Goal: Task Accomplishment & Management: Manage account settings

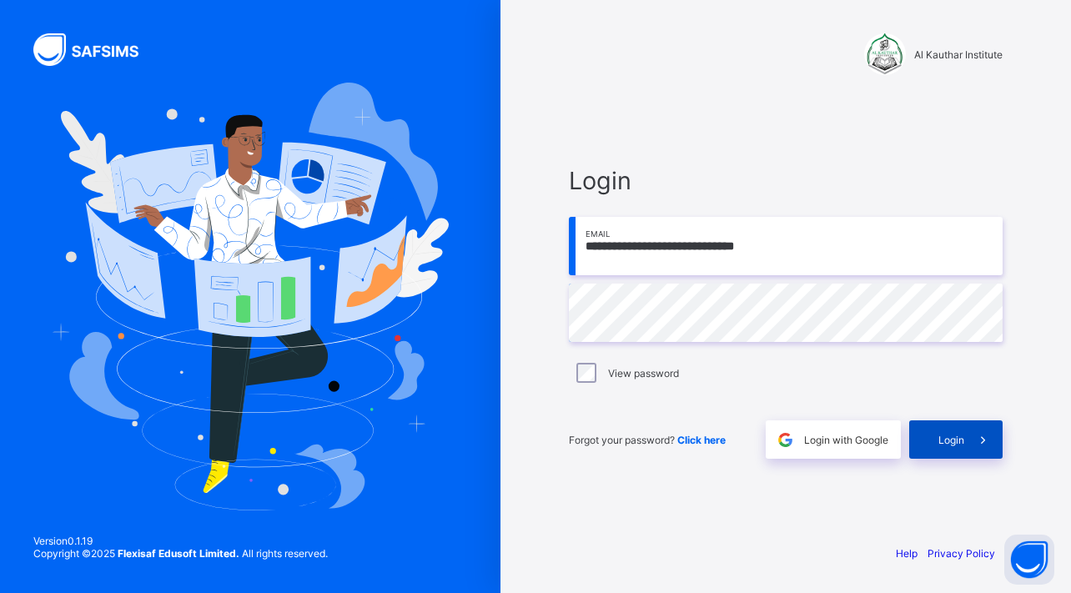
click at [951, 437] on span "Login" at bounding box center [951, 440] width 26 height 13
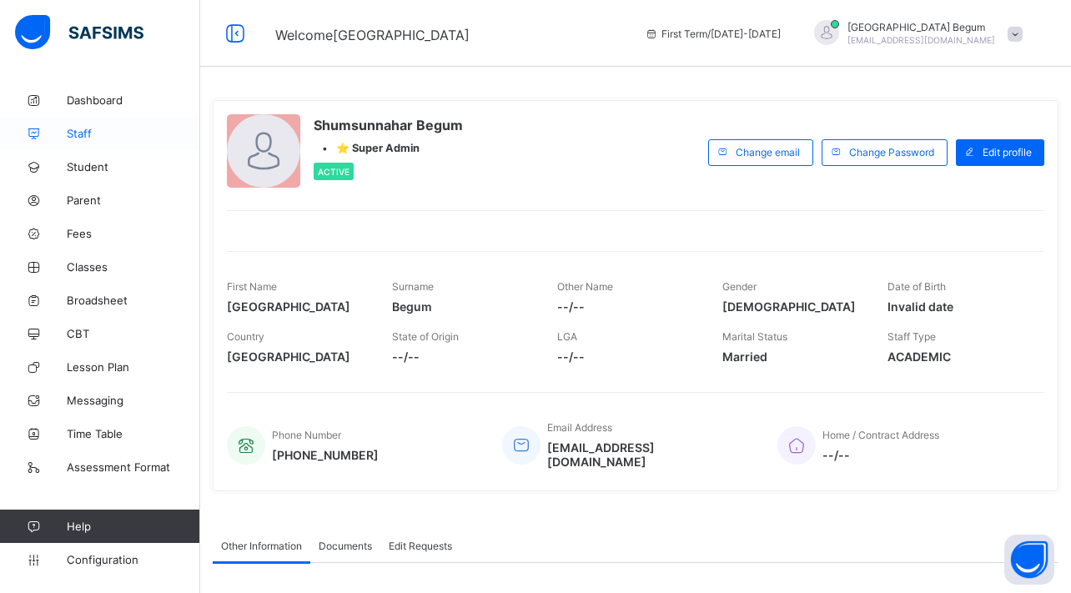
click at [130, 133] on span "Staff" at bounding box center [133, 133] width 133 height 13
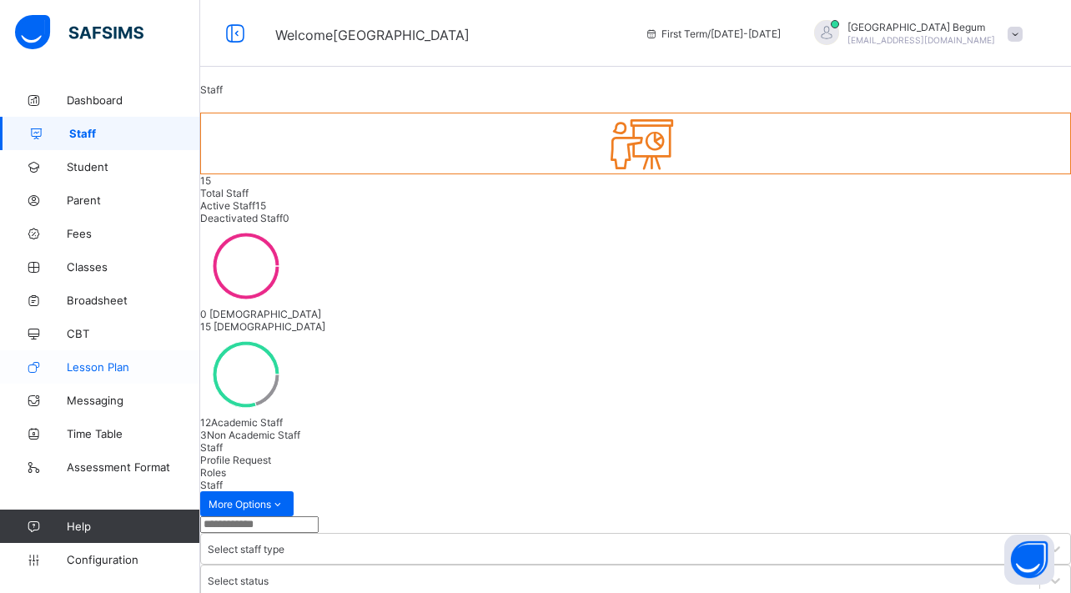
click at [129, 377] on link "Lesson Plan" at bounding box center [100, 366] width 200 height 33
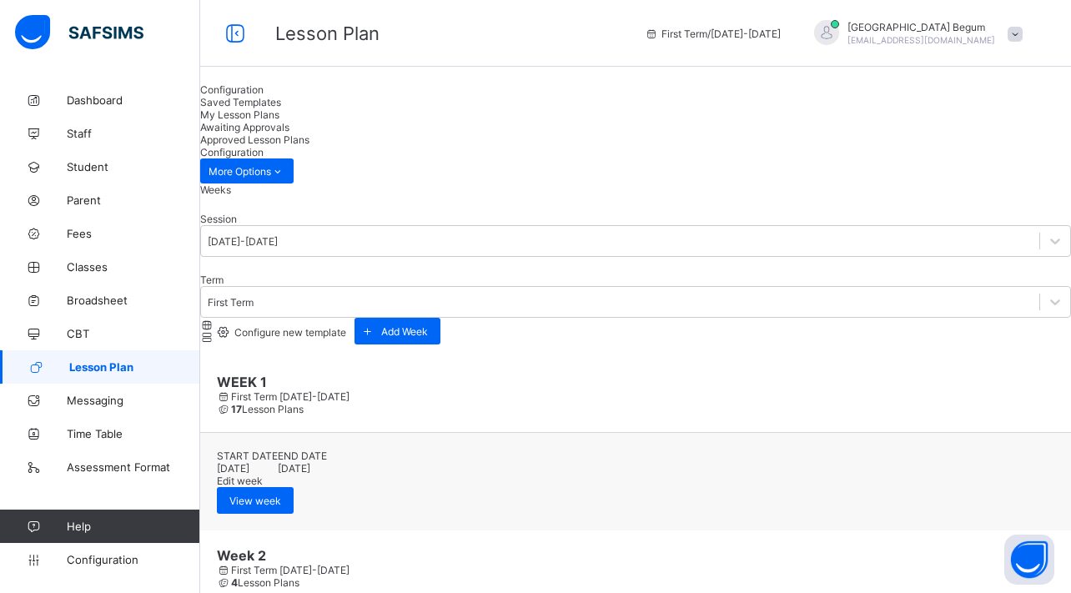
click at [289, 121] on span "Awaiting Approvals" at bounding box center [244, 127] width 89 height 13
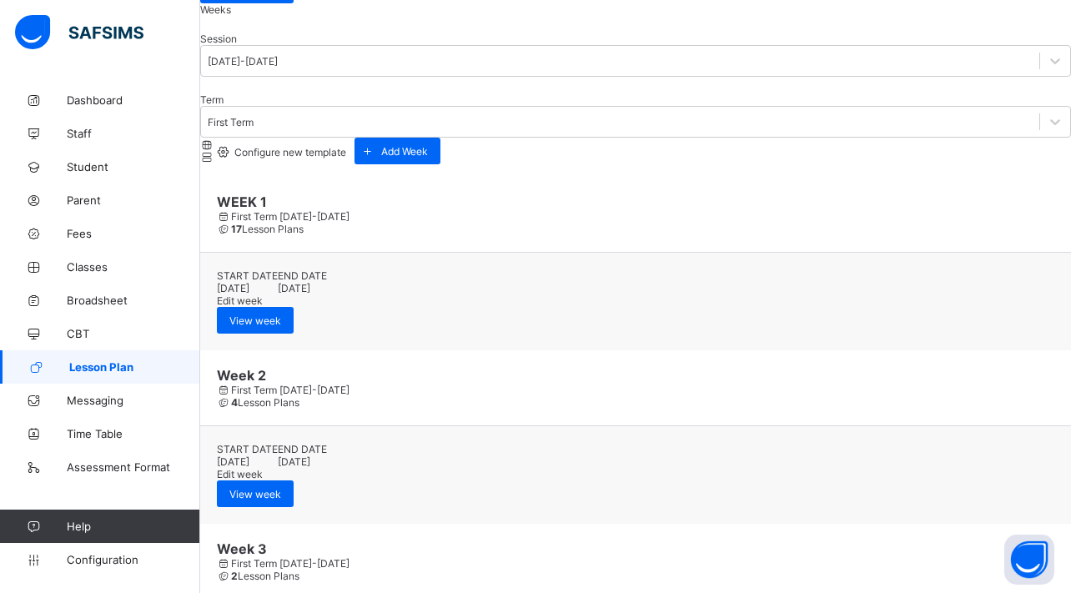
scroll to position [183, 0]
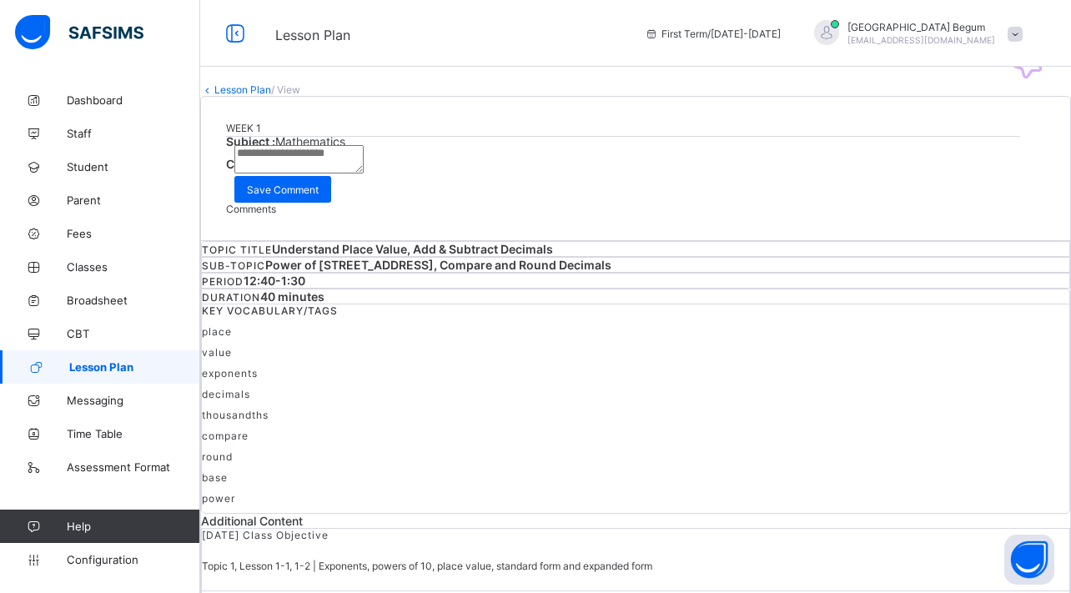
click at [283, 202] on span "Approve" at bounding box center [263, 195] width 39 height 13
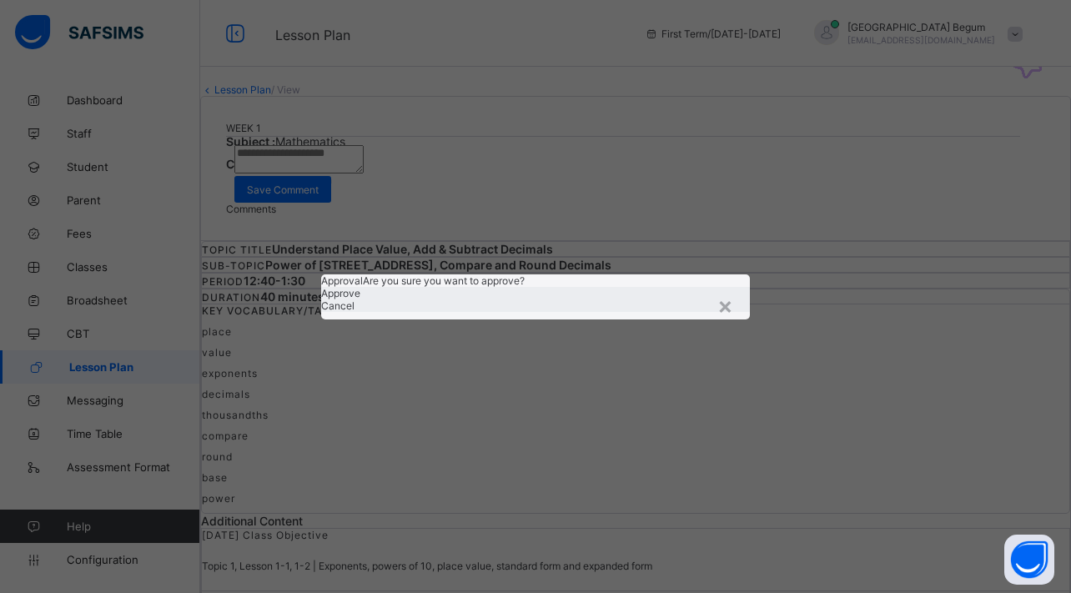
click at [360, 299] on span "Approve" at bounding box center [340, 293] width 39 height 13
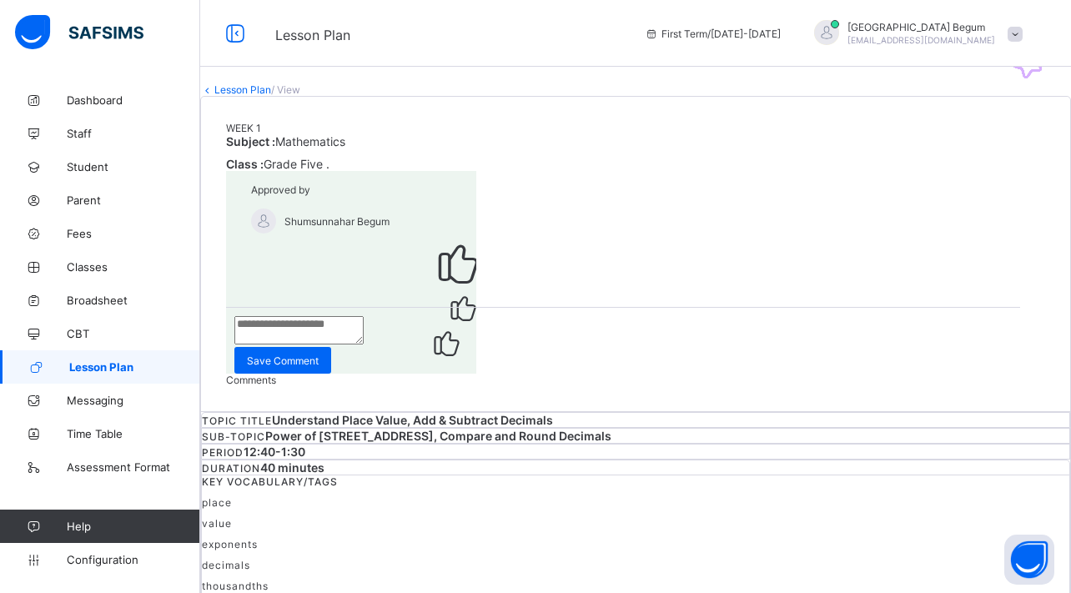
click at [271, 96] on link "Lesson Plan" at bounding box center [242, 89] width 57 height 13
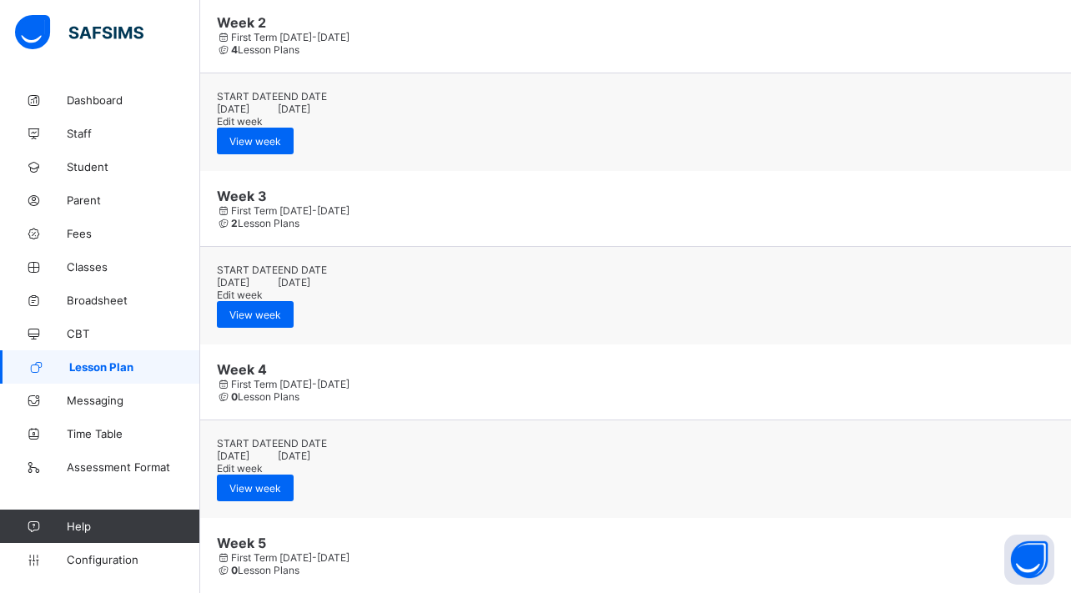
scroll to position [97, 0]
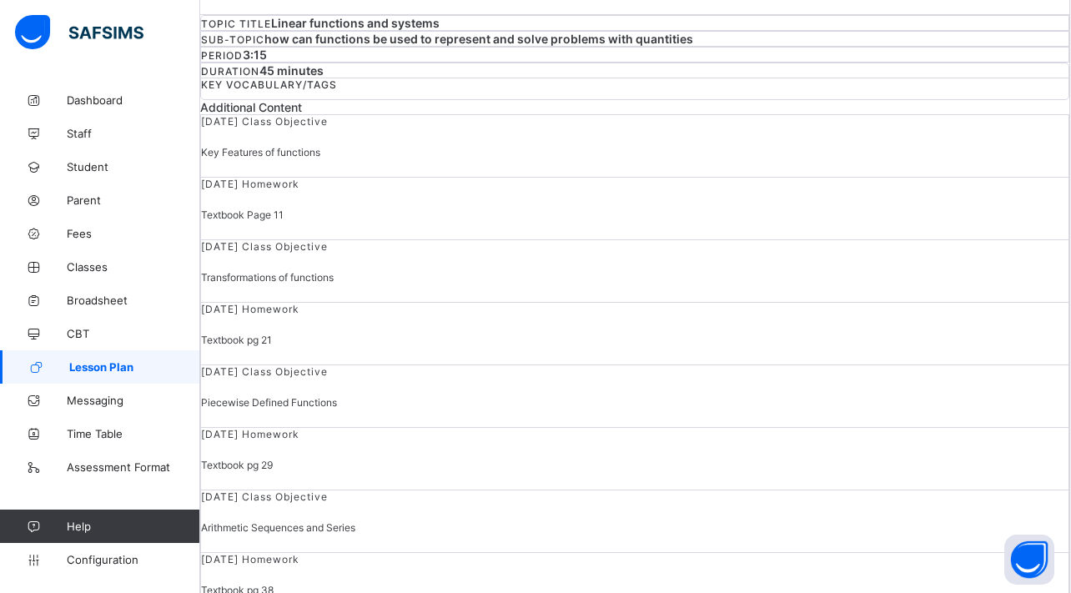
scroll to position [123, 1]
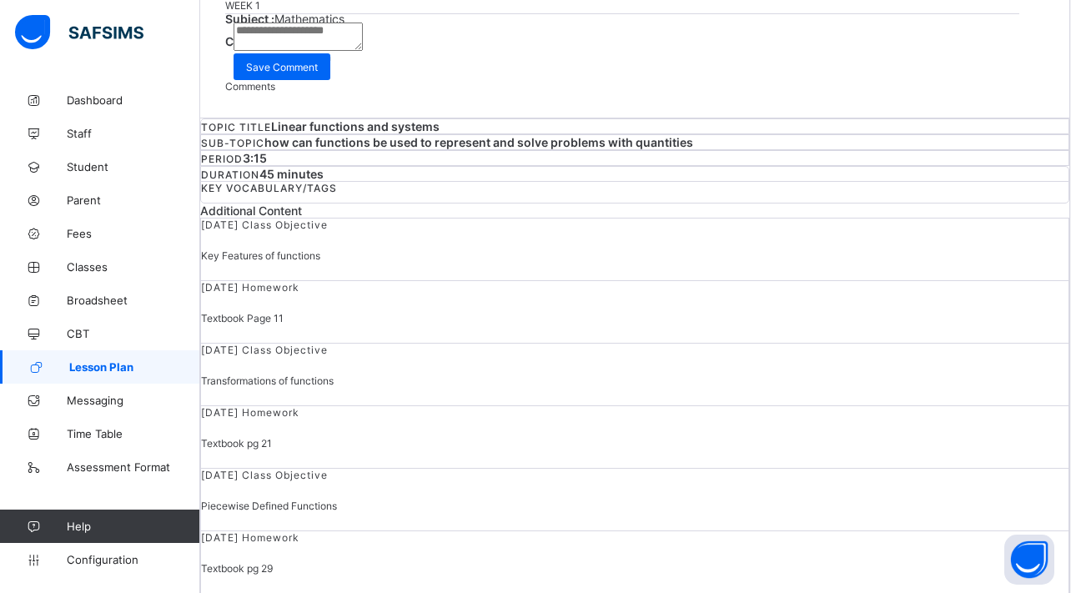
click at [282, 79] on span "Approve" at bounding box center [262, 73] width 39 height 13
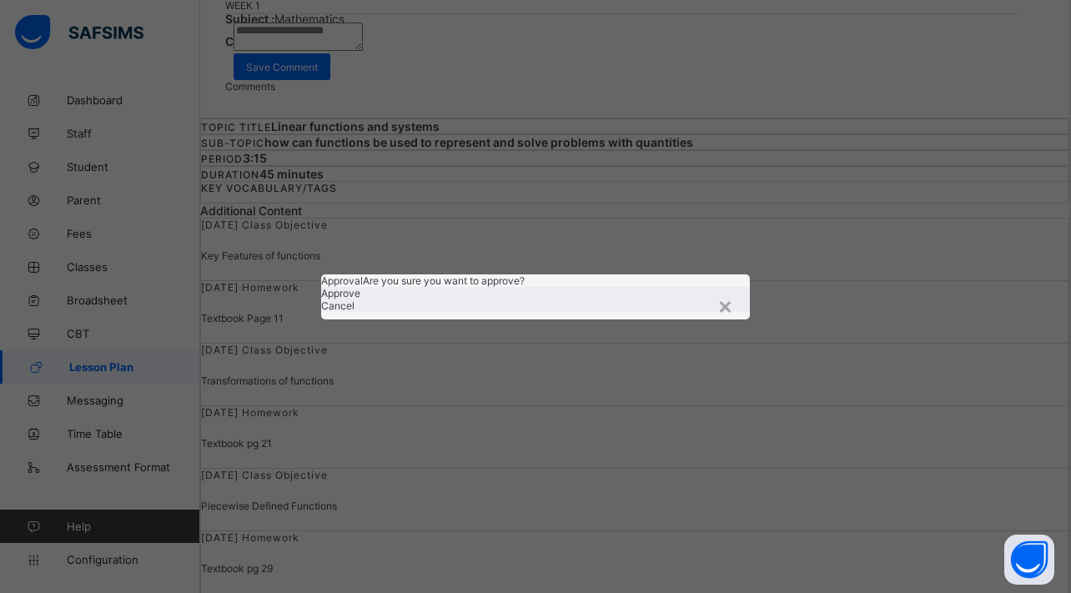
click at [360, 299] on span "Approve" at bounding box center [340, 293] width 39 height 13
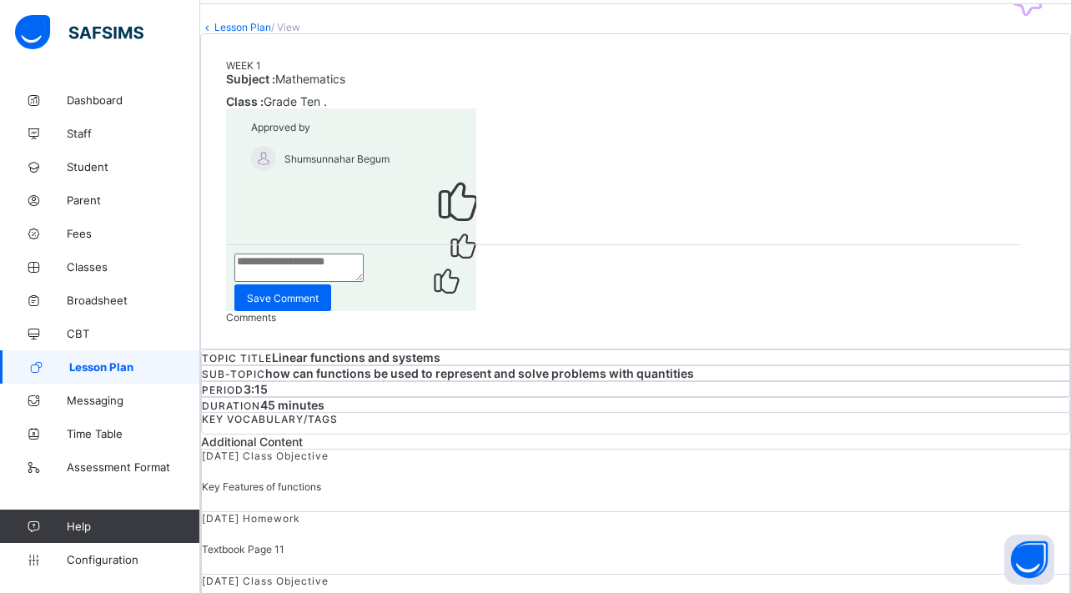
scroll to position [0, 0]
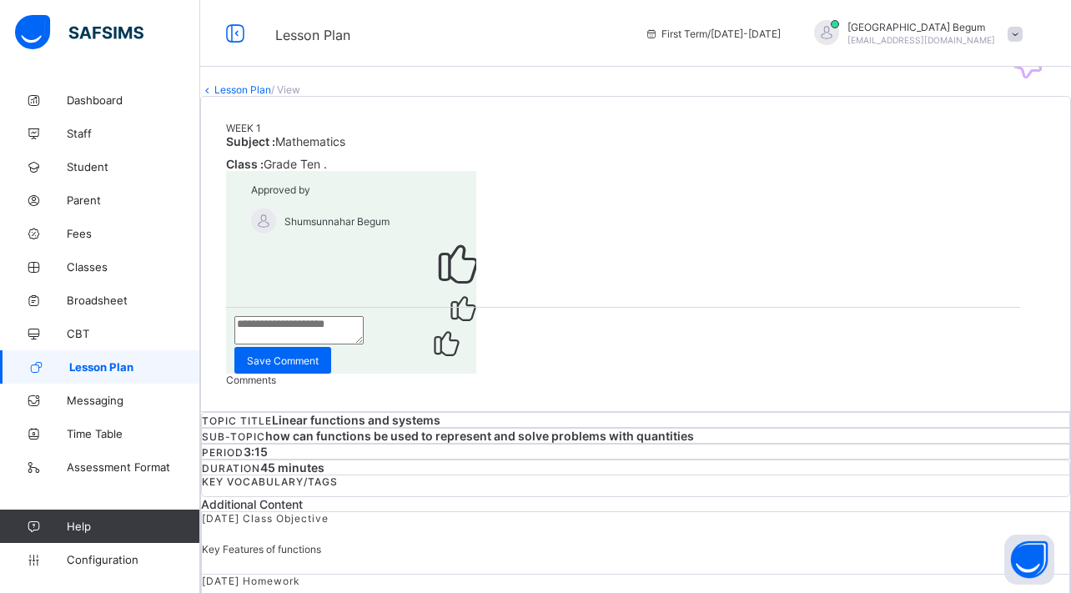
click at [266, 96] on link "Lesson Plan" at bounding box center [242, 89] width 57 height 13
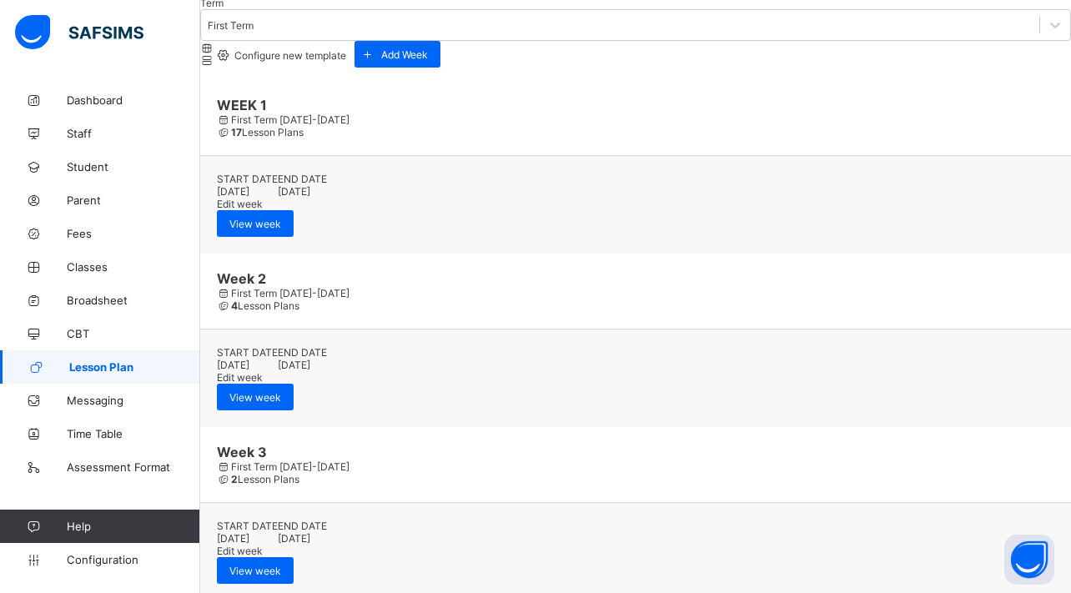
scroll to position [284, 0]
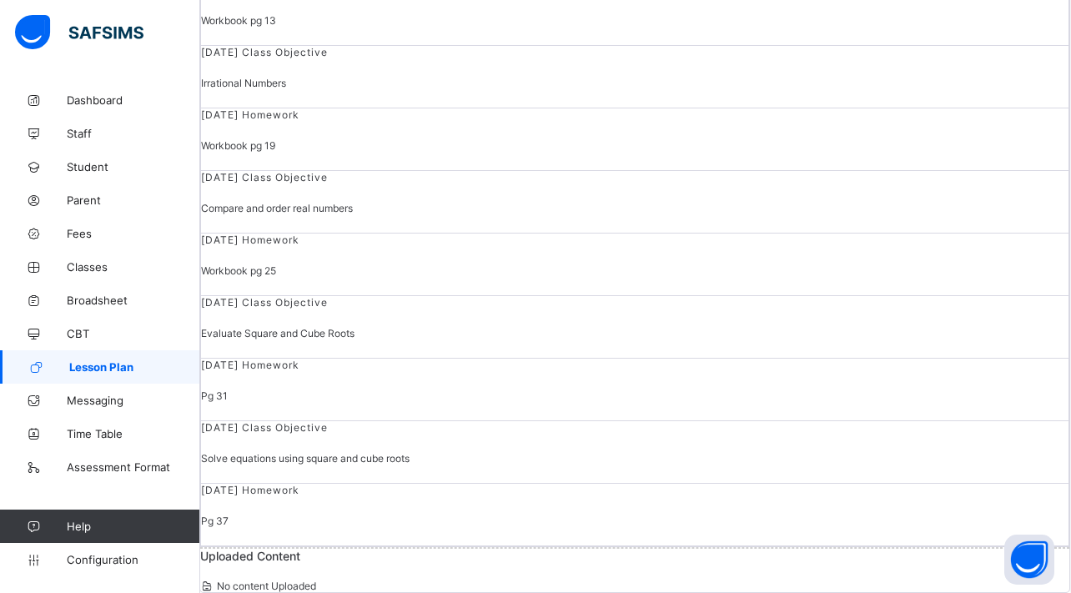
scroll to position [13, 1]
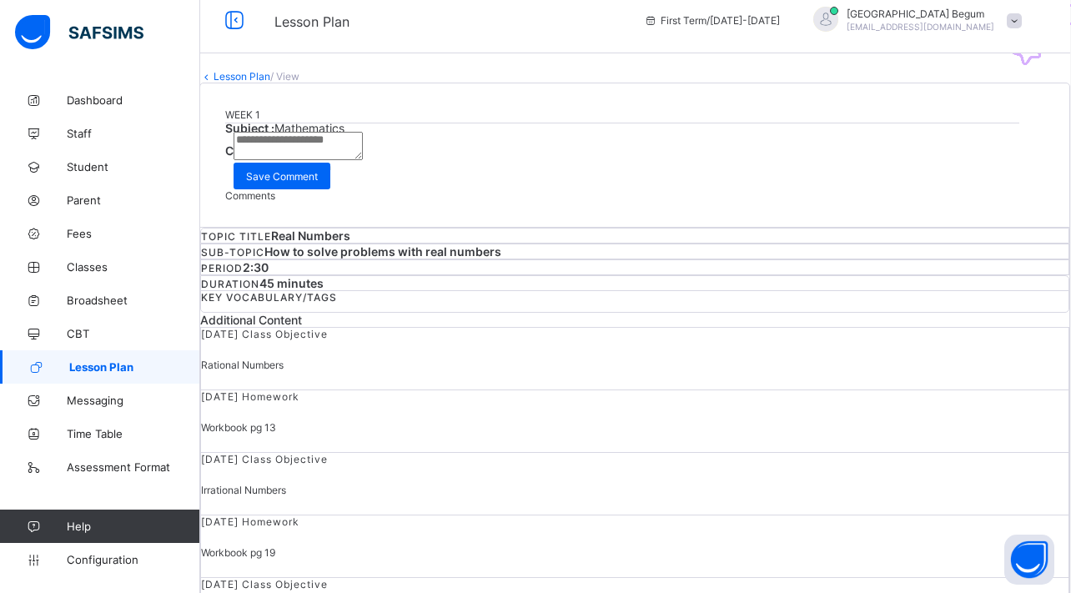
click at [282, 189] on span "Approve" at bounding box center [262, 182] width 39 height 13
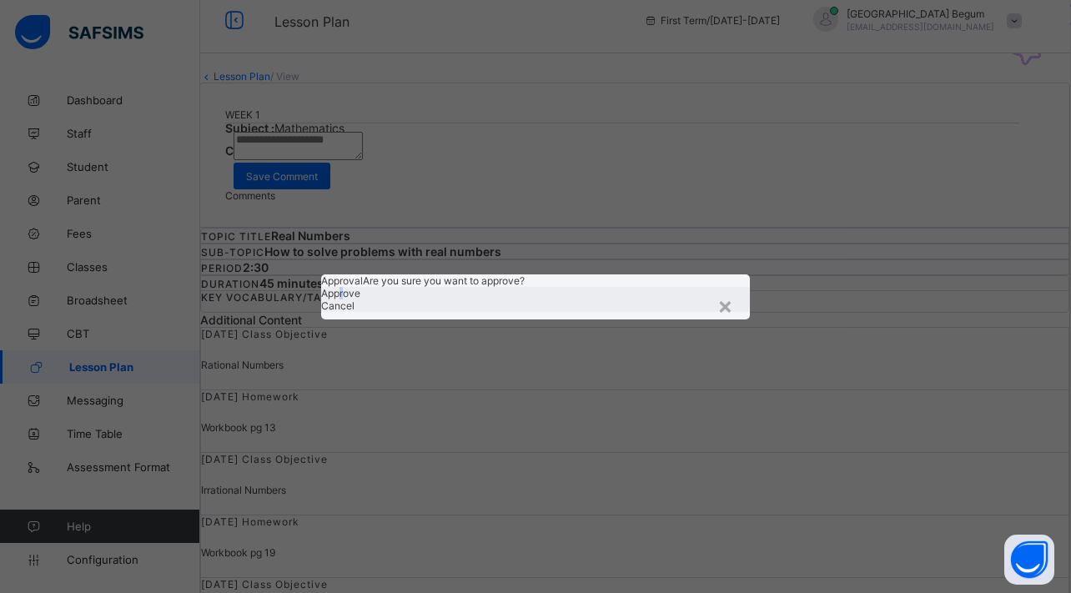
click at [360, 299] on span "Approve" at bounding box center [340, 293] width 39 height 13
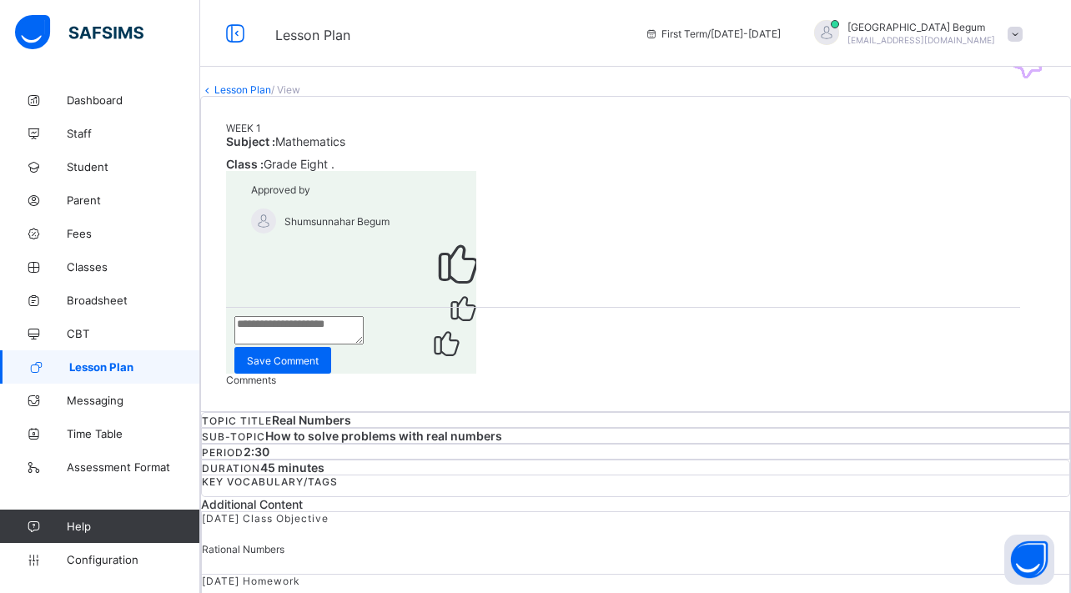
click at [271, 96] on link "Lesson Plan" at bounding box center [242, 89] width 57 height 13
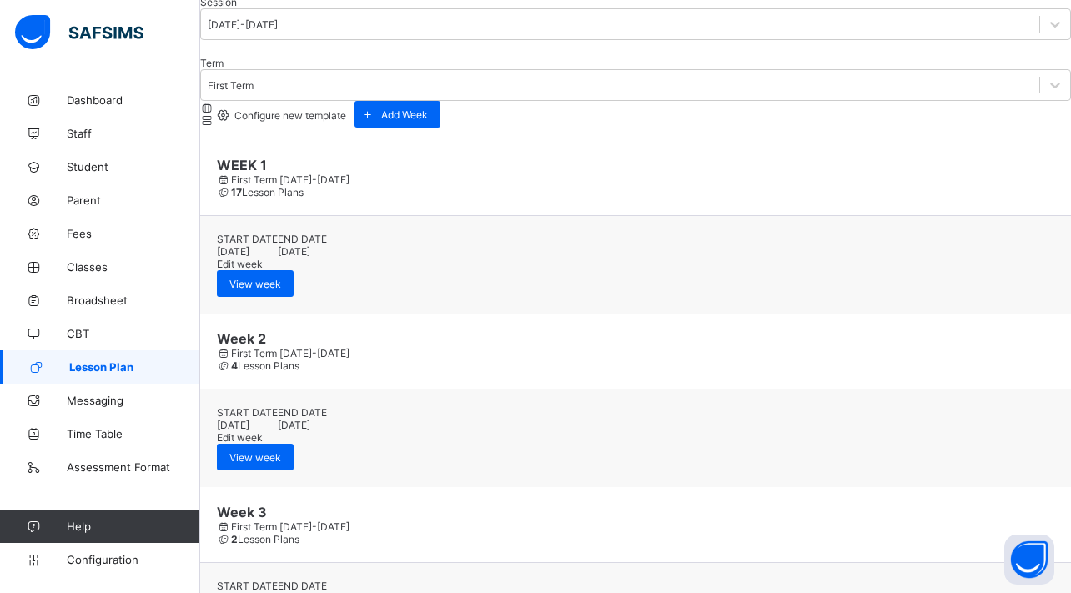
scroll to position [164, 0]
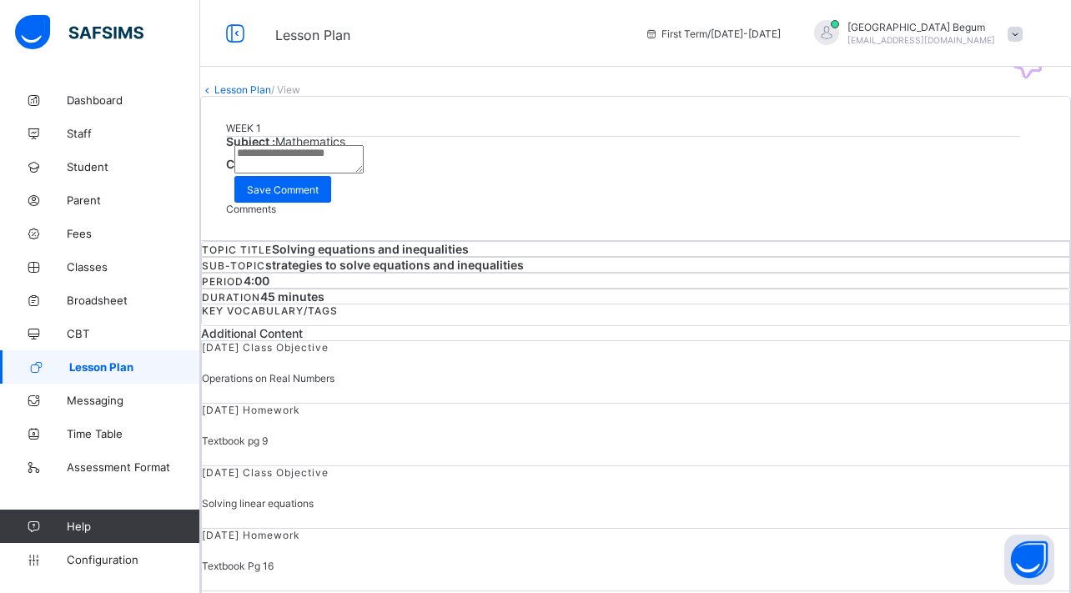
click at [283, 202] on span "Approve" at bounding box center [263, 195] width 39 height 13
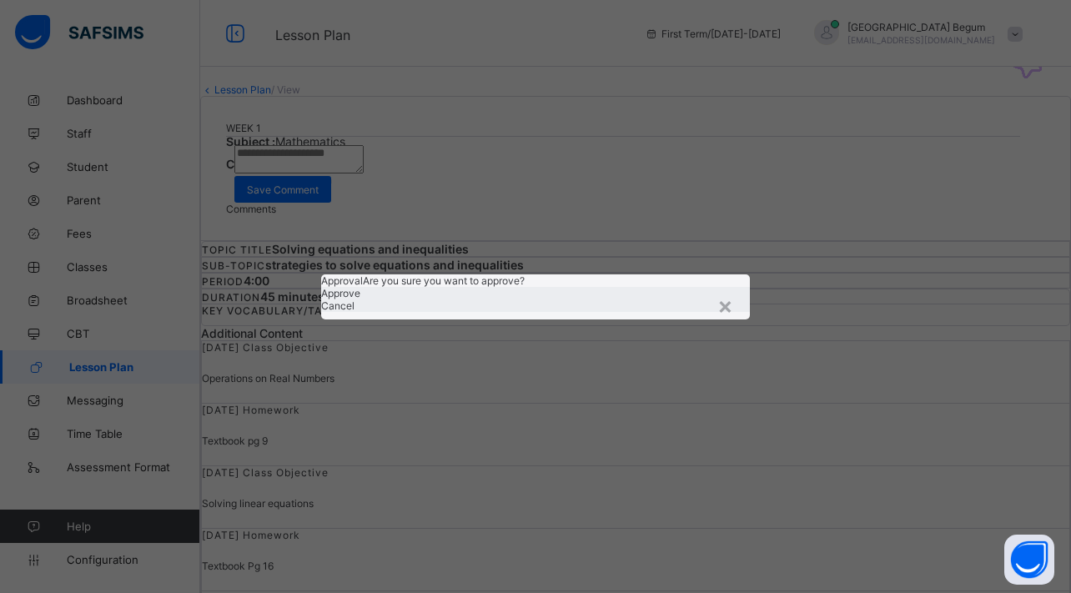
click at [641, 299] on div "Approve" at bounding box center [535, 293] width 429 height 13
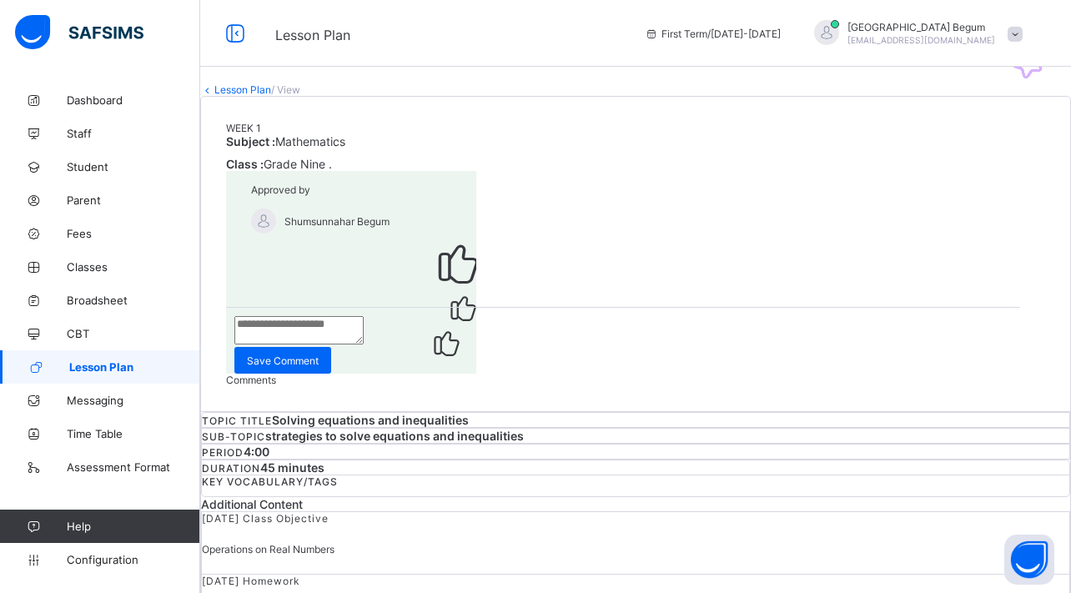
click at [251, 96] on link "Lesson Plan" at bounding box center [242, 89] width 57 height 13
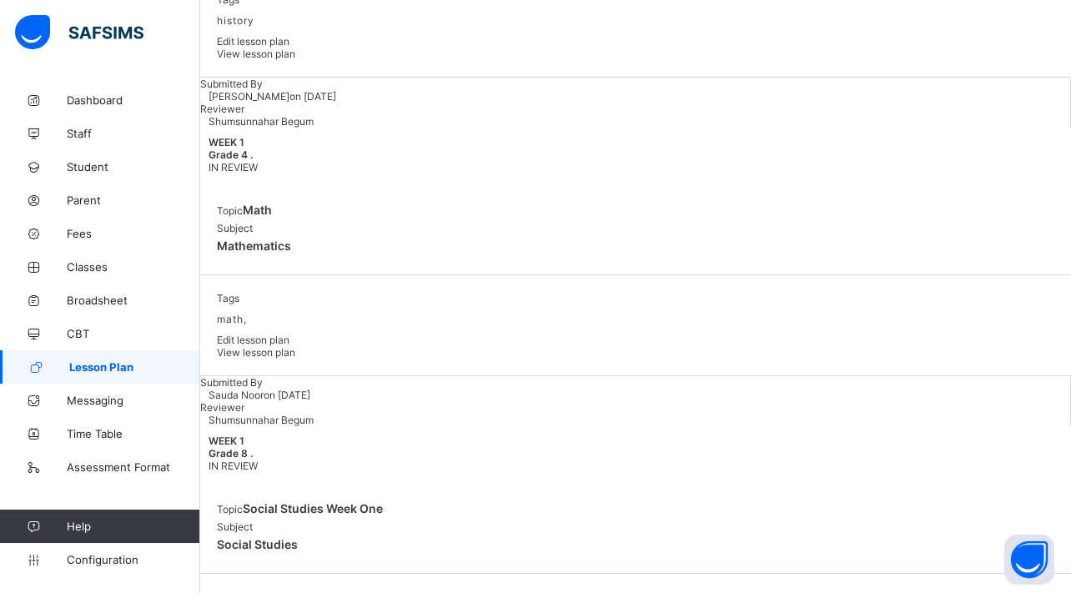
scroll to position [2550, 0]
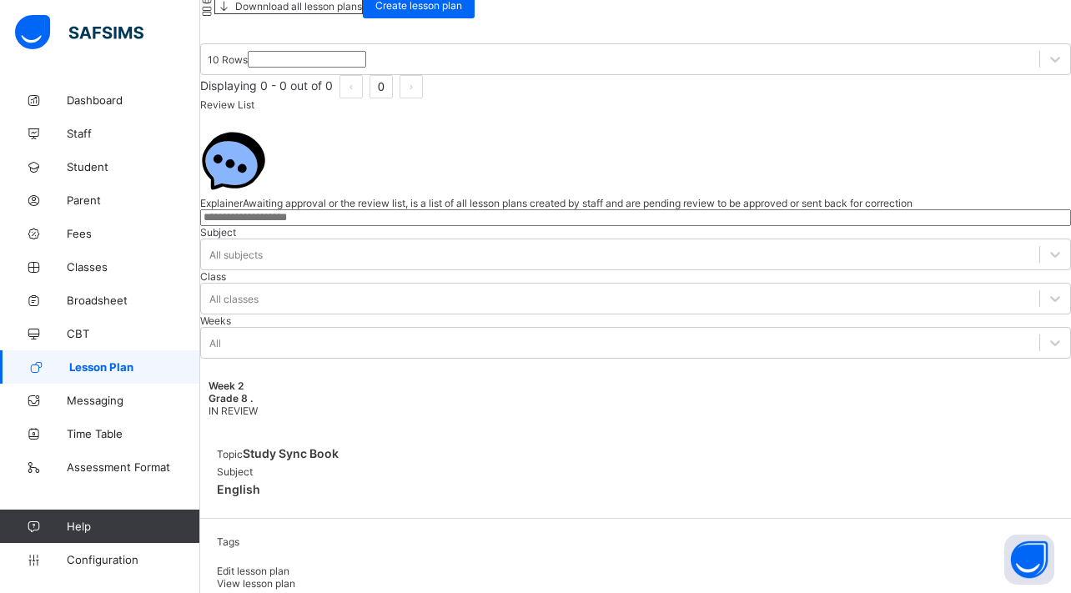
scroll to position [2011, 0]
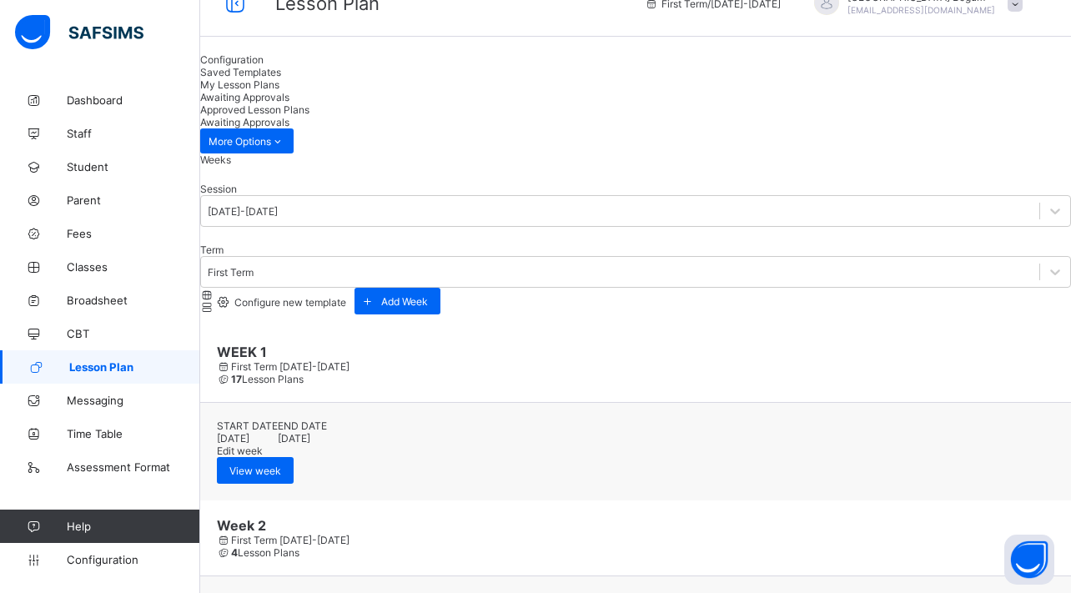
scroll to position [33, 0]
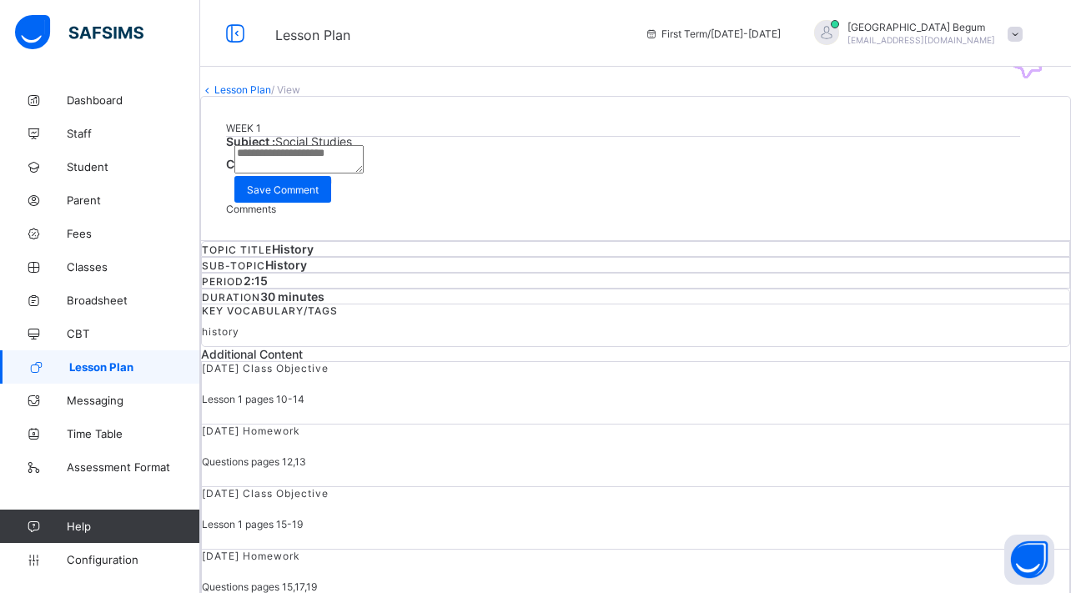
click at [959, 203] on div "Approve" at bounding box center [635, 195] width 819 height 16
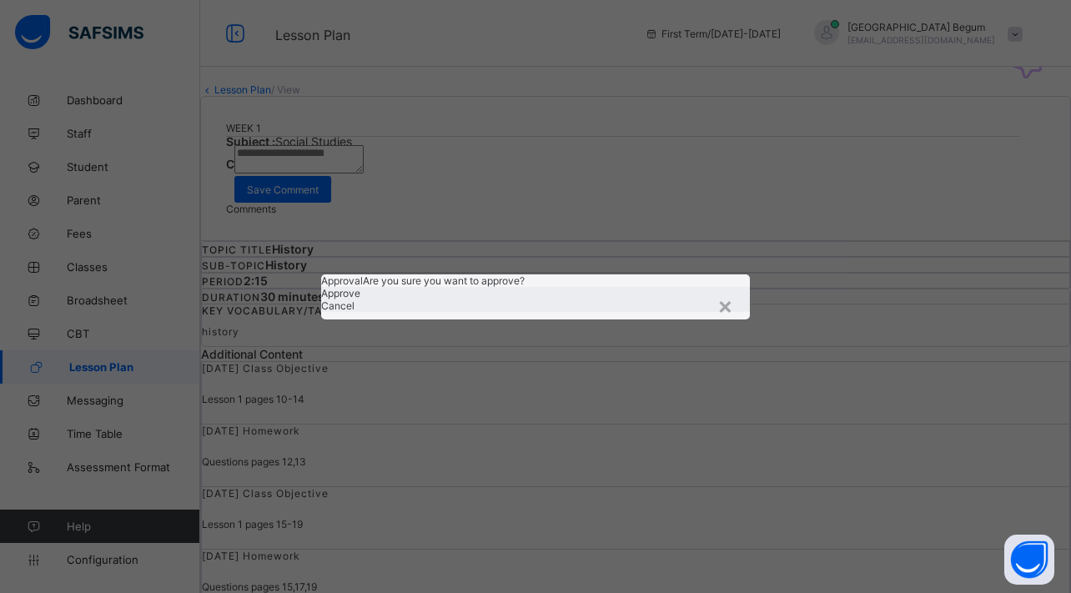
click at [360, 299] on span "Approve" at bounding box center [340, 293] width 39 height 13
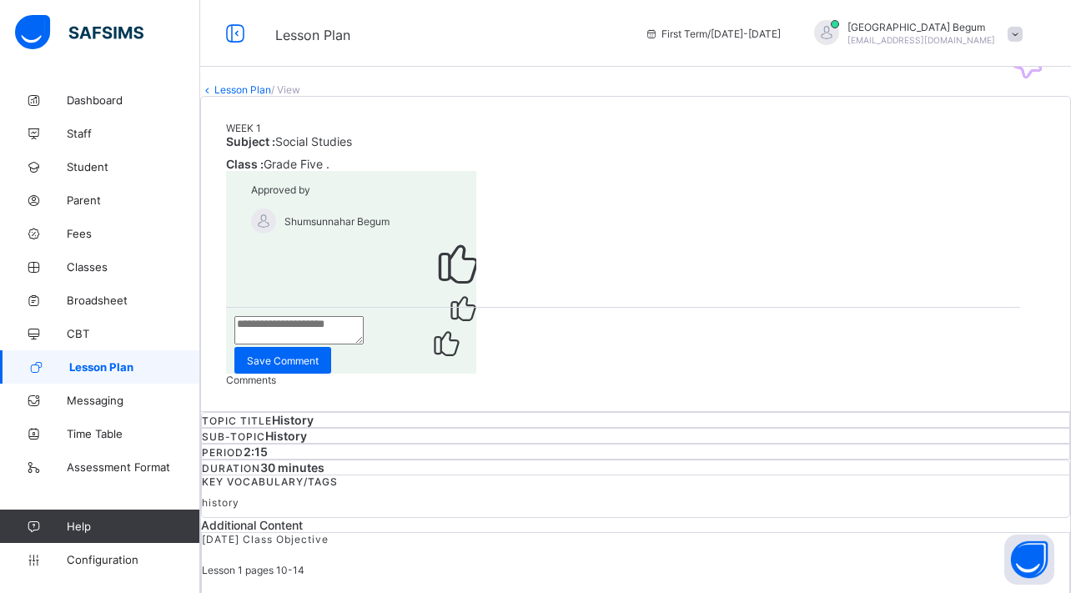
click at [267, 96] on link "Lesson Plan" at bounding box center [242, 89] width 57 height 13
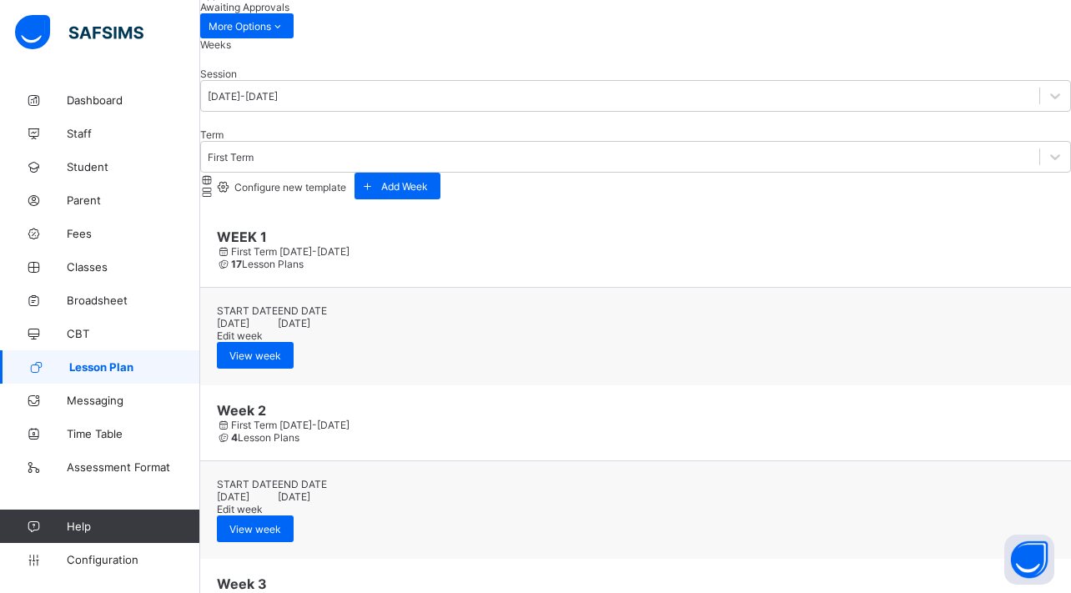
scroll to position [161, 0]
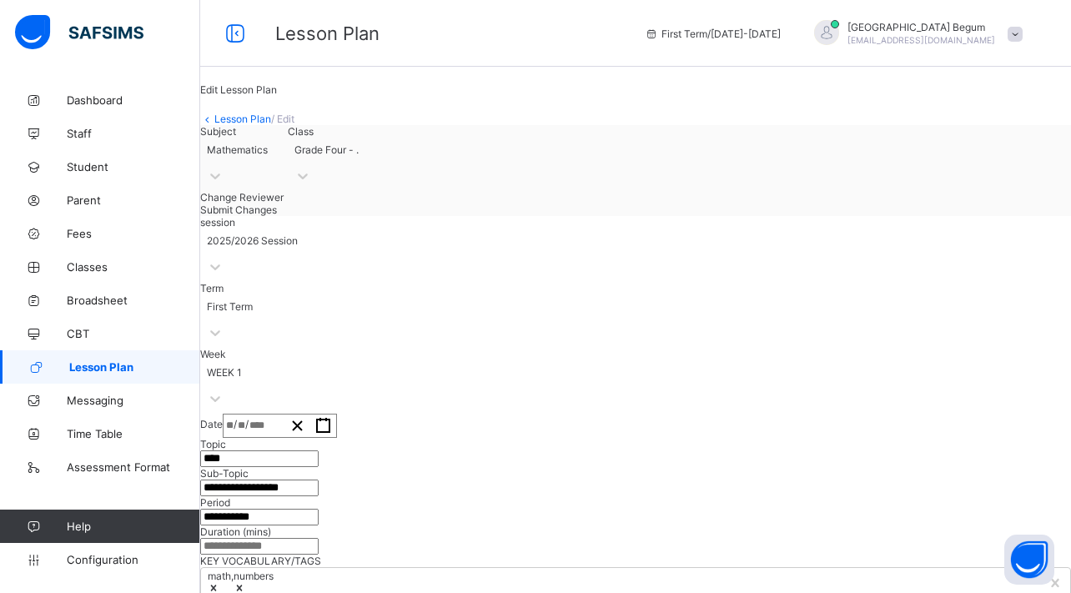
click at [271, 125] on link "Lesson Plan" at bounding box center [242, 119] width 57 height 13
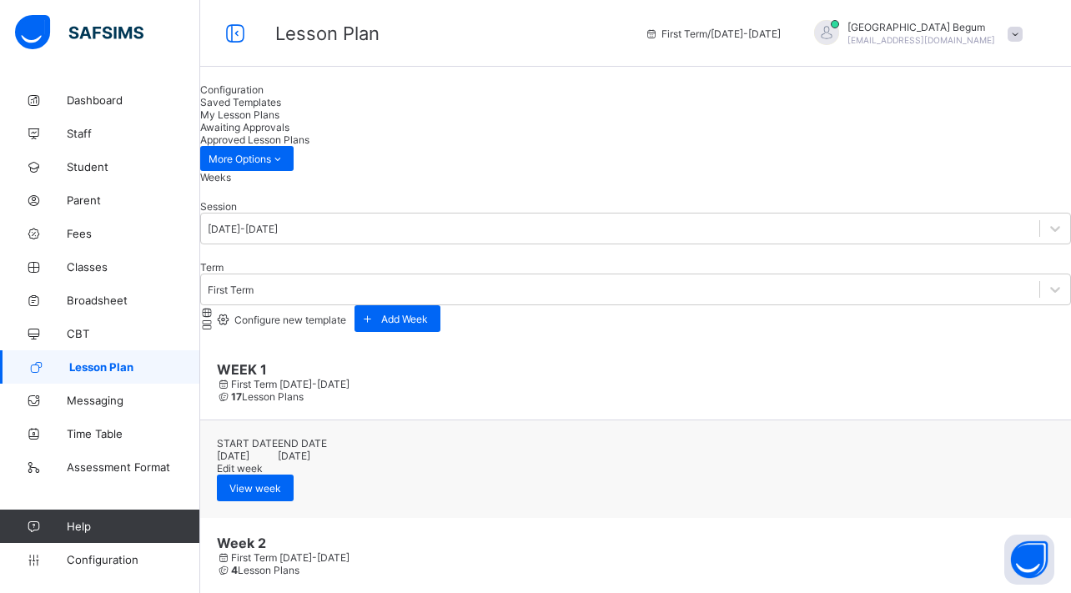
click at [289, 121] on span "Awaiting Approvals" at bounding box center [244, 127] width 89 height 13
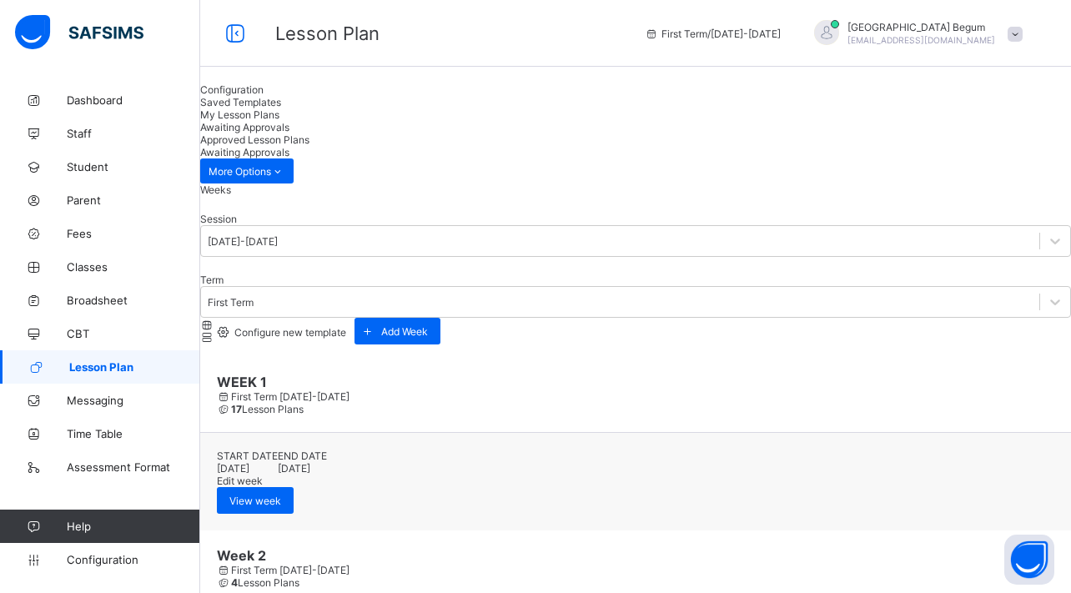
click at [309, 133] on span "Approved Lesson Plans" at bounding box center [254, 139] width 109 height 13
click at [289, 121] on span "Awaiting Approvals" at bounding box center [244, 127] width 89 height 13
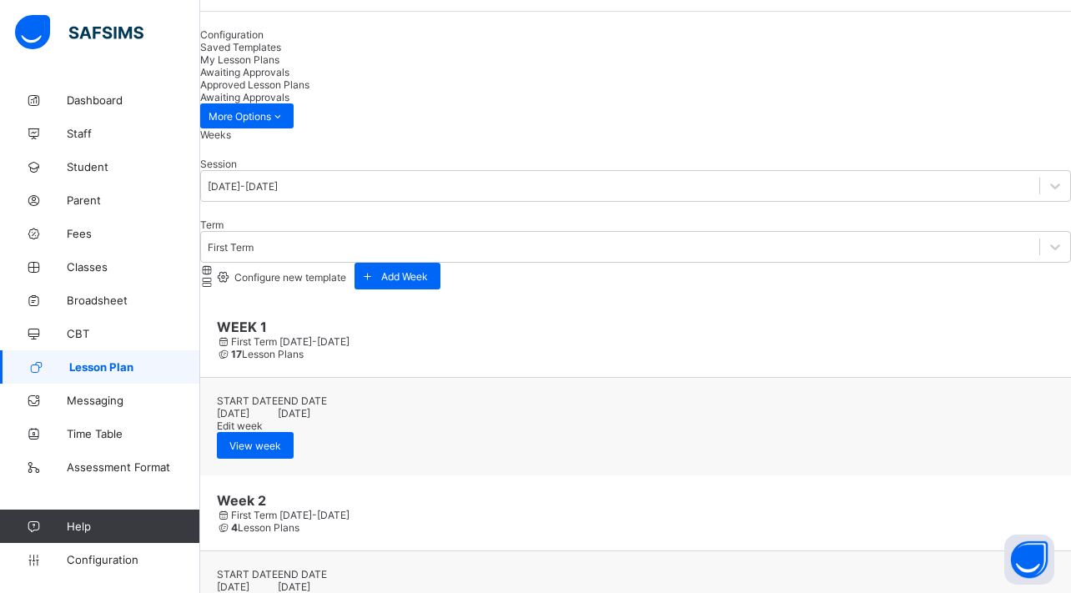
scroll to position [98, 0]
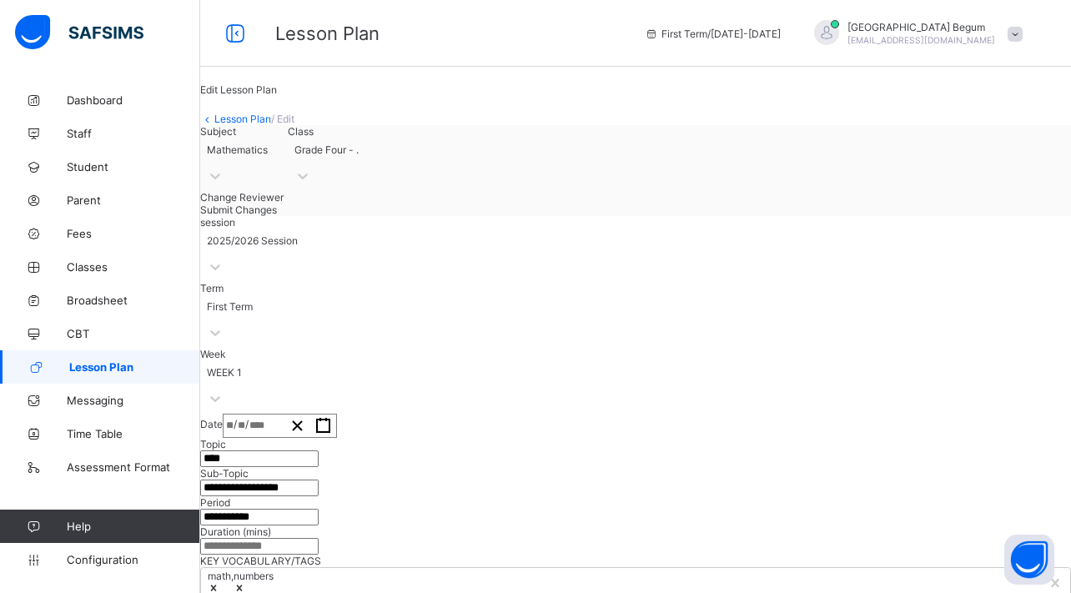
click at [269, 125] on link "Lesson Plan" at bounding box center [242, 119] width 57 height 13
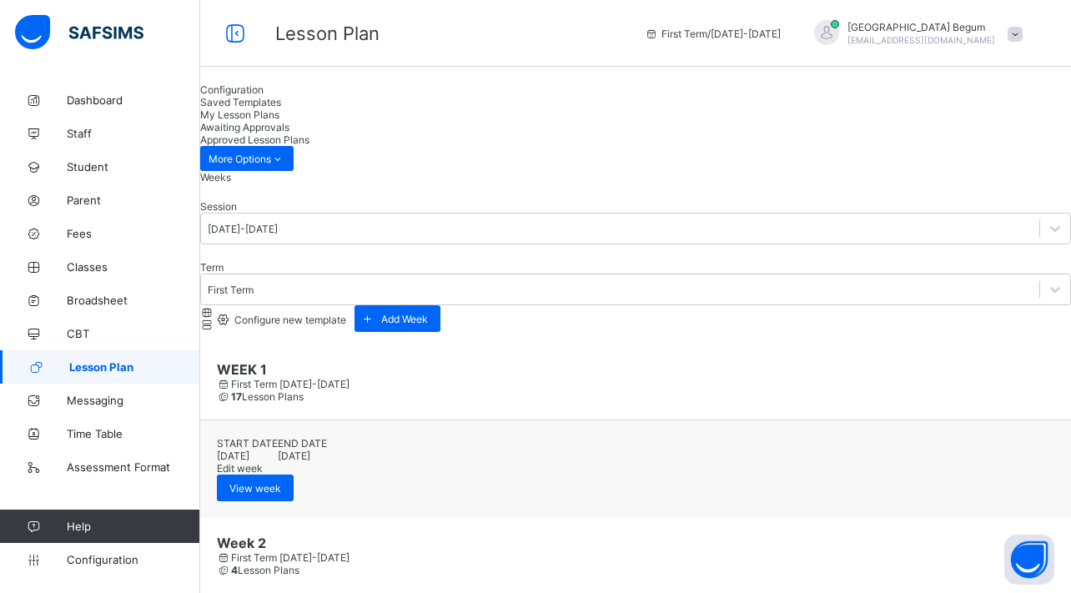
click at [279, 118] on span "My Lesson Plans" at bounding box center [239, 114] width 79 height 13
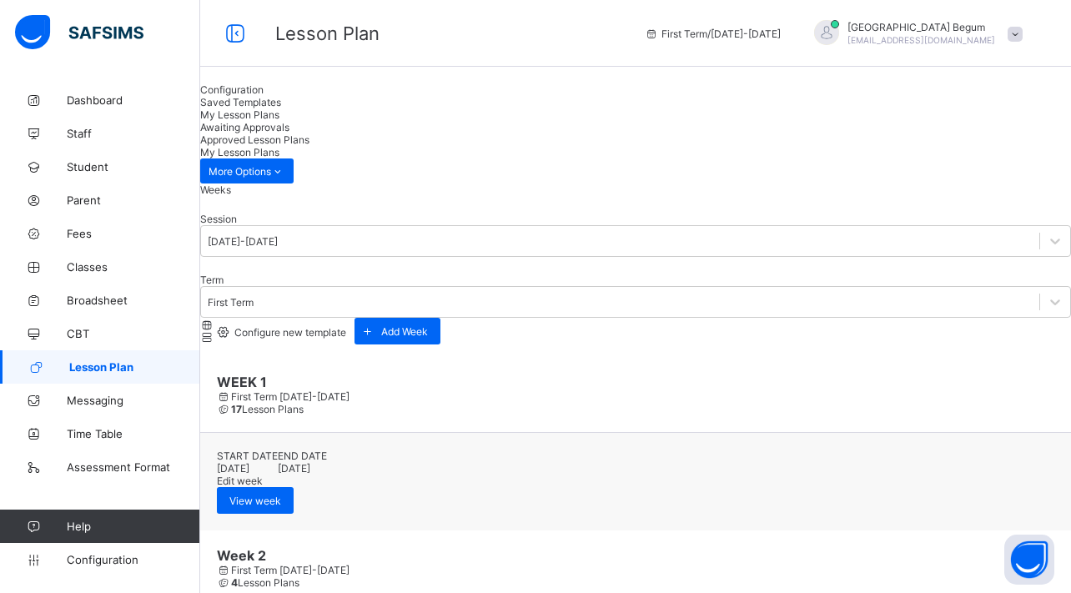
click at [376, 108] on div "Saved Templates" at bounding box center [635, 102] width 871 height 13
click at [279, 121] on span "My Lesson Plans" at bounding box center [239, 114] width 79 height 13
click at [563, 133] on div "Awaiting Approvals" at bounding box center [635, 127] width 871 height 13
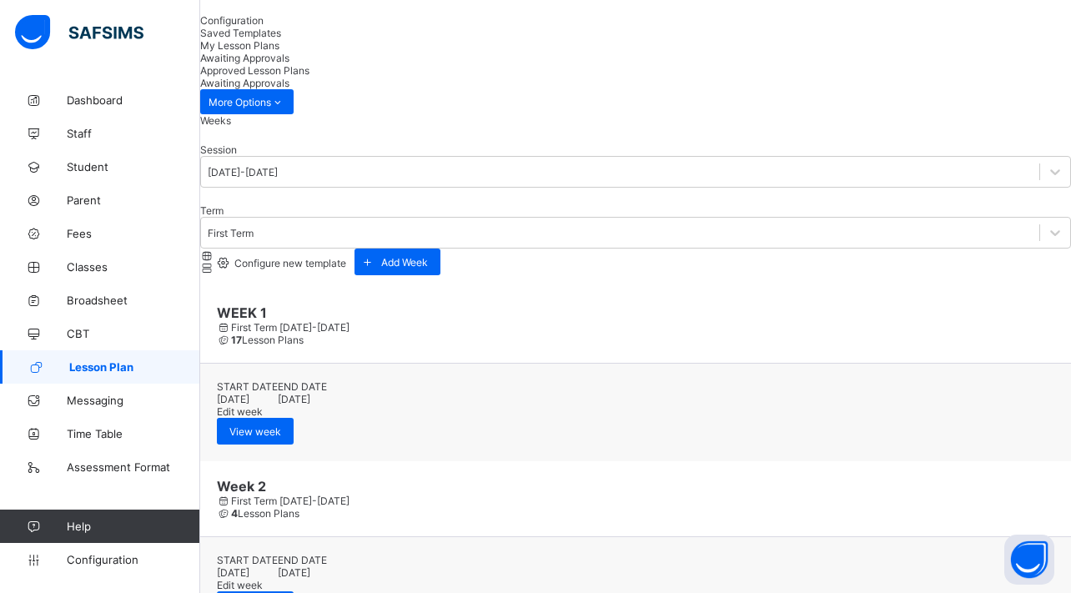
scroll to position [85, 0]
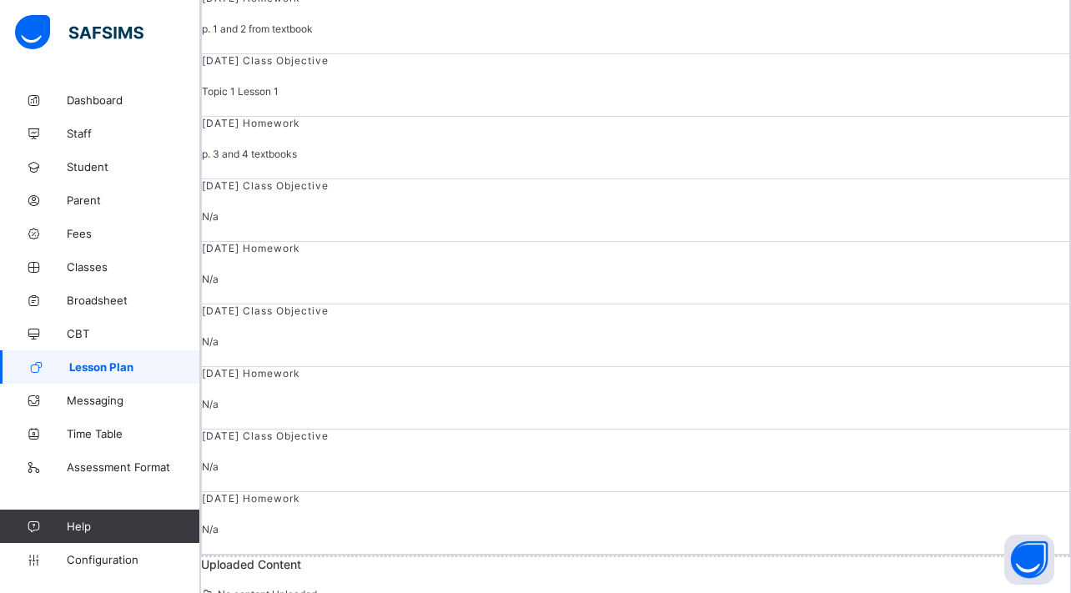
scroll to position [91, 0]
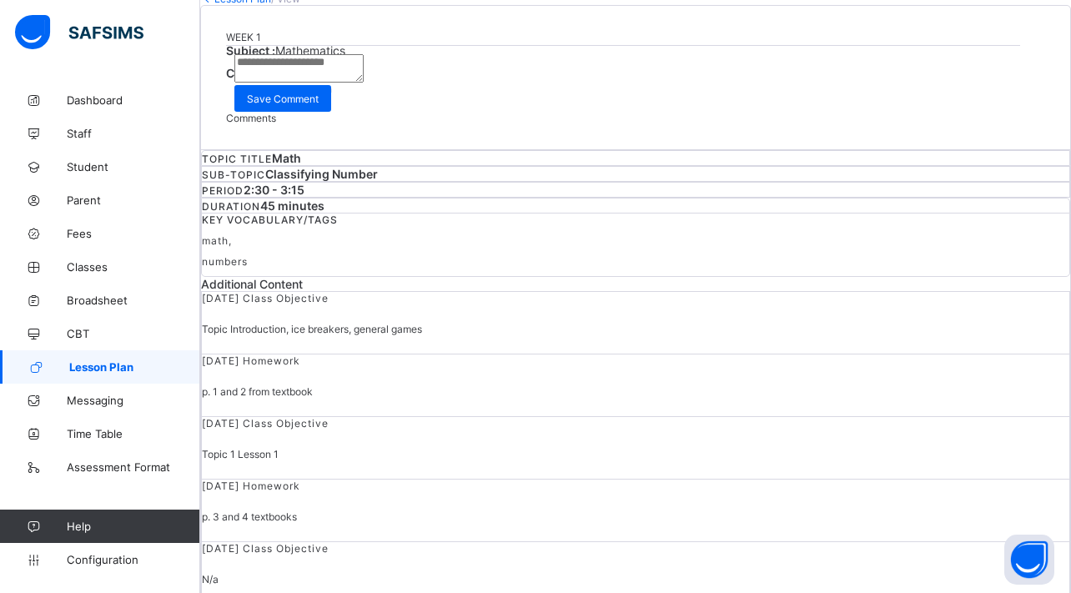
click at [830, 124] on div "Subject : Mathematics Class : Grade Four . Request correction Approve Comments …" at bounding box center [635, 83] width 819 height 81
click at [332, 95] on span "Request correction" at bounding box center [288, 89] width 88 height 13
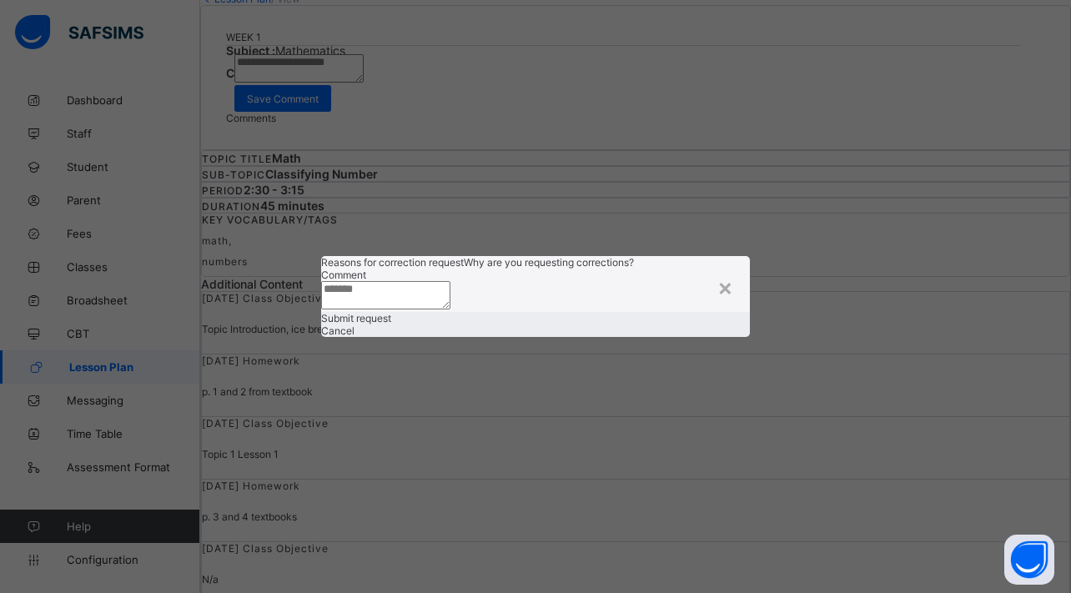
click at [707, 256] on div "Reasons for correction request Why are you requesting corrections? Comment" at bounding box center [535, 284] width 429 height 56
click at [718, 273] on div "×" at bounding box center [725, 287] width 16 height 28
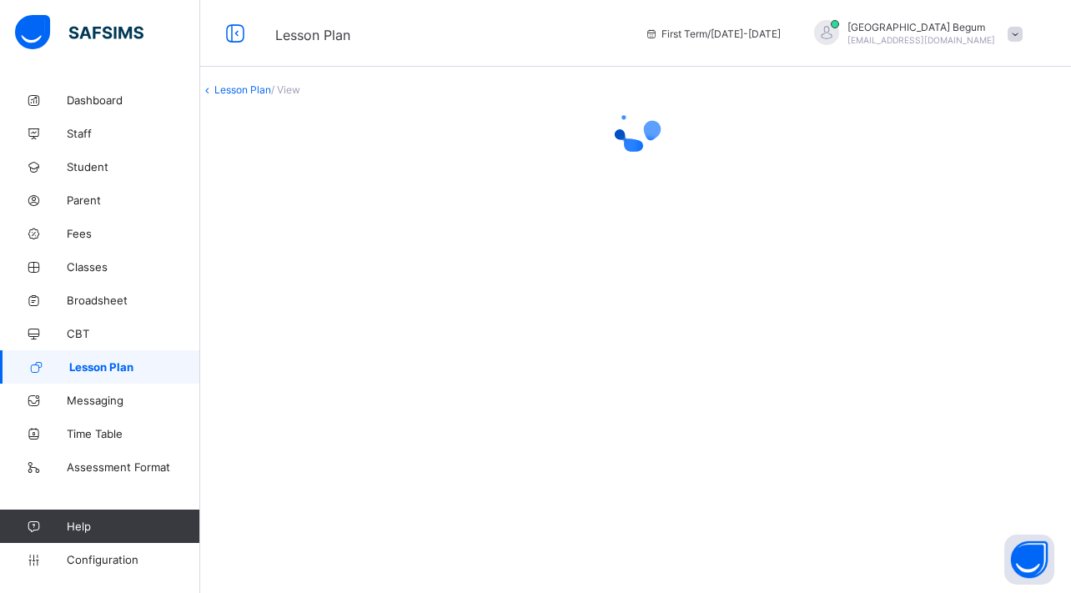
scroll to position [0, 0]
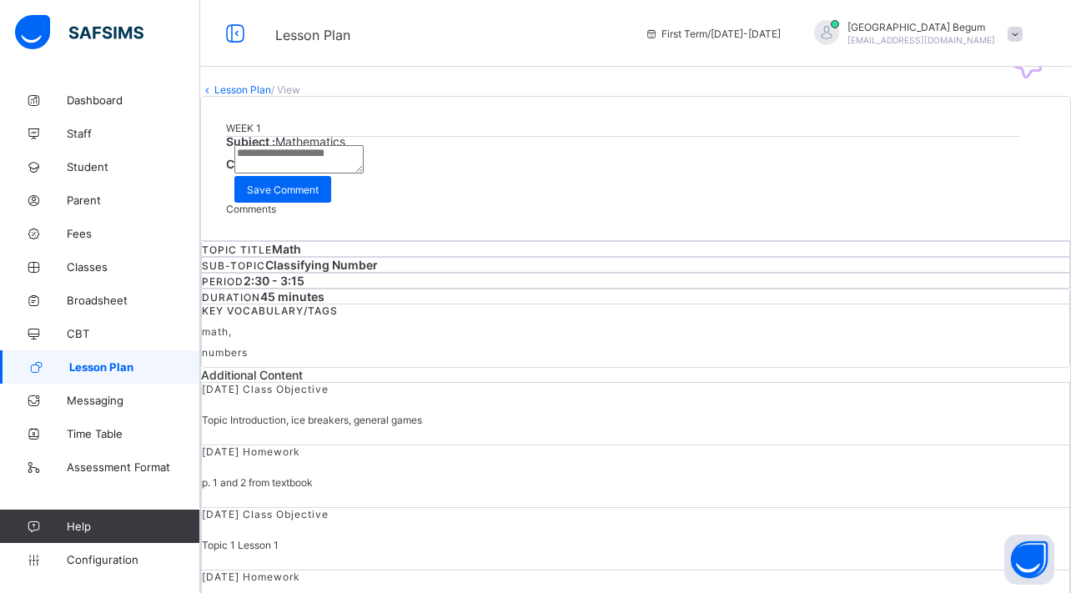
click at [214, 96] on icon at bounding box center [207, 89] width 14 height 13
click at [254, 96] on link "Lesson Plan" at bounding box center [242, 89] width 57 height 13
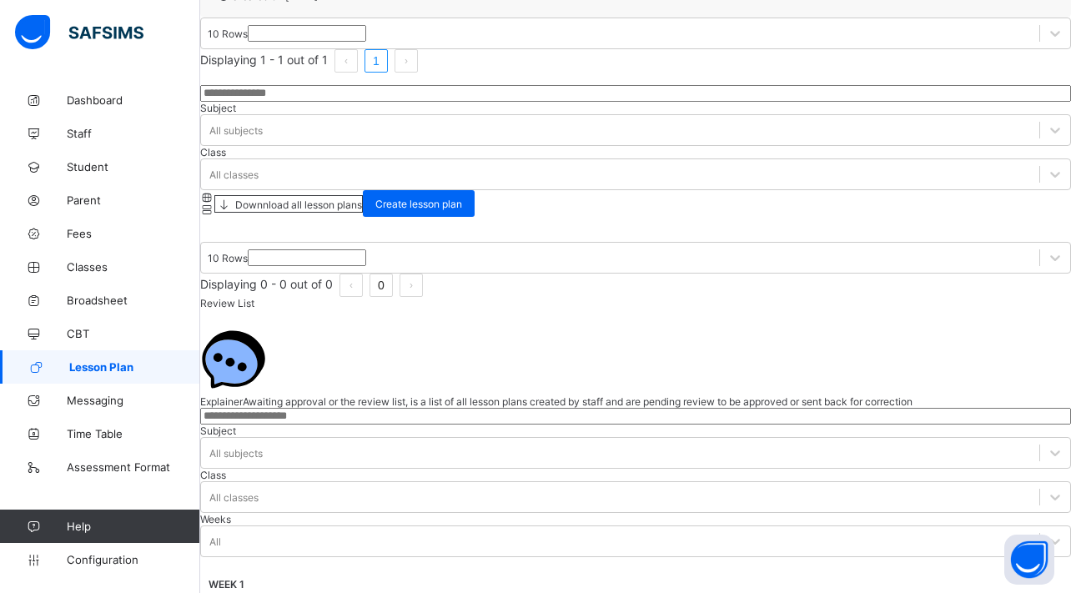
scroll to position [1824, 0]
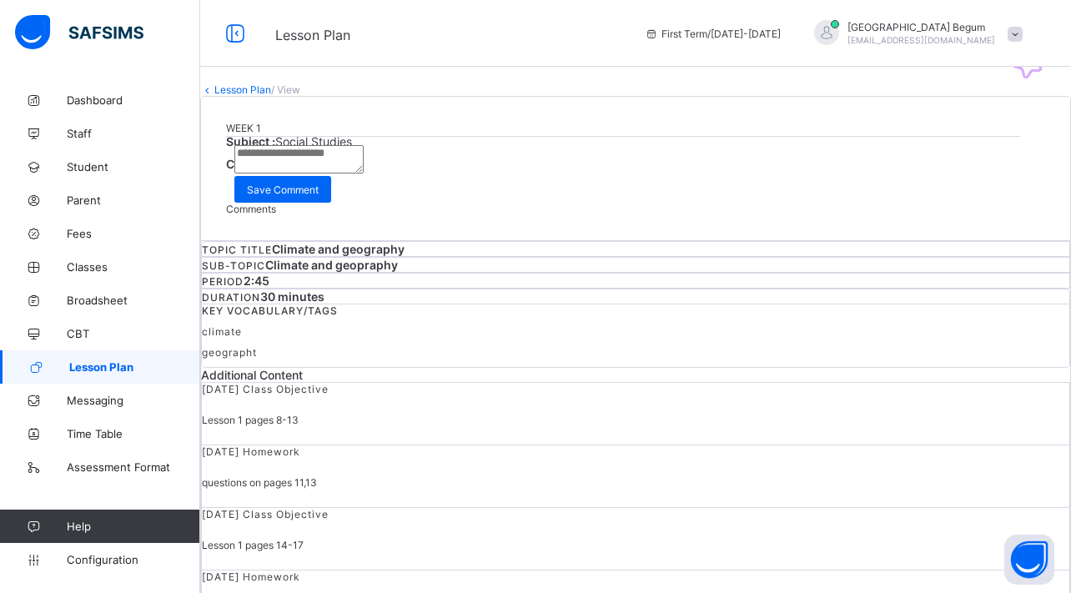
click at [283, 202] on span "Approve" at bounding box center [263, 195] width 39 height 13
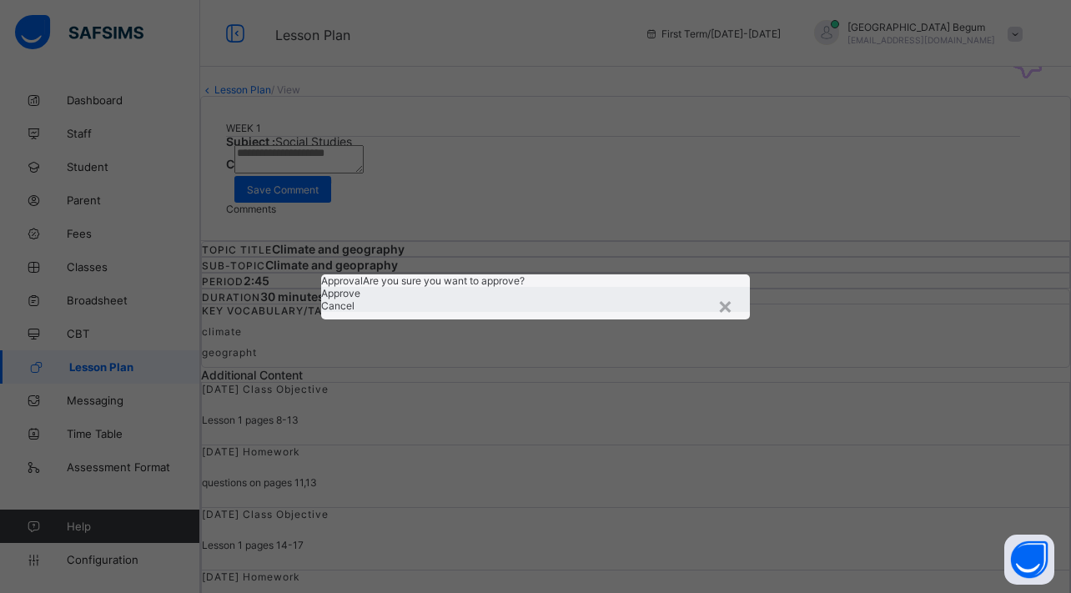
click at [360, 299] on span "Approve" at bounding box center [340, 293] width 39 height 13
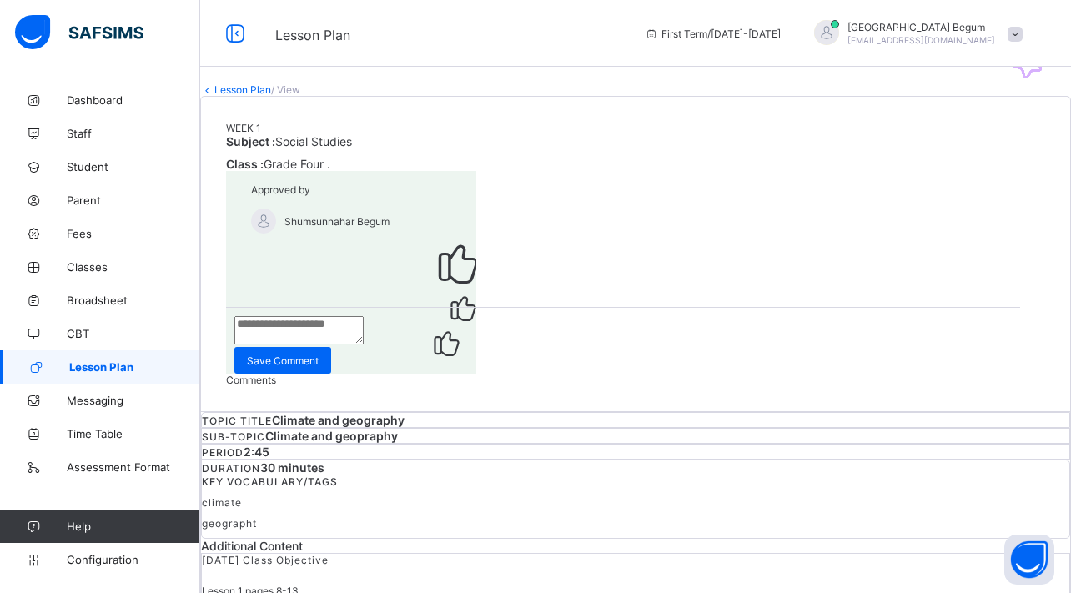
click at [259, 96] on link "Lesson Plan" at bounding box center [242, 89] width 57 height 13
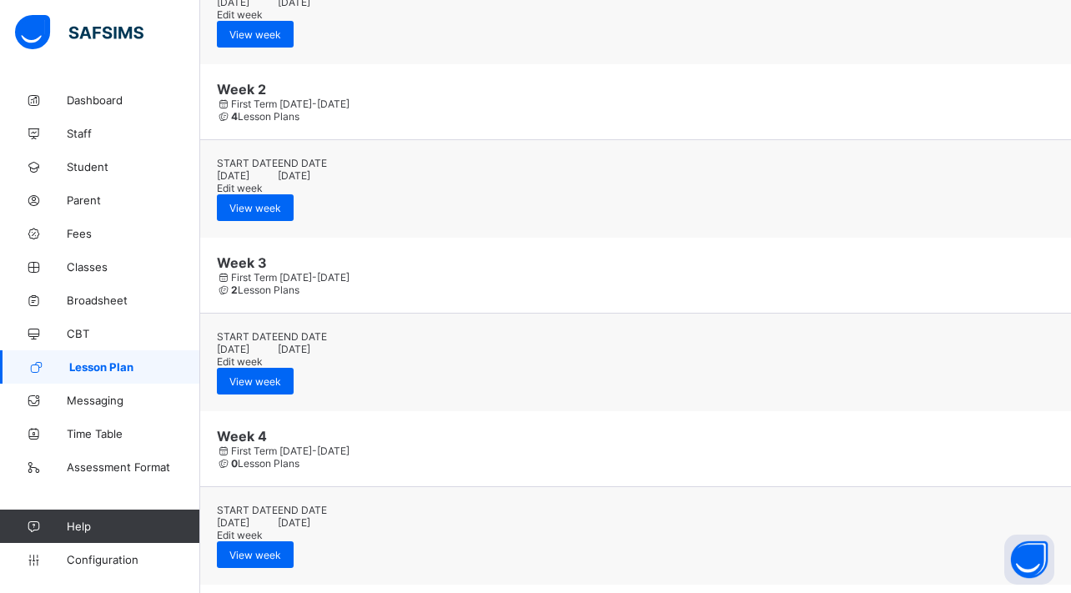
scroll to position [476, 0]
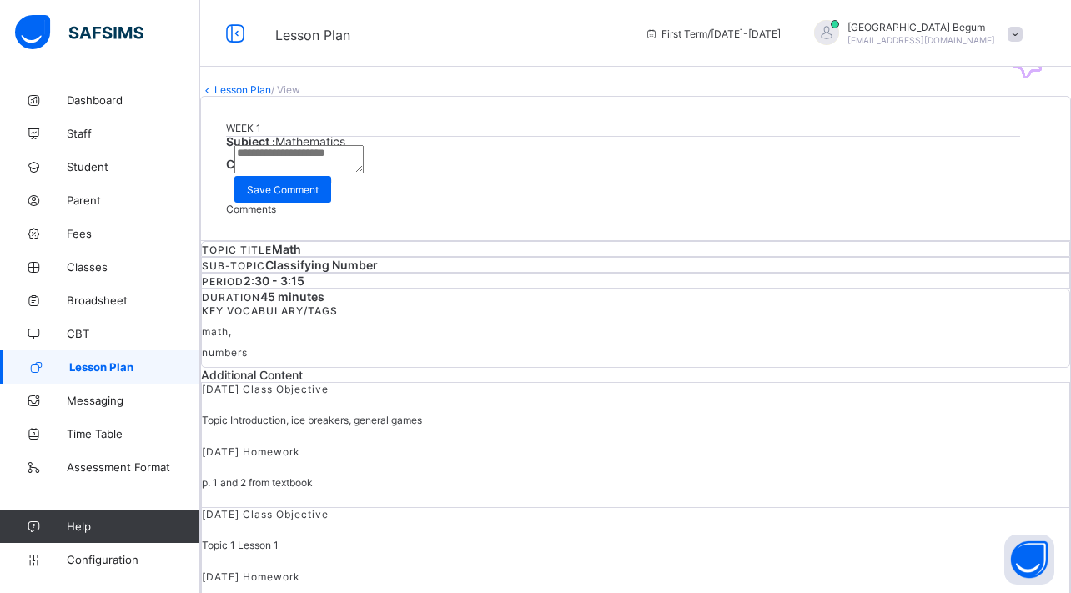
click at [860, 215] on div "Subject : Mathematics Class : Grade Four . Request correction Approve Comments …" at bounding box center [635, 174] width 819 height 81
click at [854, 187] on div "Request correction" at bounding box center [635, 179] width 819 height 16
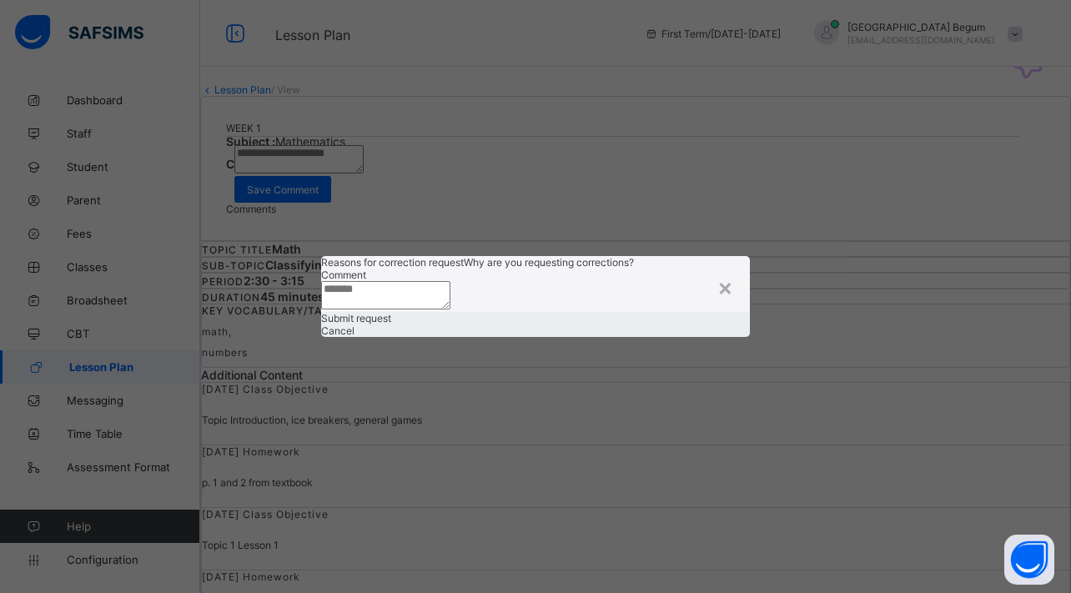
click at [321, 269] on span at bounding box center [321, 269] width 0 height 0
drag, startPoint x: 649, startPoint y: 246, endPoint x: 652, endPoint y: 238, distance: 9.0
click at [450, 281] on textarea at bounding box center [385, 295] width 129 height 28
type textarea "****"
drag, startPoint x: 647, startPoint y: 380, endPoint x: 614, endPoint y: 453, distance: 80.3
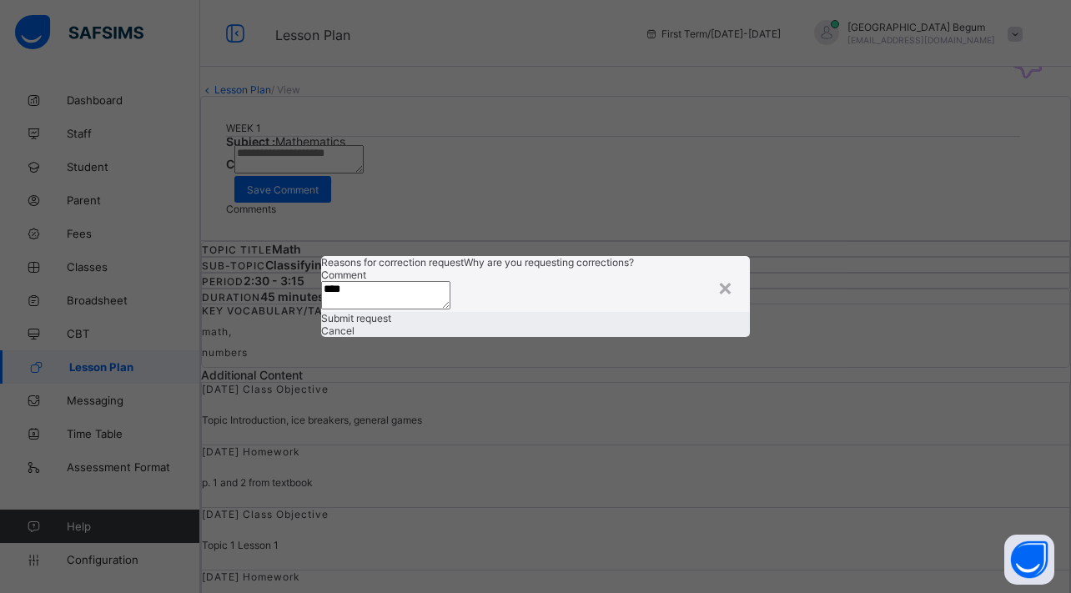
click at [391, 325] on span "Submit request" at bounding box center [356, 318] width 70 height 13
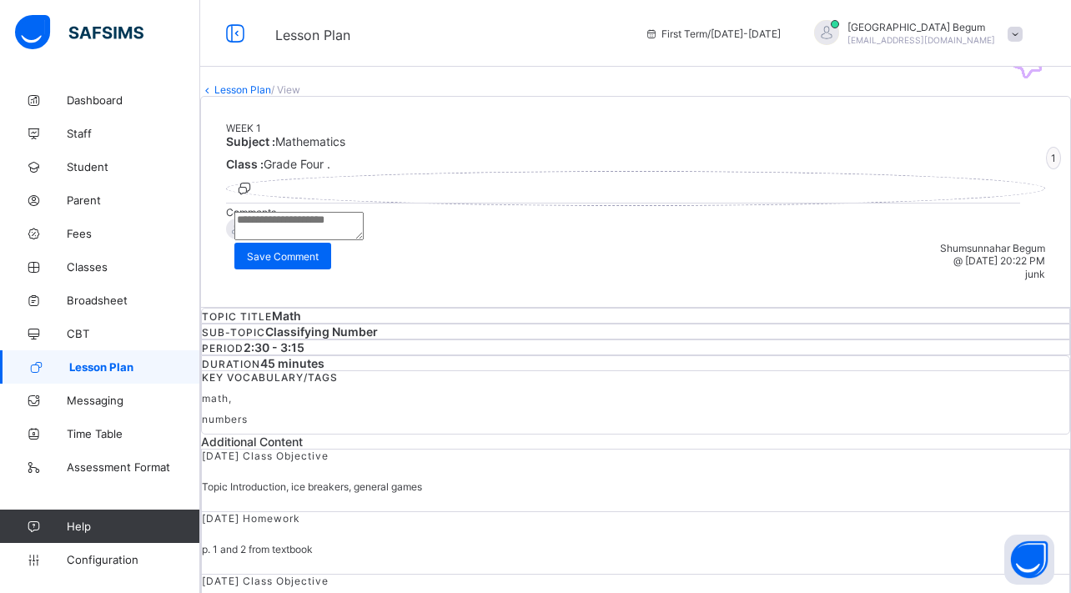
click at [271, 96] on link "Lesson Plan" at bounding box center [242, 89] width 57 height 13
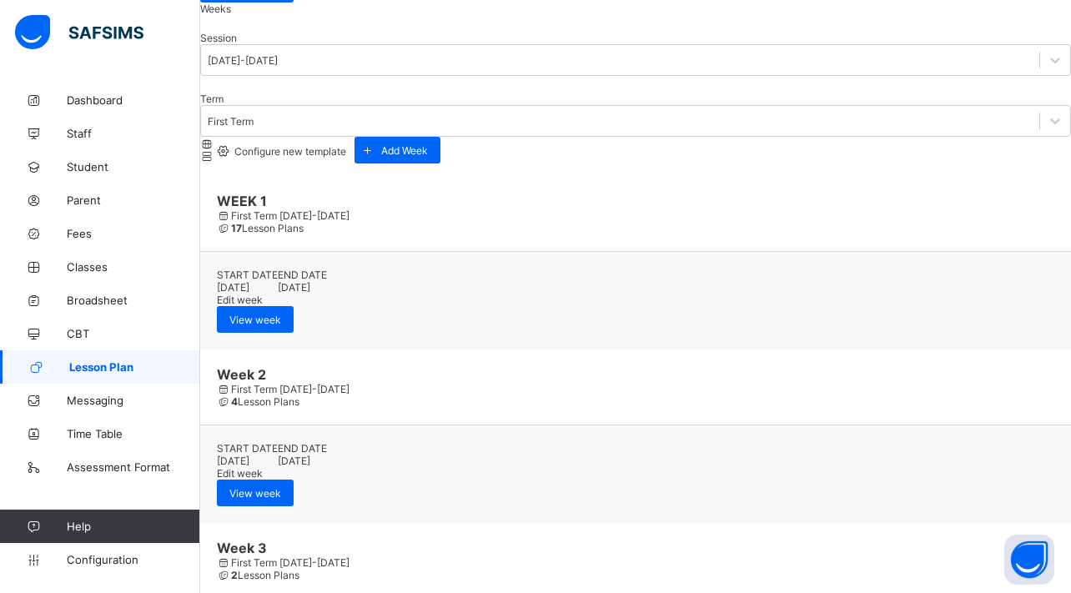
scroll to position [269, 0]
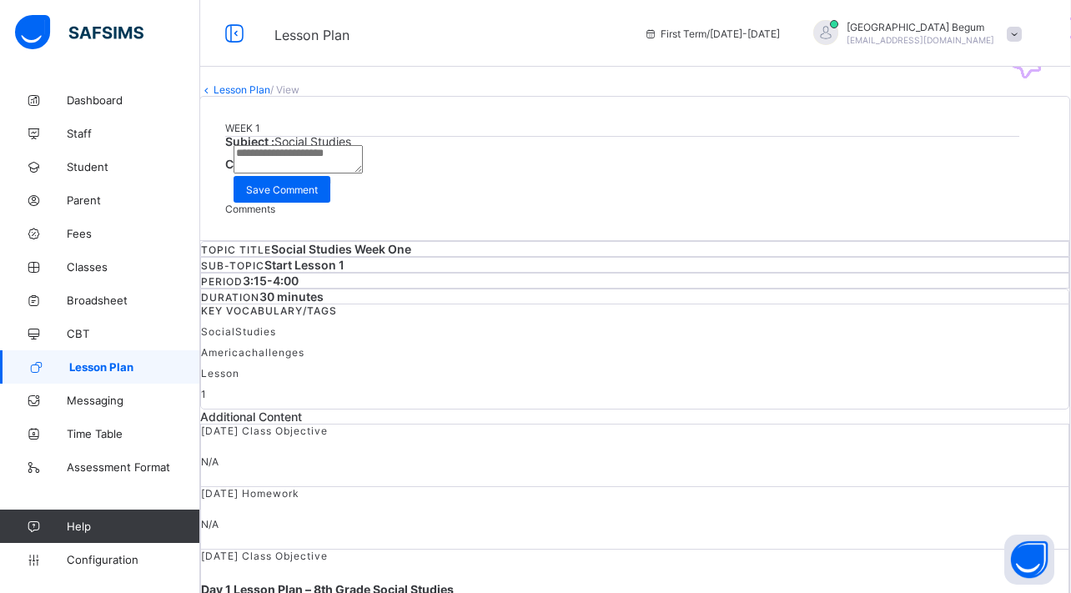
scroll to position [0, 1]
click at [282, 202] on span "Approve" at bounding box center [262, 195] width 39 height 13
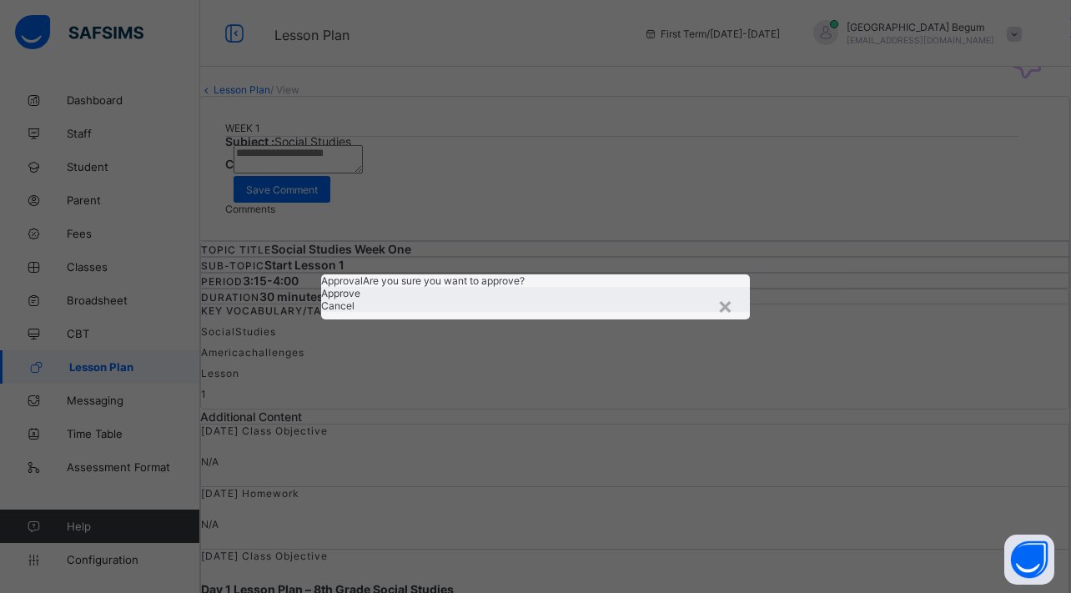
click at [620, 299] on div "Approve" at bounding box center [535, 293] width 429 height 13
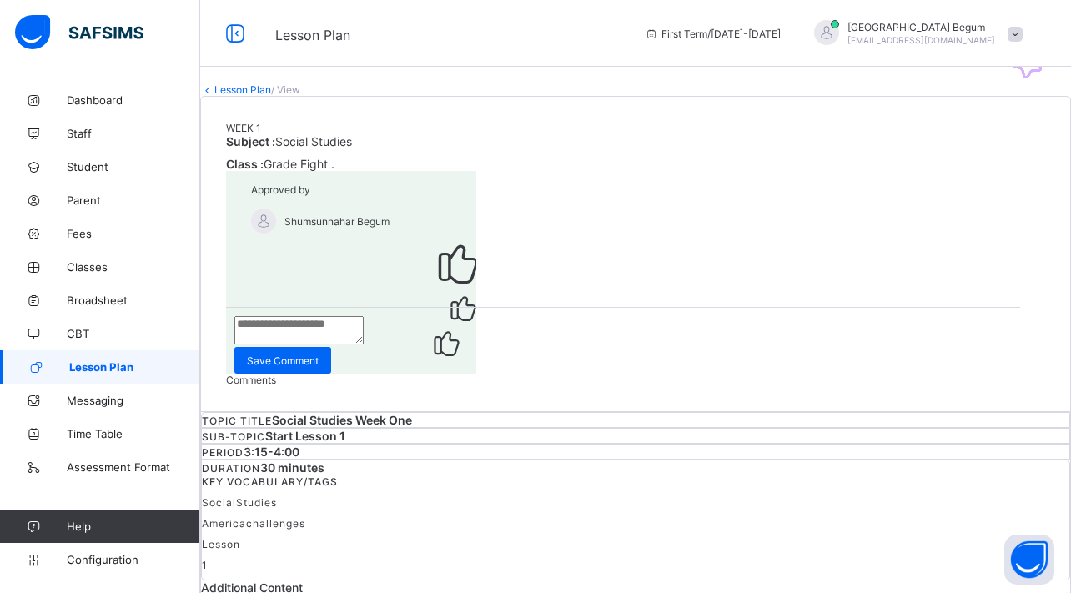
click at [252, 96] on link "Lesson Plan" at bounding box center [242, 89] width 57 height 13
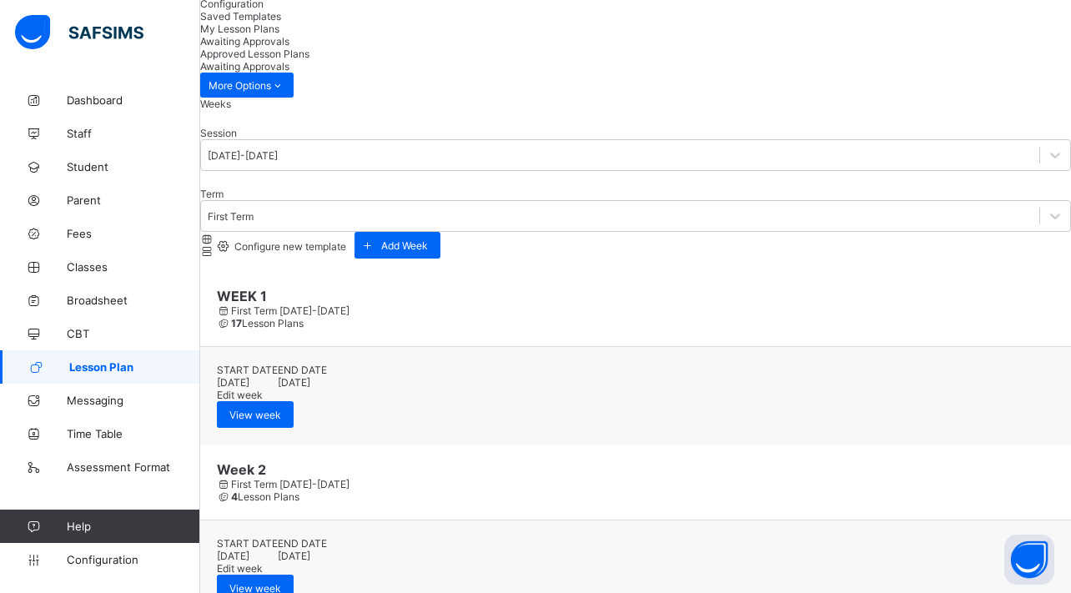
scroll to position [90, 0]
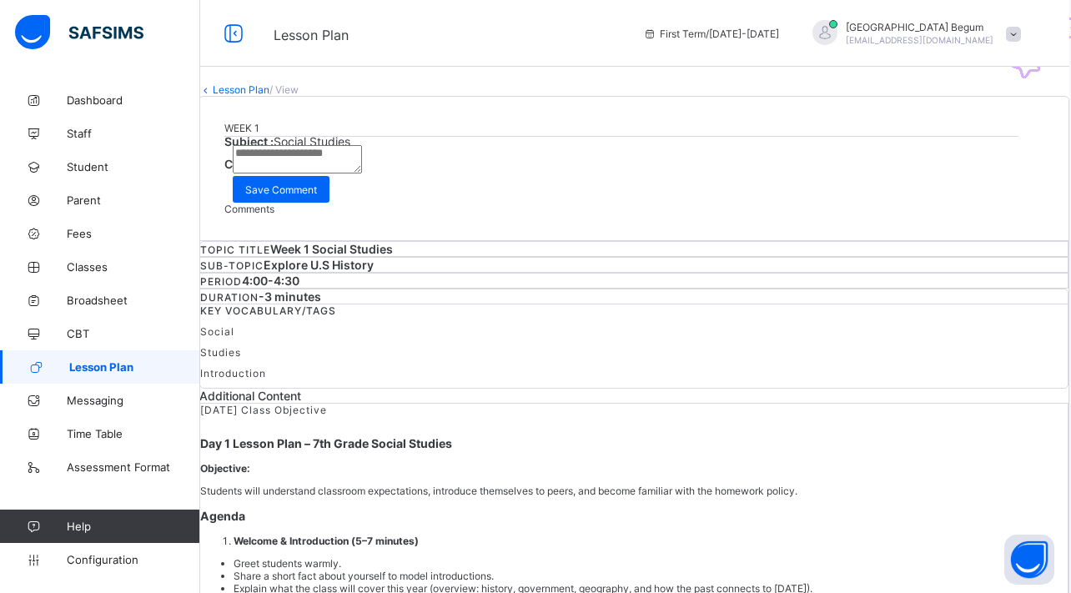
scroll to position [0, 2]
click at [967, 203] on div "Approve" at bounding box center [633, 195] width 819 height 16
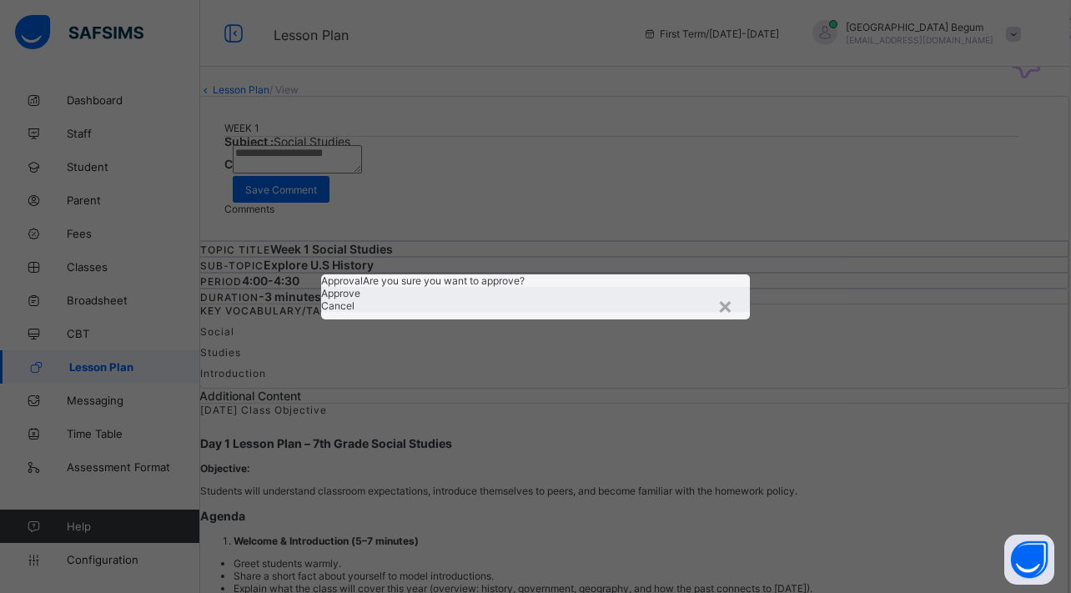
click at [360, 299] on span "Approve" at bounding box center [340, 293] width 39 height 13
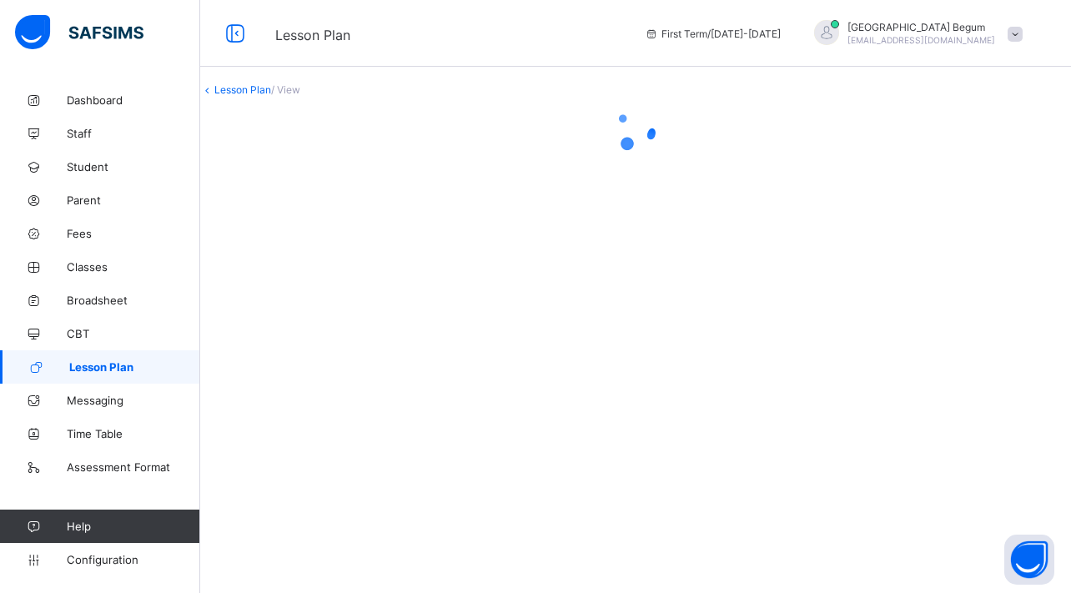
scroll to position [0, 0]
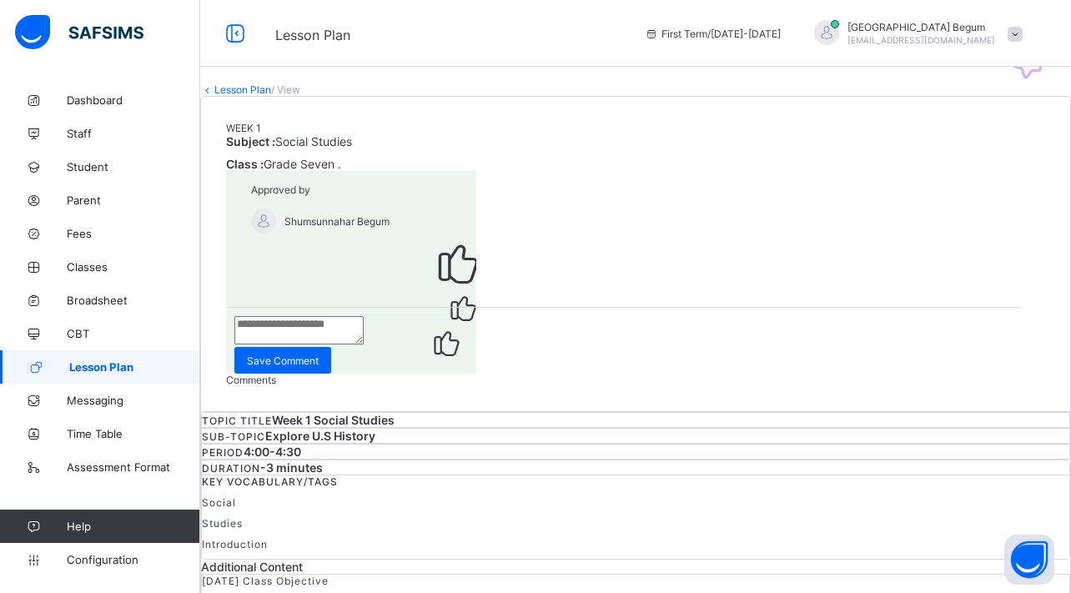
click at [269, 96] on link "Lesson Plan" at bounding box center [242, 89] width 57 height 13
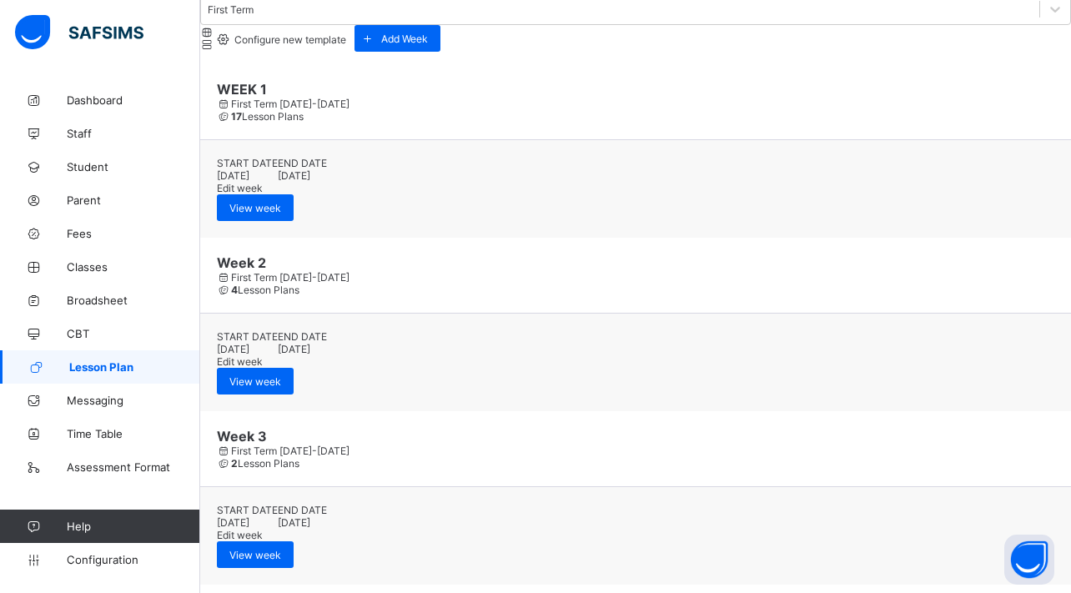
scroll to position [292, 0]
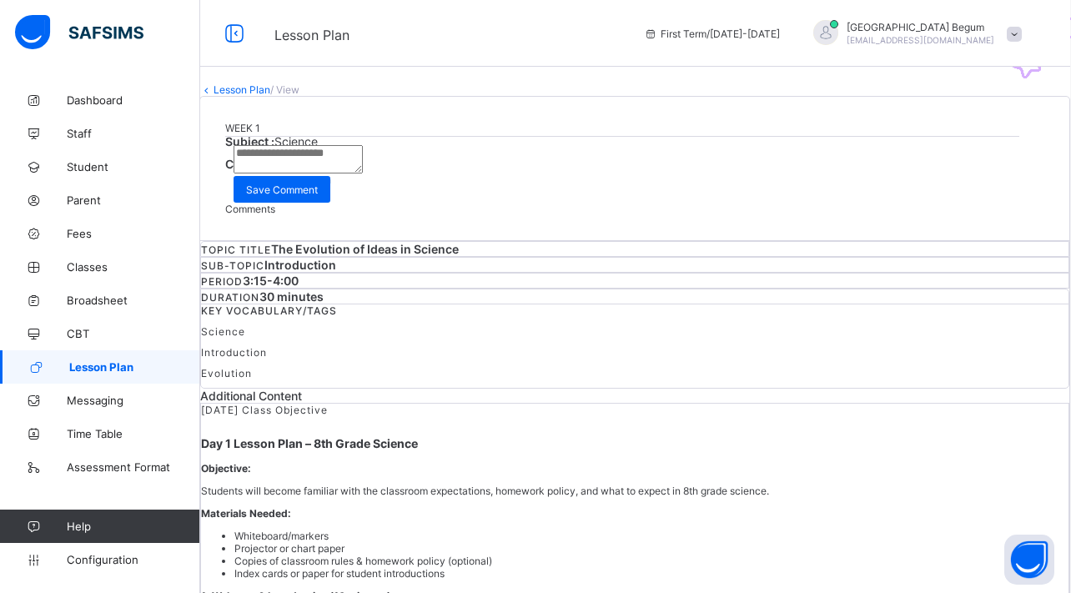
scroll to position [0, 1]
click at [282, 202] on span "Approve" at bounding box center [262, 195] width 39 height 13
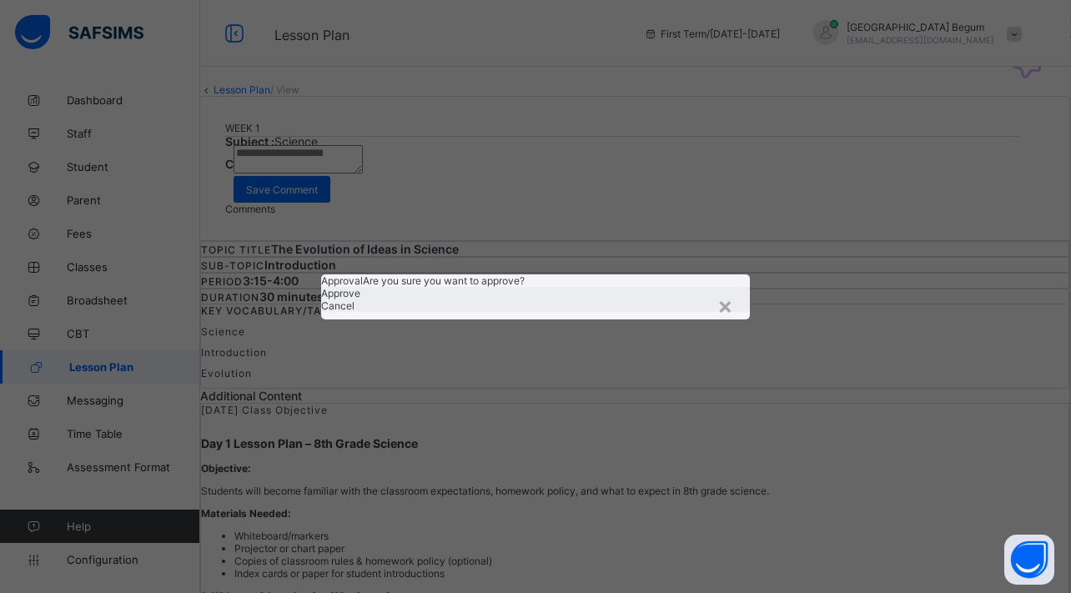
click at [640, 299] on div "Approve" at bounding box center [535, 293] width 429 height 13
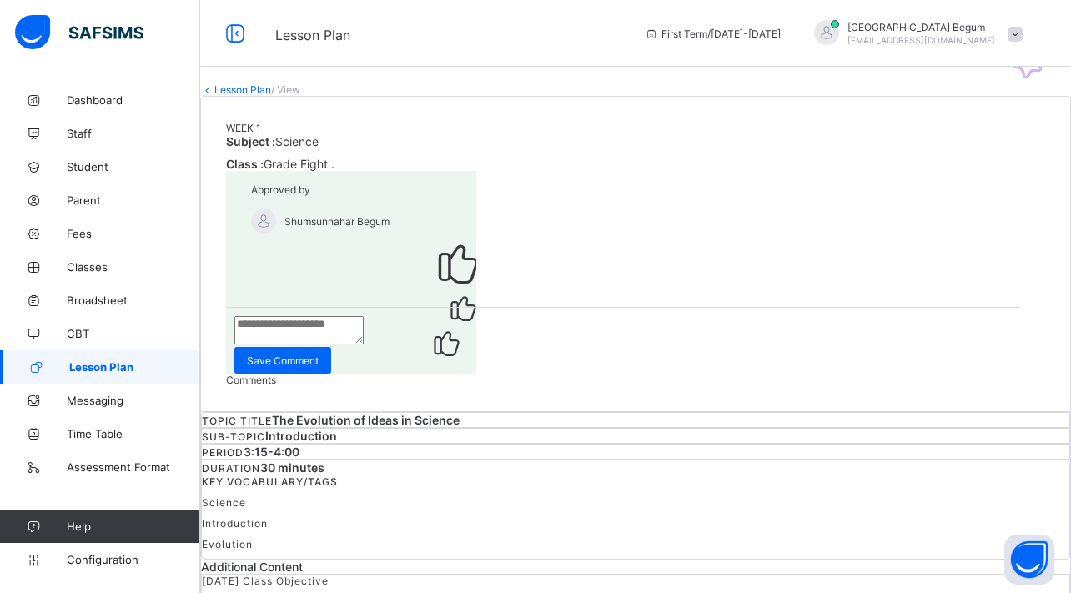
click at [260, 96] on link "Lesson Plan" at bounding box center [242, 89] width 57 height 13
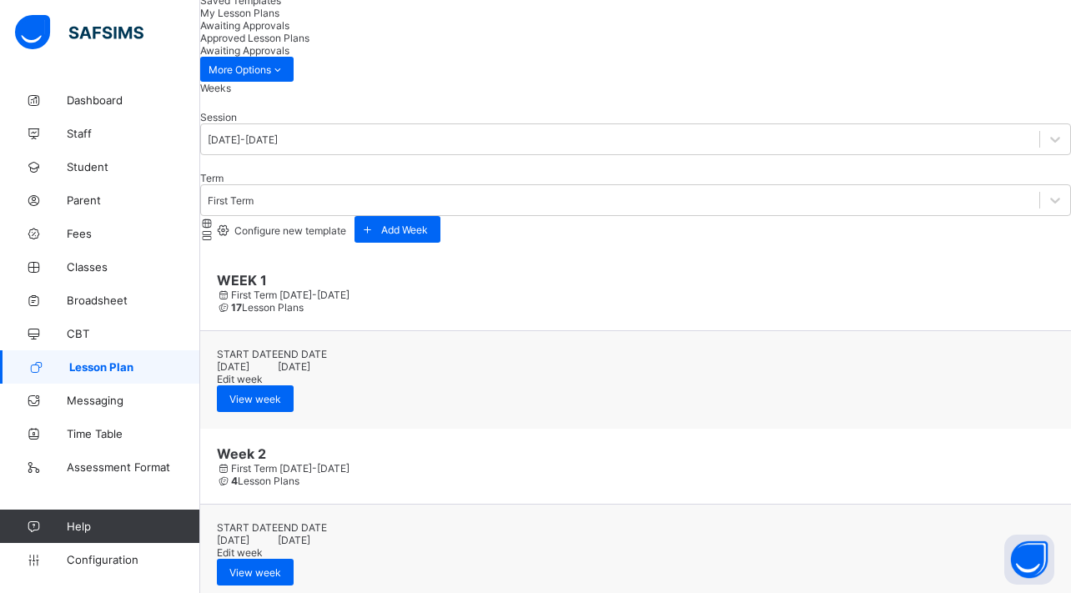
scroll to position [254, 0]
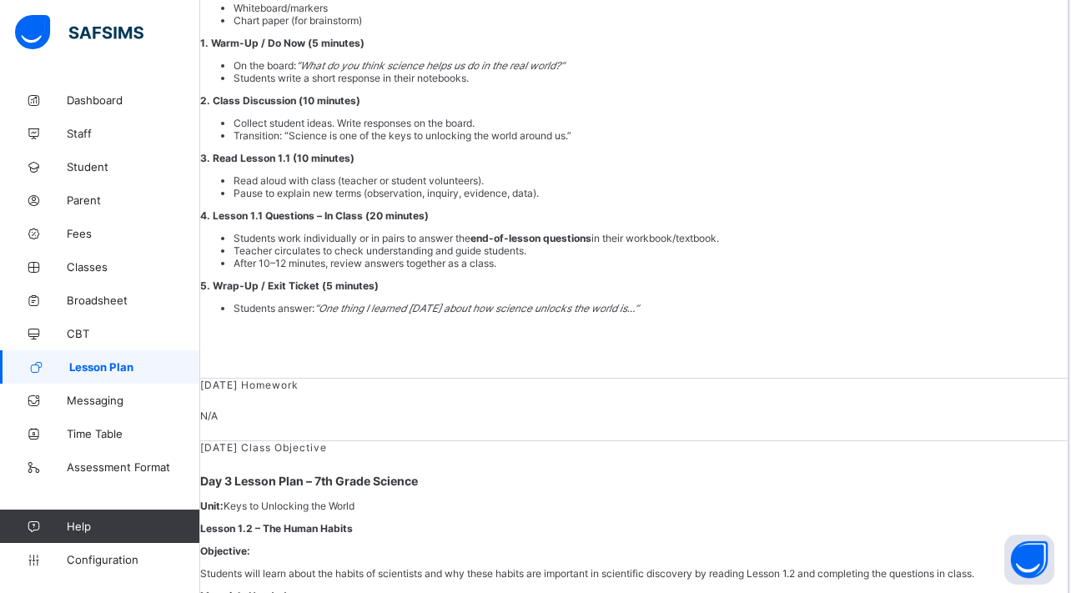
scroll to position [1246, 2]
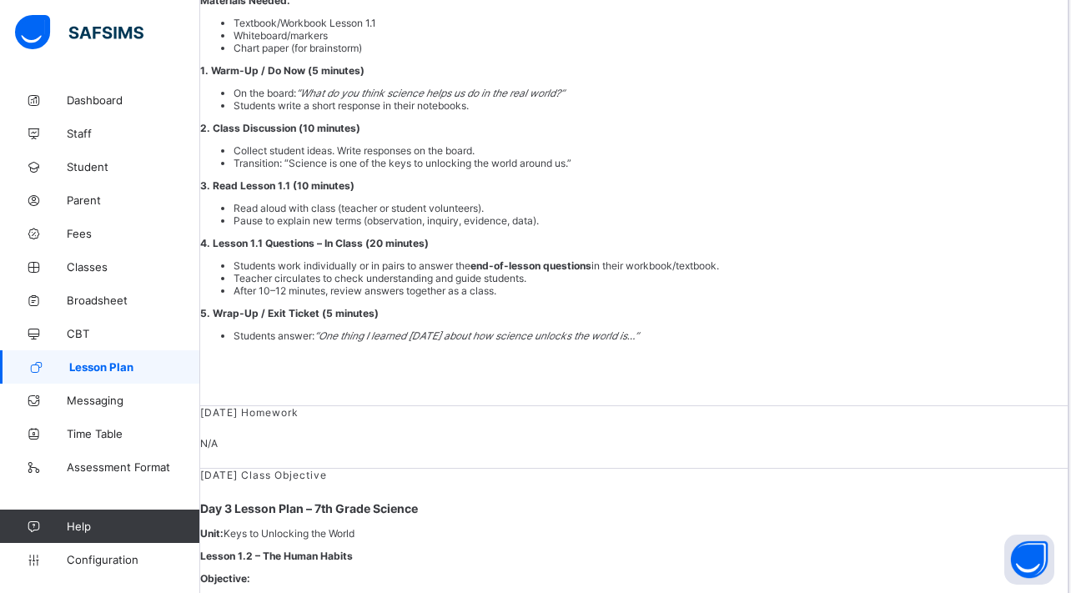
click at [977, 406] on div "[DATE] Class Objective Day 2 Lesson Plan – 7th Grade Science Unit: Keys to Unlo…" at bounding box center [634, 137] width 868 height 538
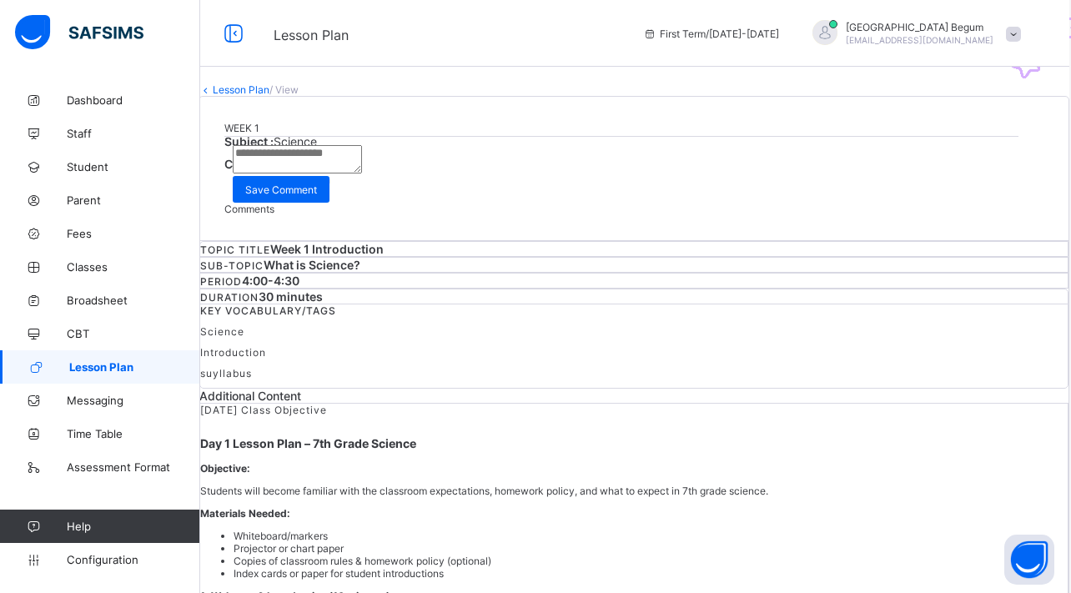
scroll to position [0, 2]
click at [955, 215] on div "Subject : Science Class : Grade Seven . Request correction Approve Comments Sav…" at bounding box center [633, 174] width 819 height 81
click at [951, 203] on div "Approve" at bounding box center [633, 195] width 819 height 16
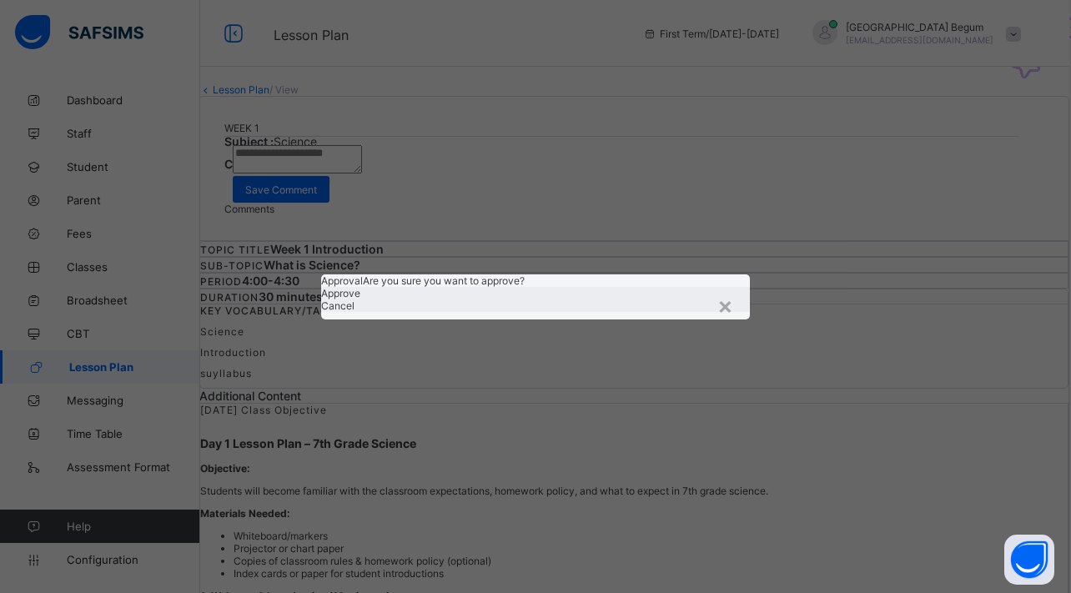
click at [360, 299] on span "Approve" at bounding box center [340, 293] width 39 height 13
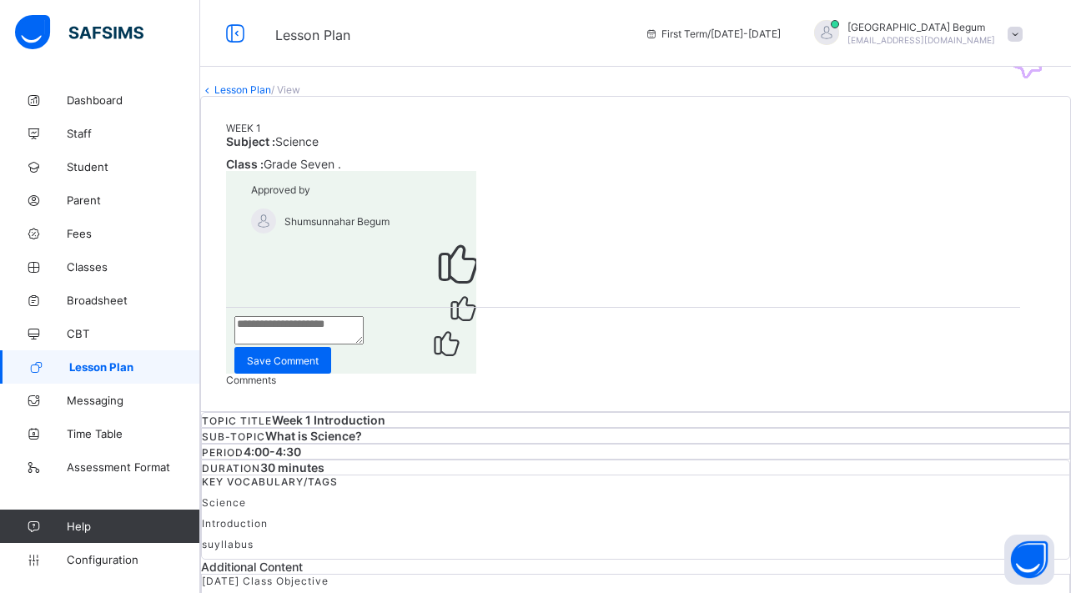
click at [269, 96] on link "Lesson Plan" at bounding box center [242, 89] width 57 height 13
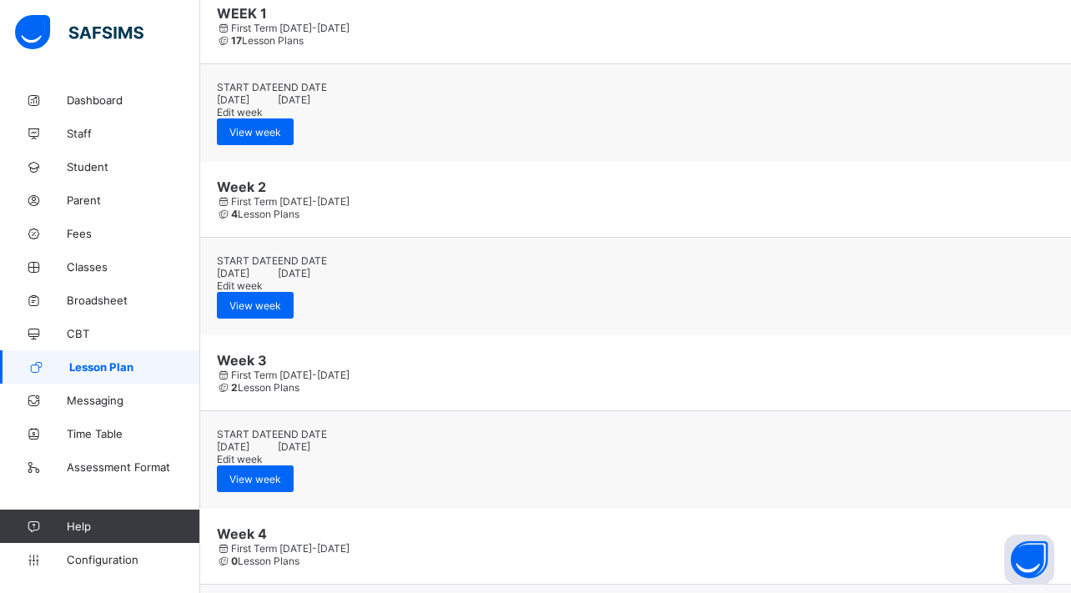
scroll to position [369, 0]
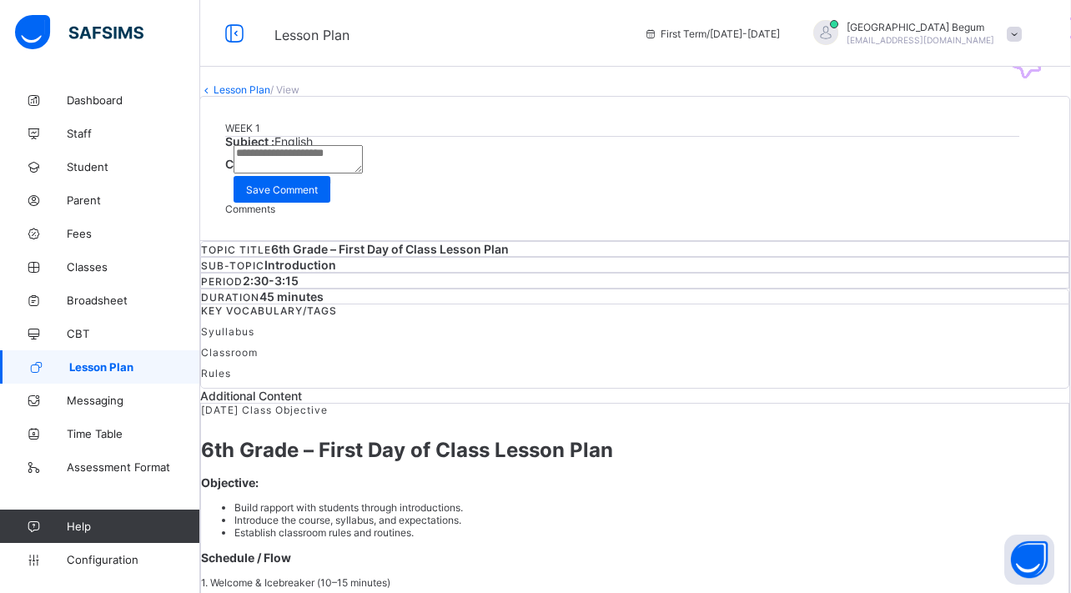
scroll to position [0, 1]
click at [282, 202] on span "Approve" at bounding box center [262, 195] width 39 height 13
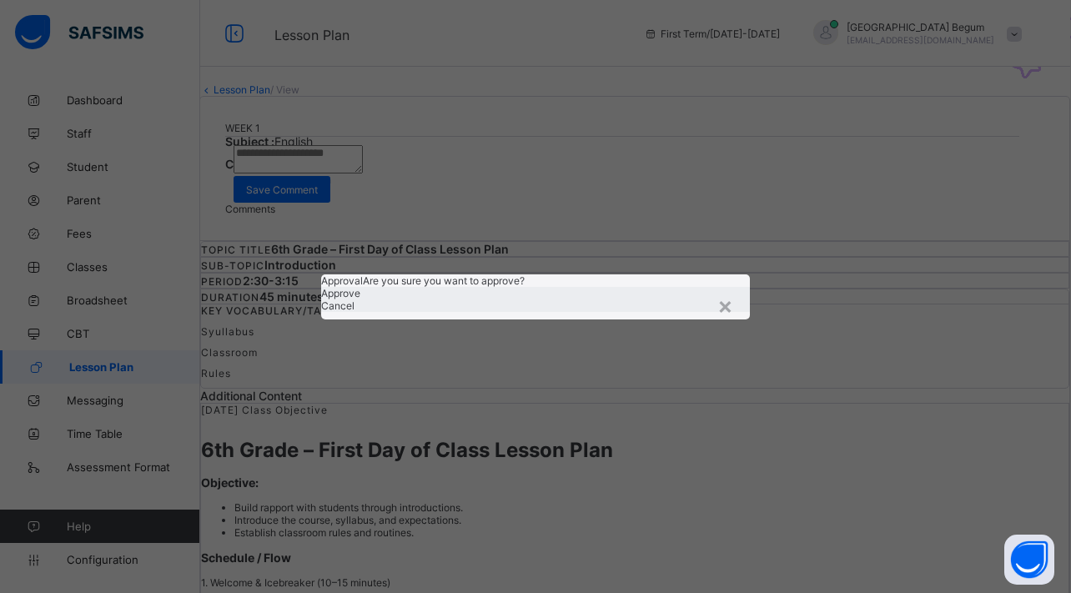
click at [360, 299] on span "Approve" at bounding box center [340, 293] width 39 height 13
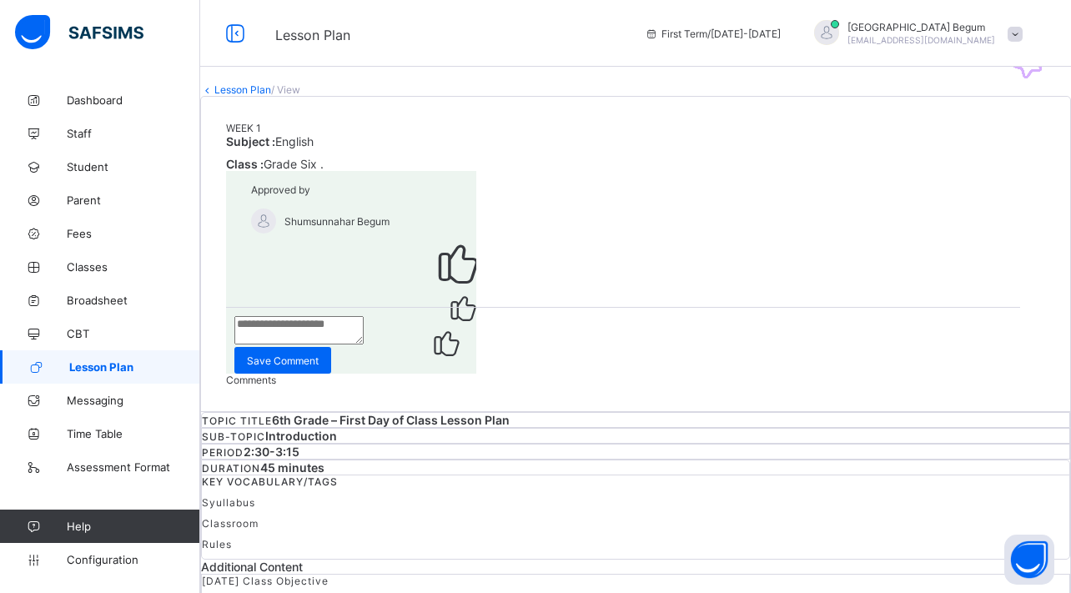
scroll to position [29, 0]
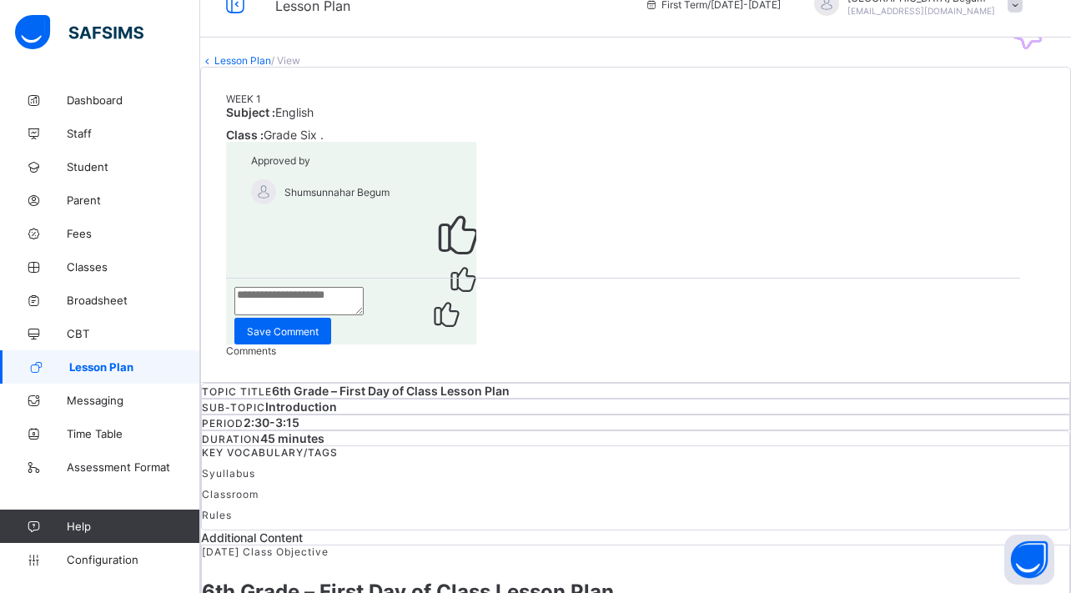
click at [271, 67] on link "Lesson Plan" at bounding box center [242, 60] width 57 height 13
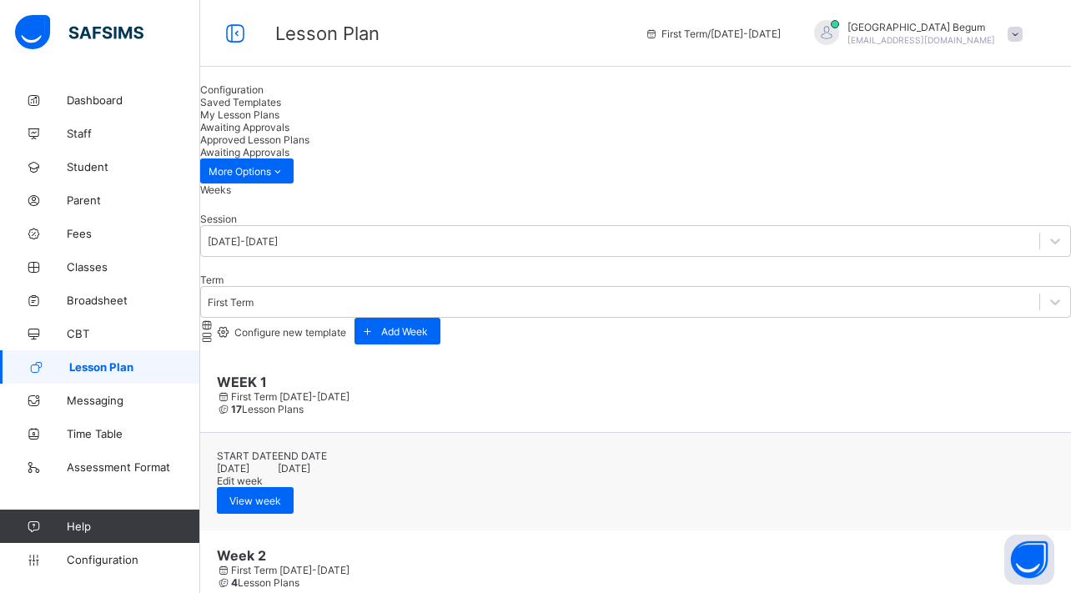
scroll to position [59, 0]
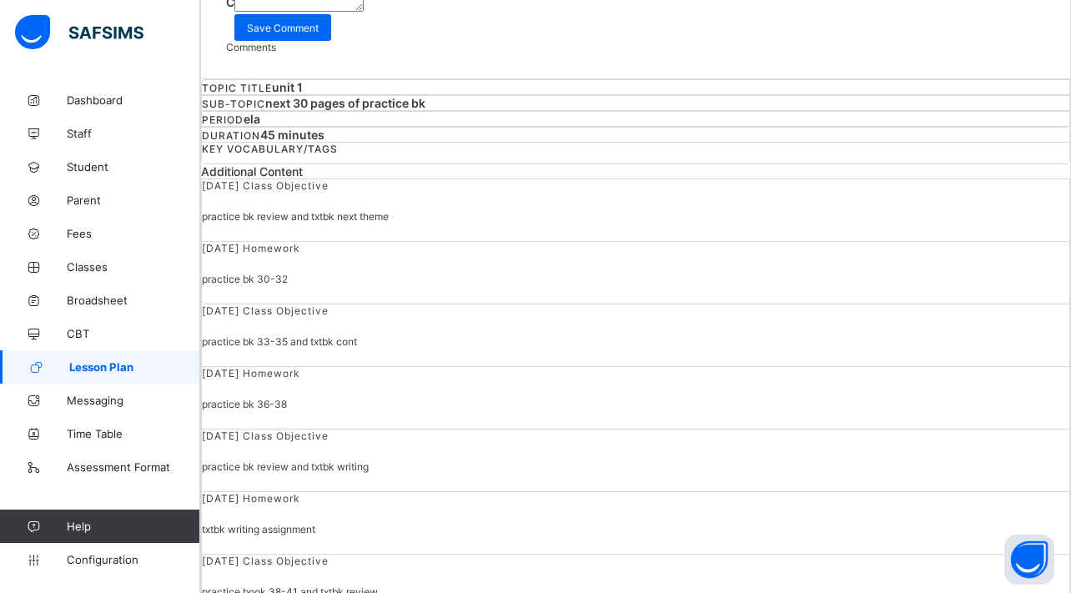
scroll to position [33, 0]
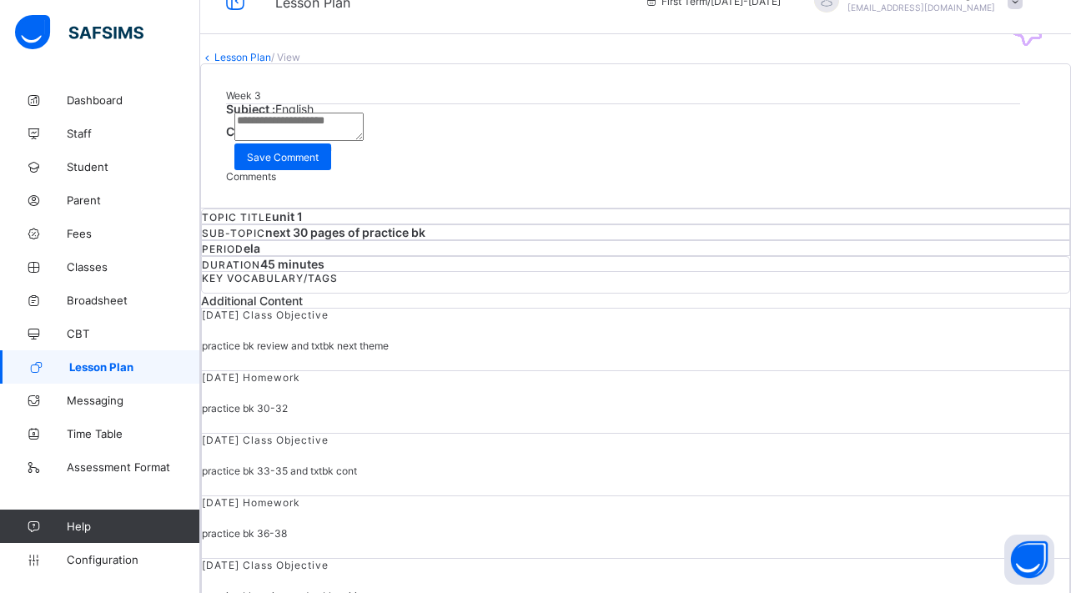
click at [244, 170] on icon at bounding box center [235, 162] width 18 height 16
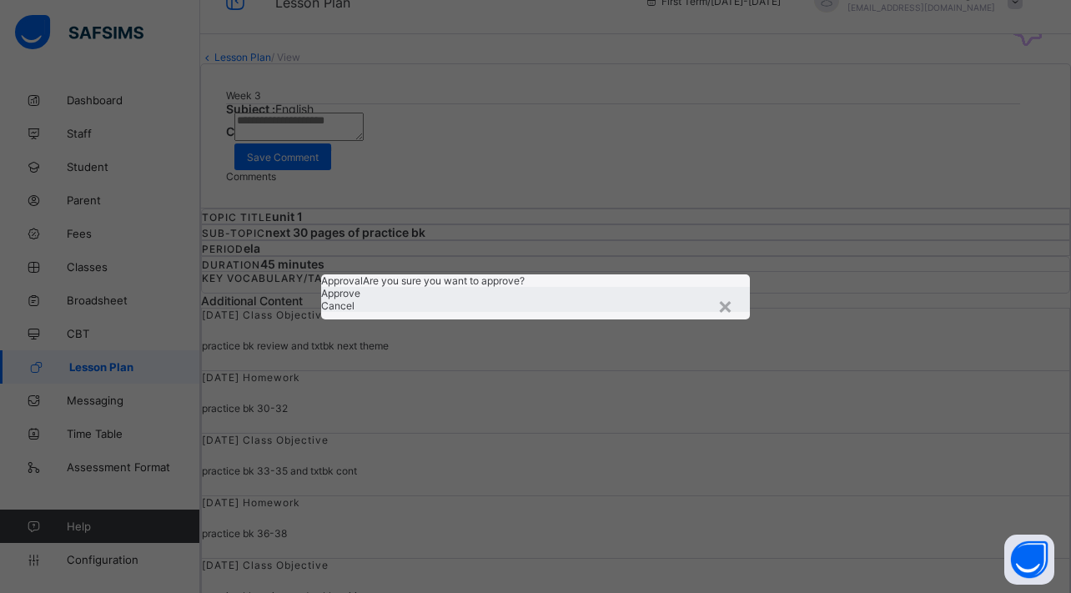
click at [360, 299] on span "Approve" at bounding box center [340, 293] width 39 height 13
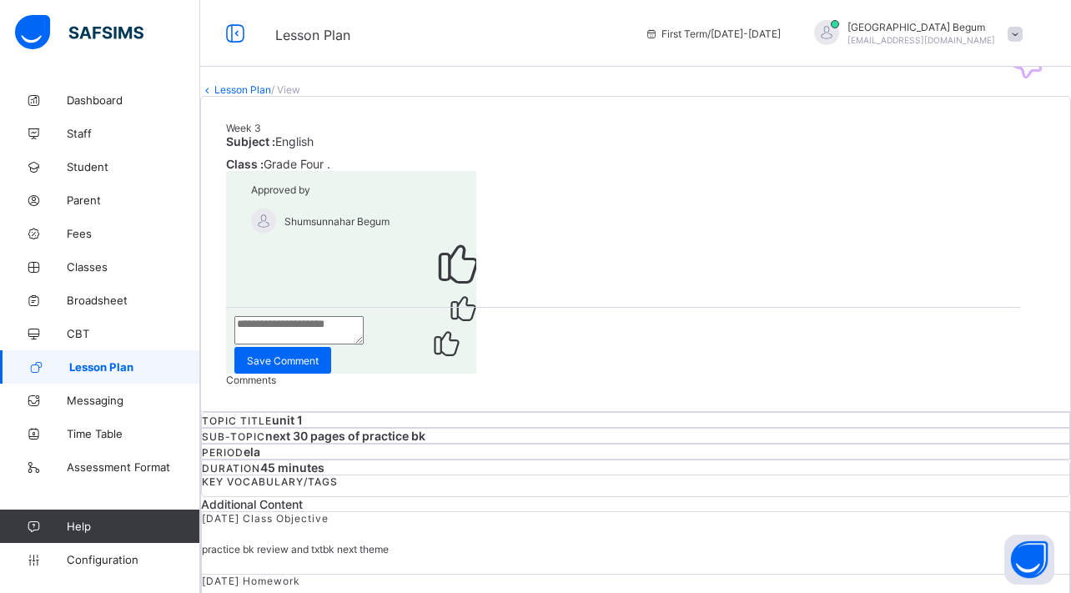
click at [266, 96] on link "Lesson Plan" at bounding box center [242, 89] width 57 height 13
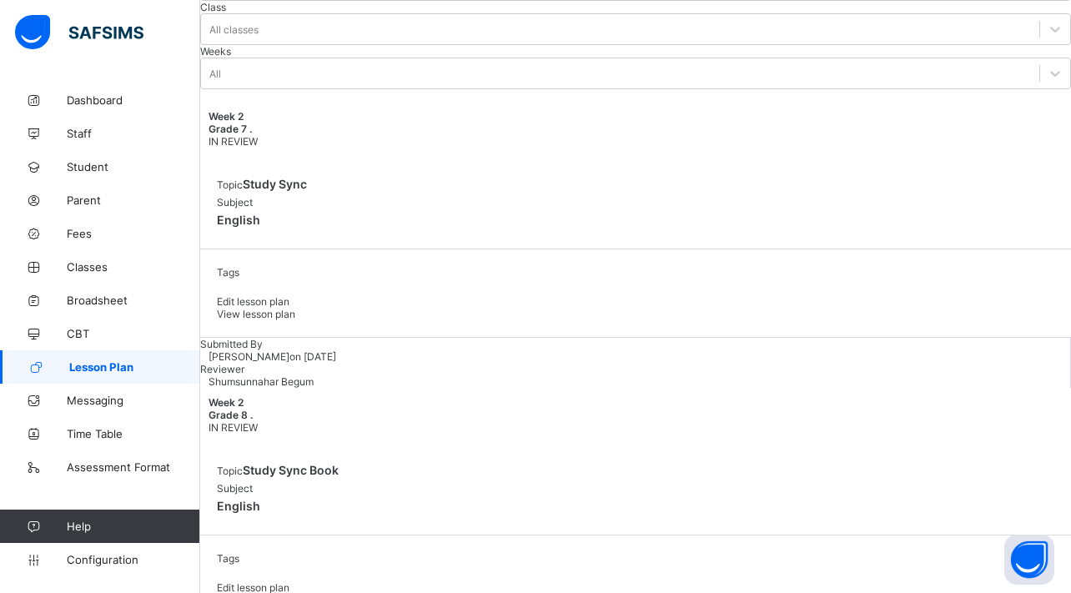
scroll to position [2281, 0]
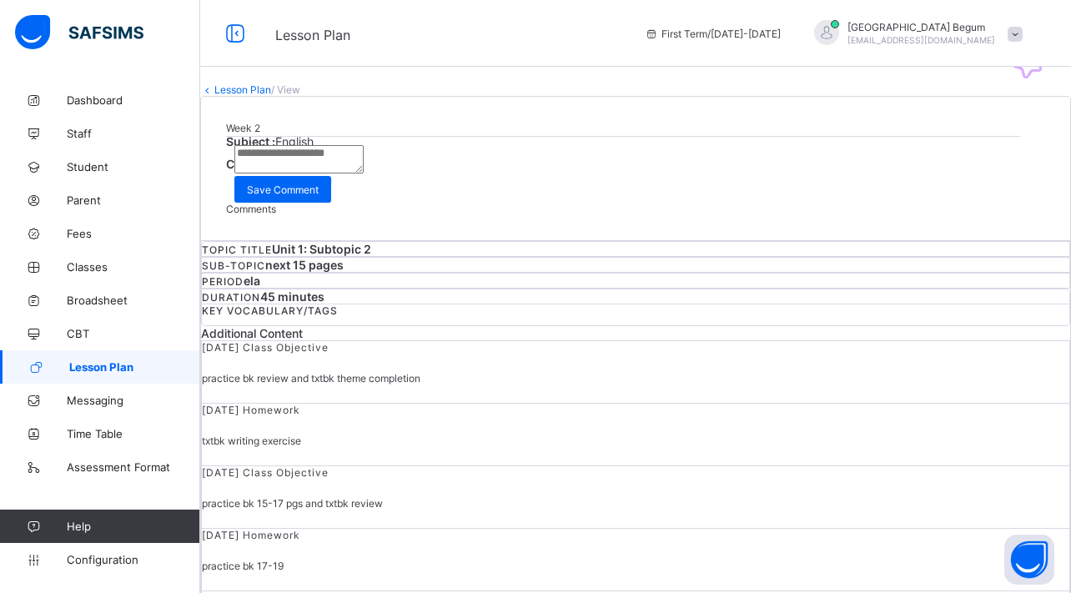
click at [956, 203] on div "Approve" at bounding box center [635, 195] width 819 height 16
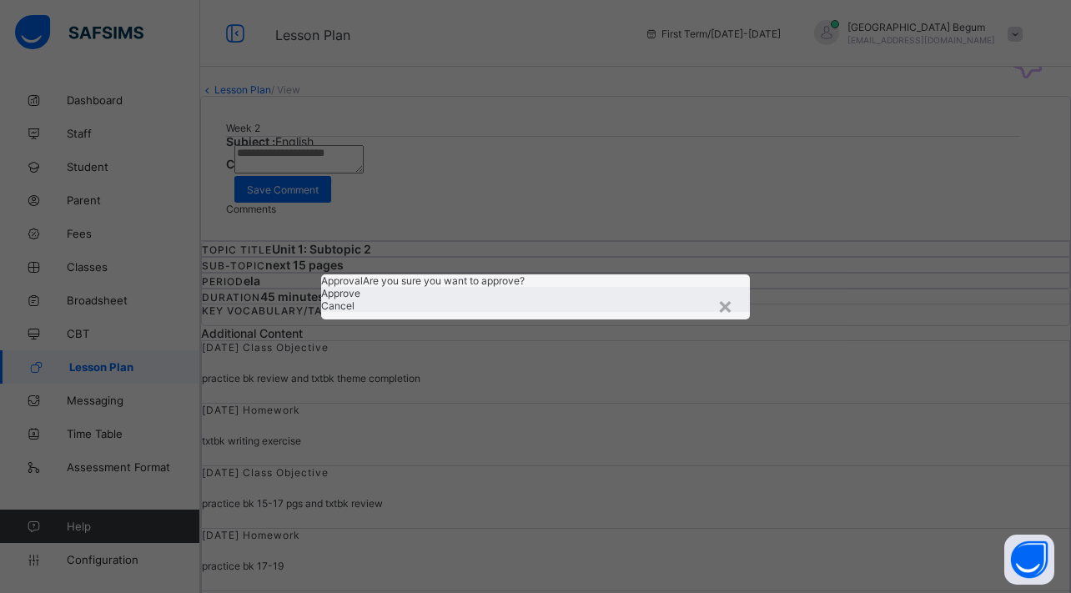
click at [638, 299] on div "Approve" at bounding box center [535, 293] width 429 height 13
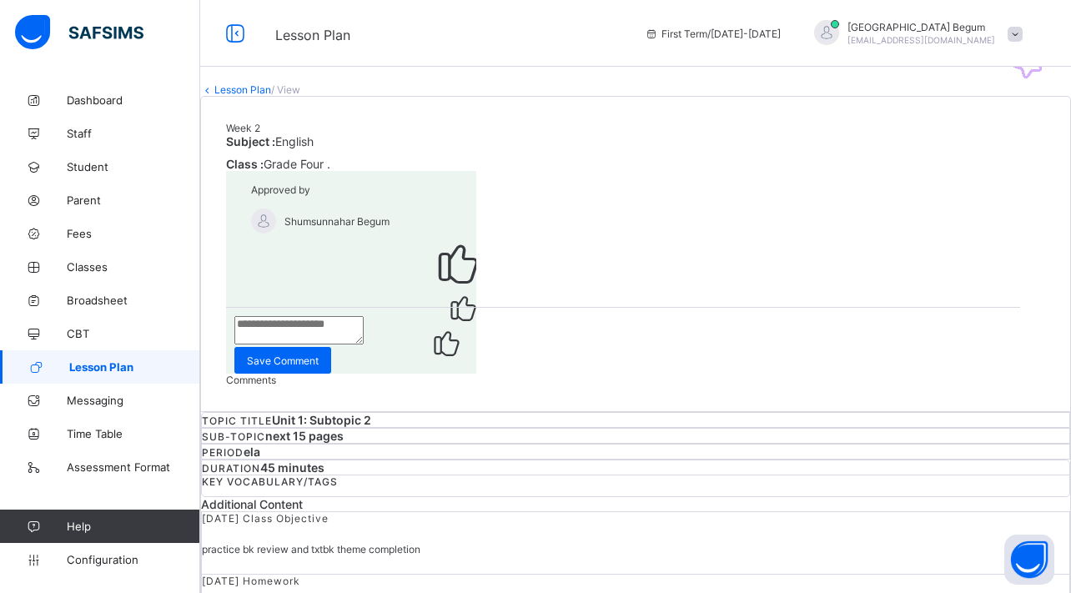
click at [245, 96] on link "Lesson Plan" at bounding box center [242, 89] width 57 height 13
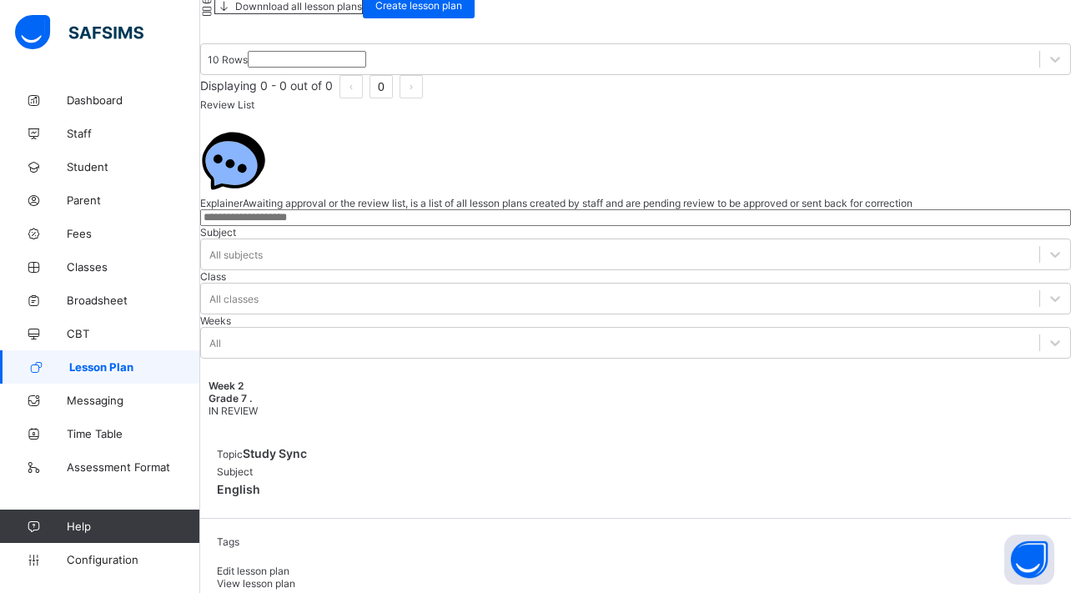
scroll to position [2011, 0]
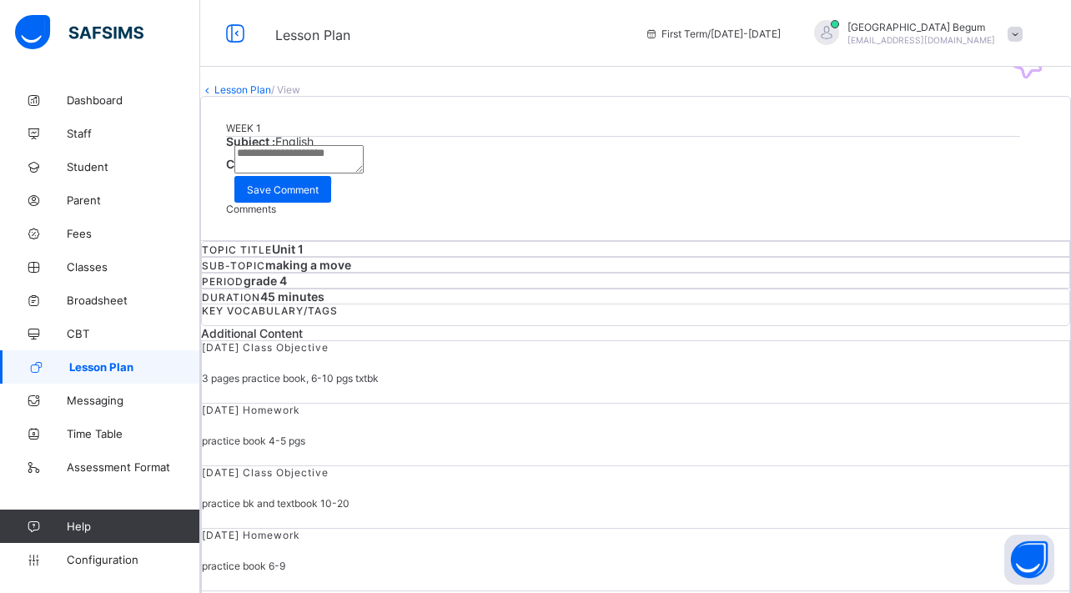
click at [983, 203] on div "Approve" at bounding box center [635, 195] width 819 height 16
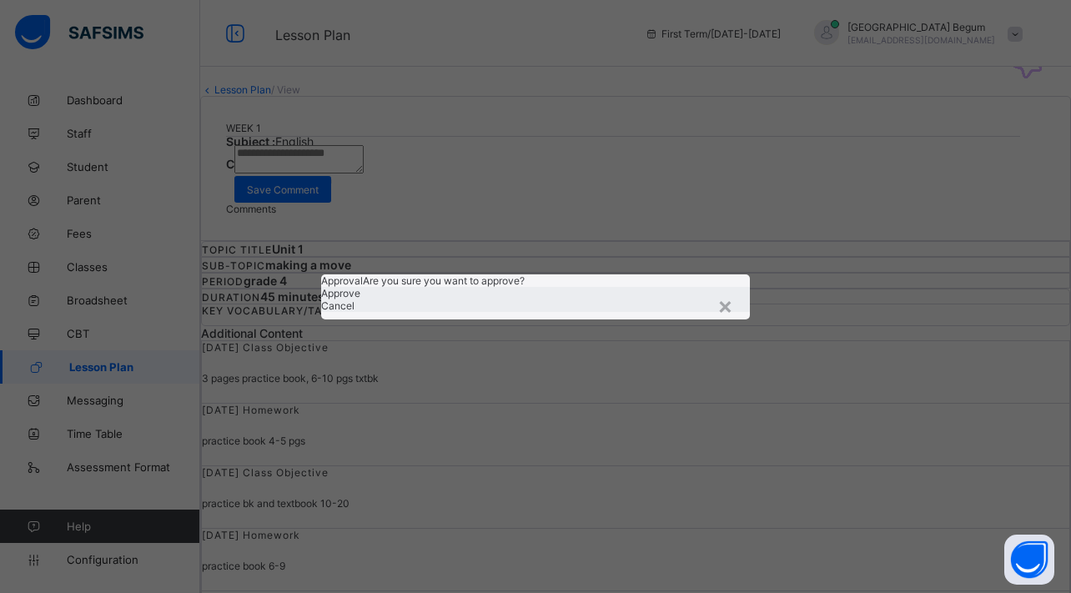
click at [360, 299] on span "Approve" at bounding box center [340, 293] width 39 height 13
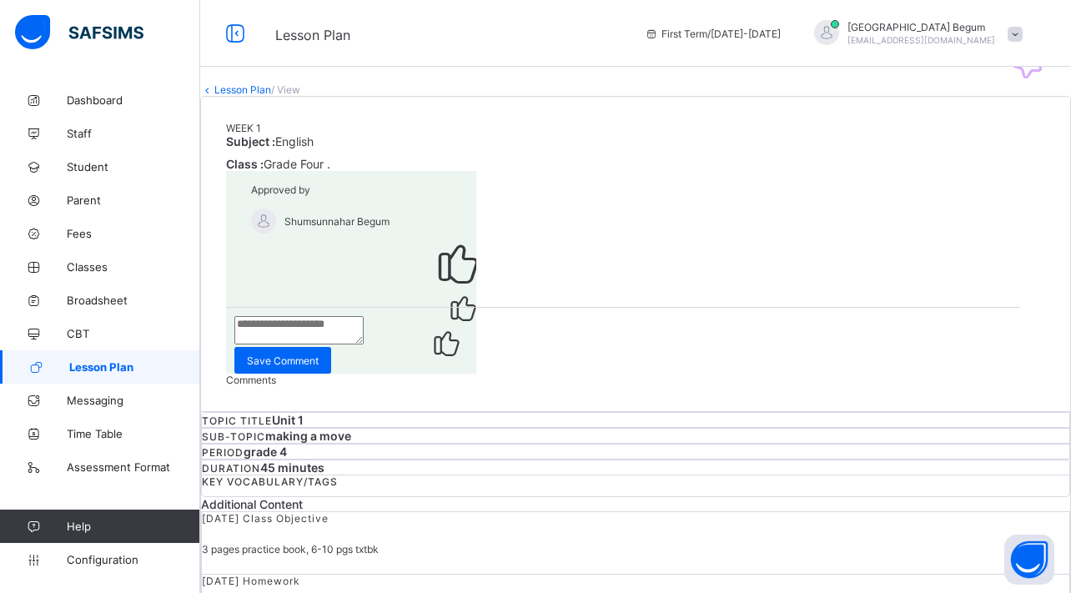
click at [259, 96] on link "Lesson Plan" at bounding box center [242, 89] width 57 height 13
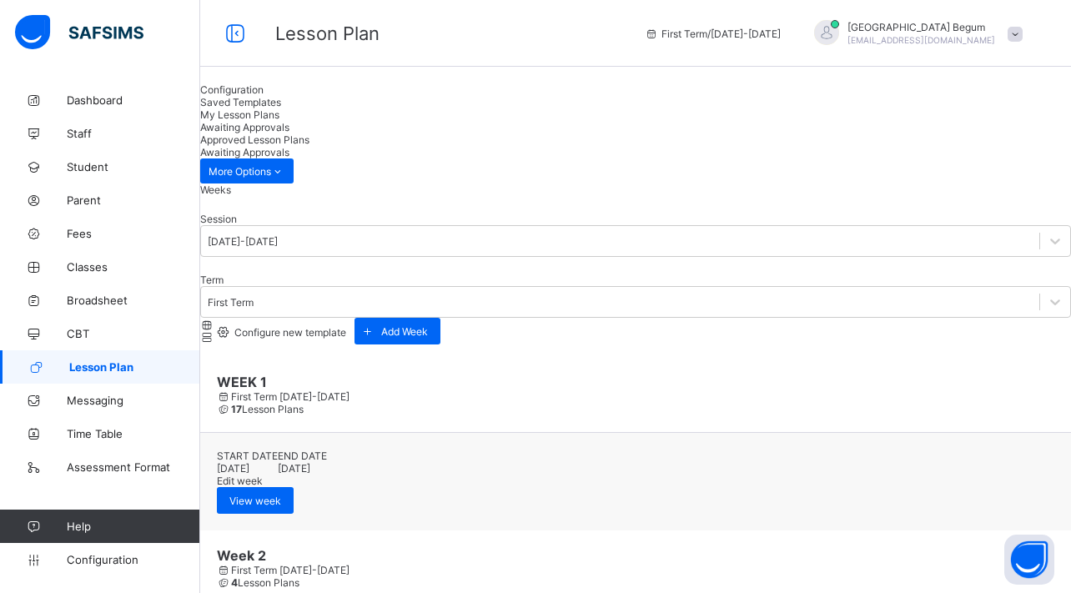
click at [653, 133] on div "Approved Lesson Plans" at bounding box center [635, 139] width 871 height 13
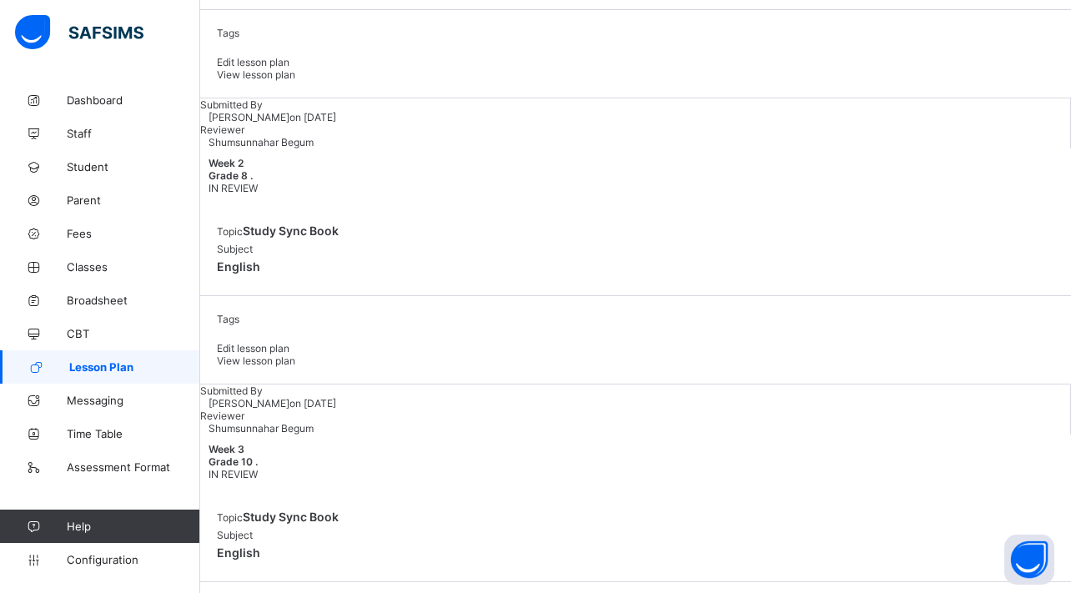
scroll to position [2520, 0]
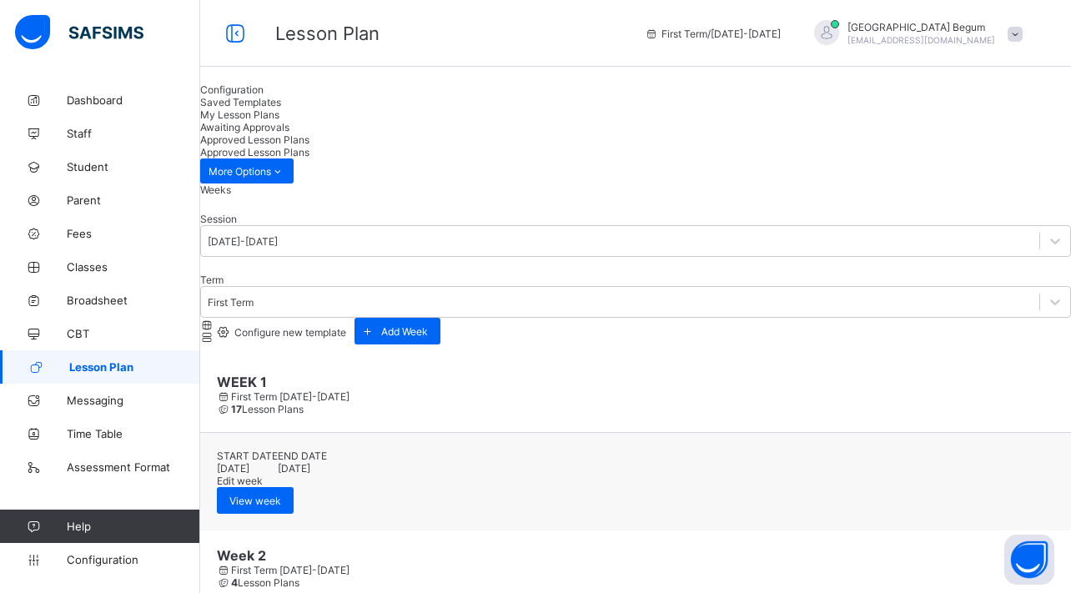
scroll to position [0, 0]
click at [519, 121] on div "Awaiting Approvals" at bounding box center [635, 127] width 871 height 13
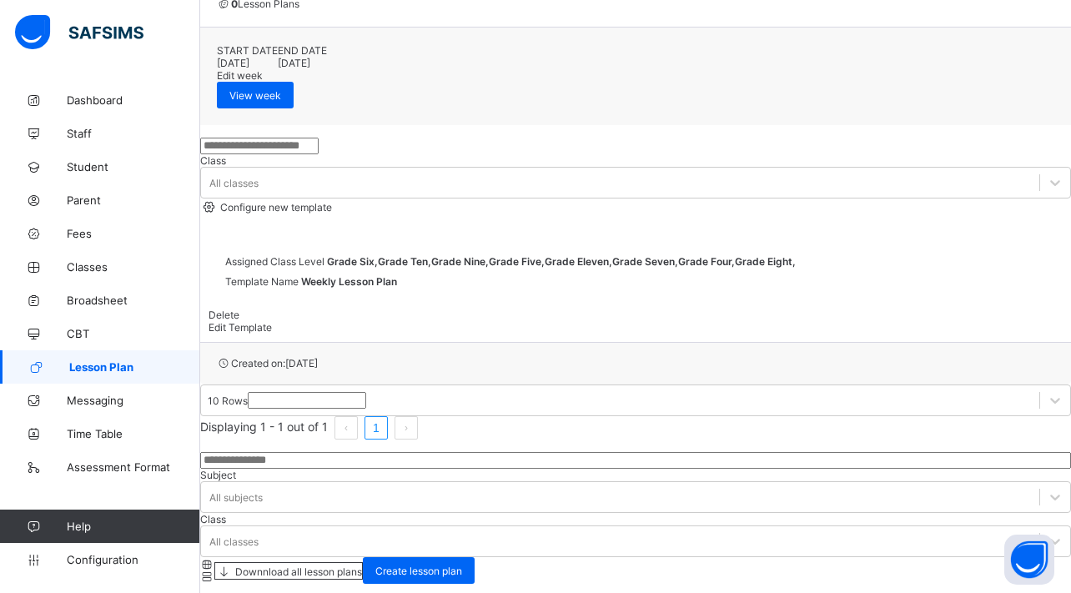
scroll to position [1482, 0]
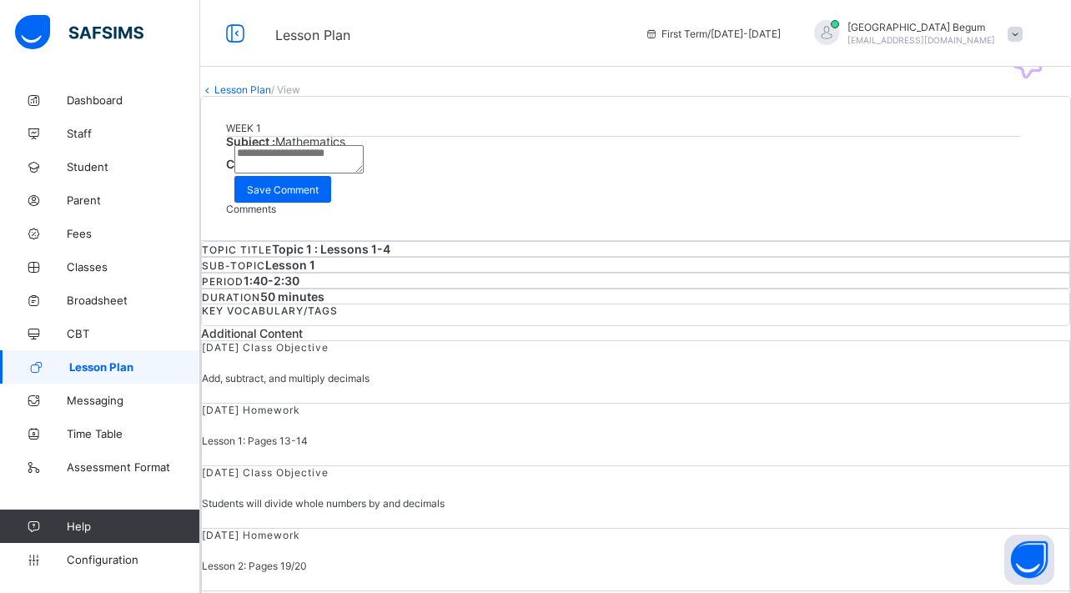
click at [283, 202] on span "Approve" at bounding box center [263, 195] width 39 height 13
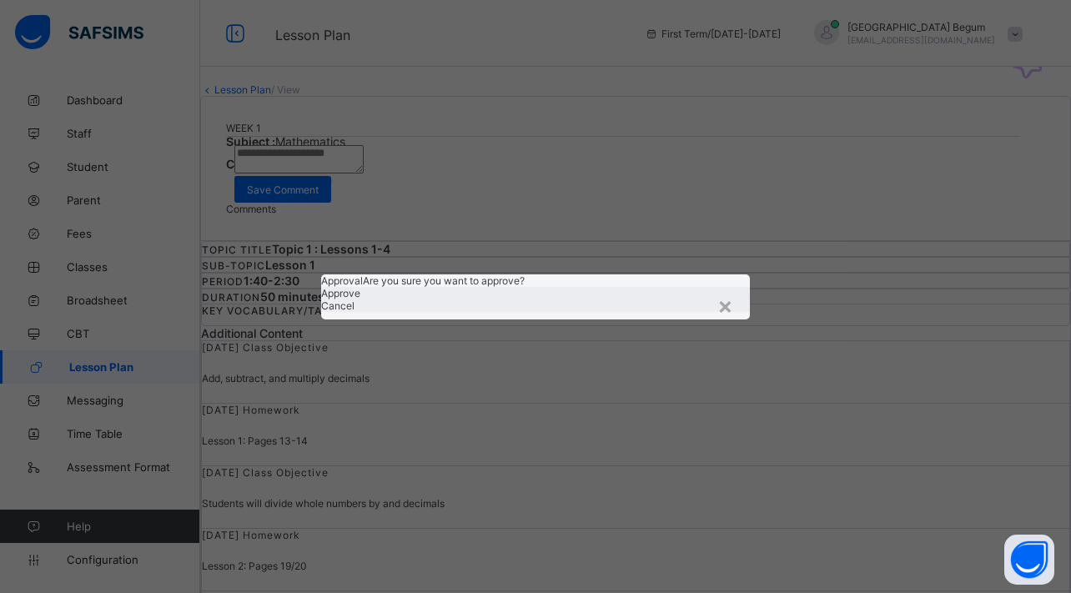
click at [360, 299] on span "Approve" at bounding box center [340, 293] width 39 height 13
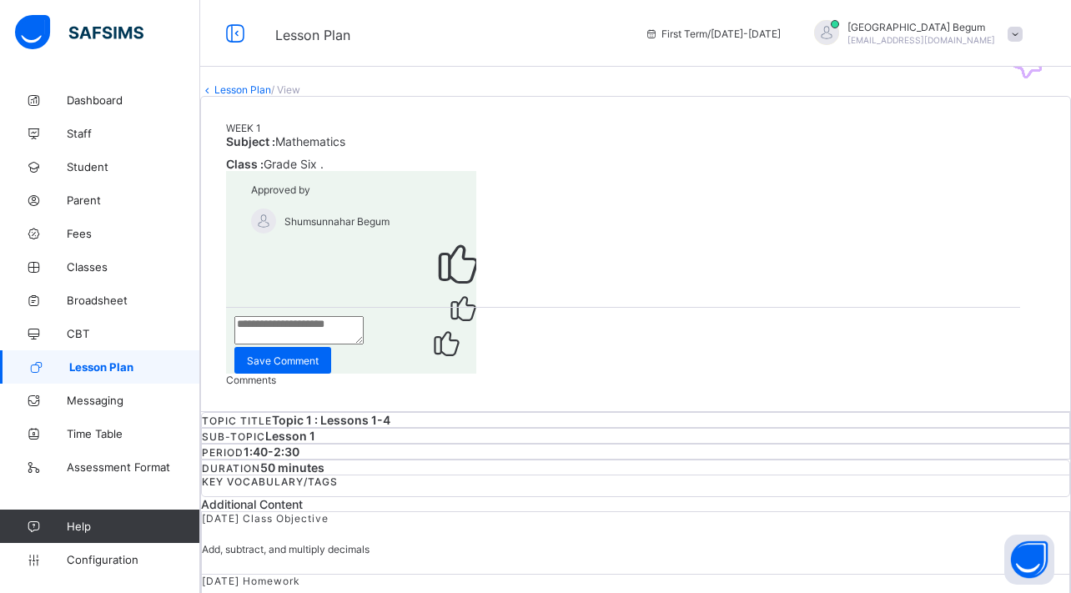
click at [263, 96] on link "Lesson Plan" at bounding box center [242, 89] width 57 height 13
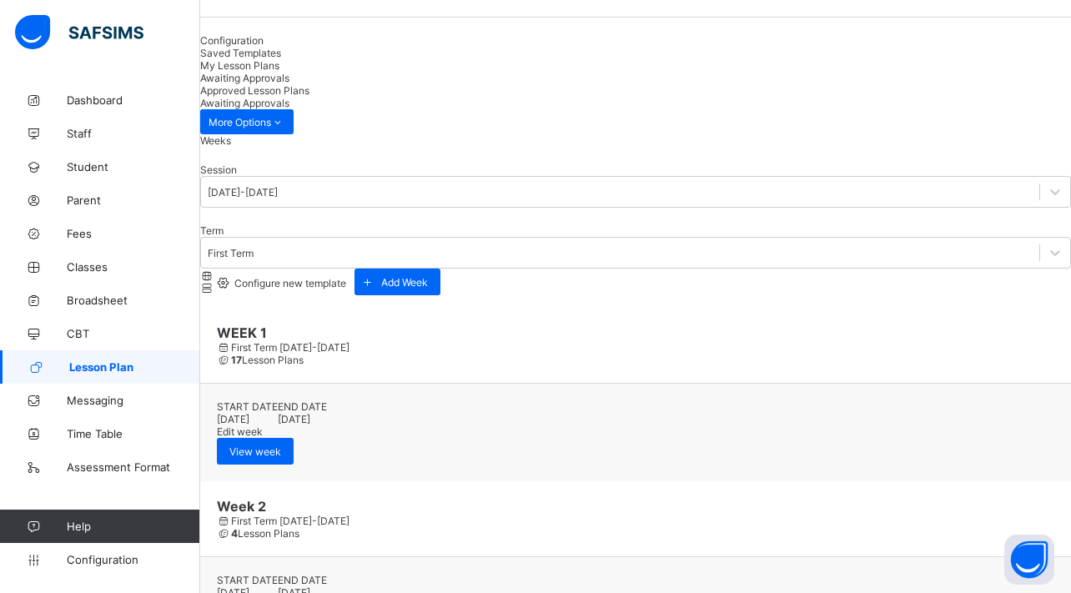
scroll to position [59, 0]
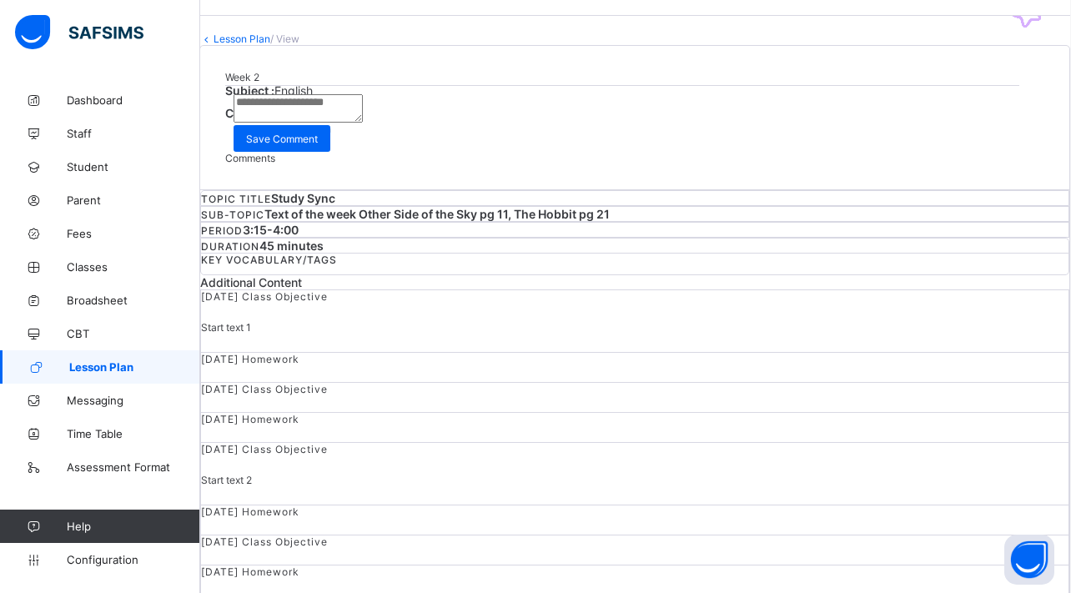
scroll to position [24, 1]
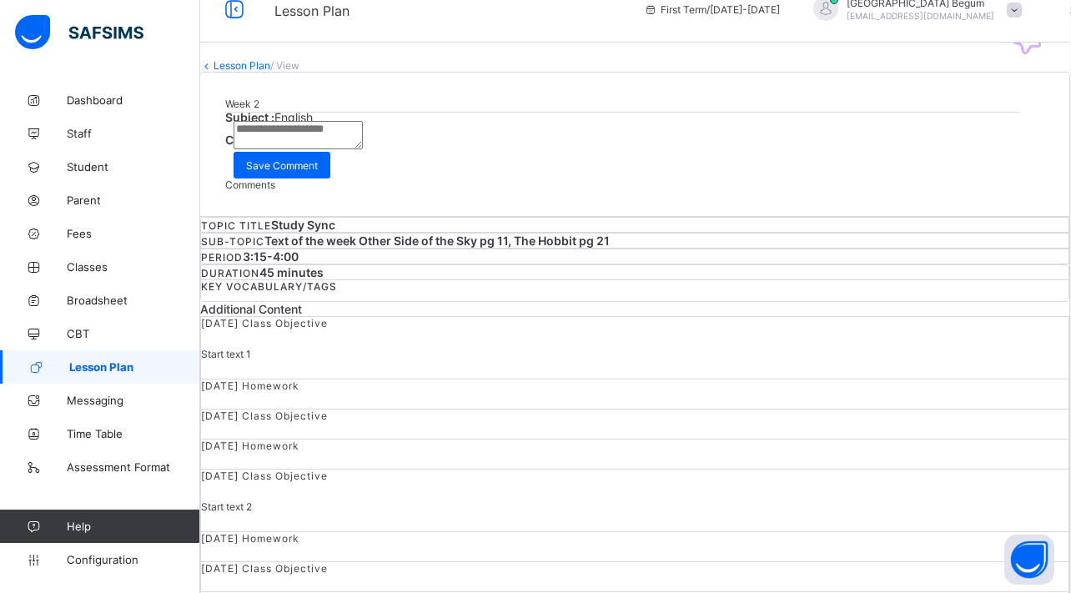
click at [258, 72] on link "Lesson Plan" at bounding box center [242, 65] width 57 height 13
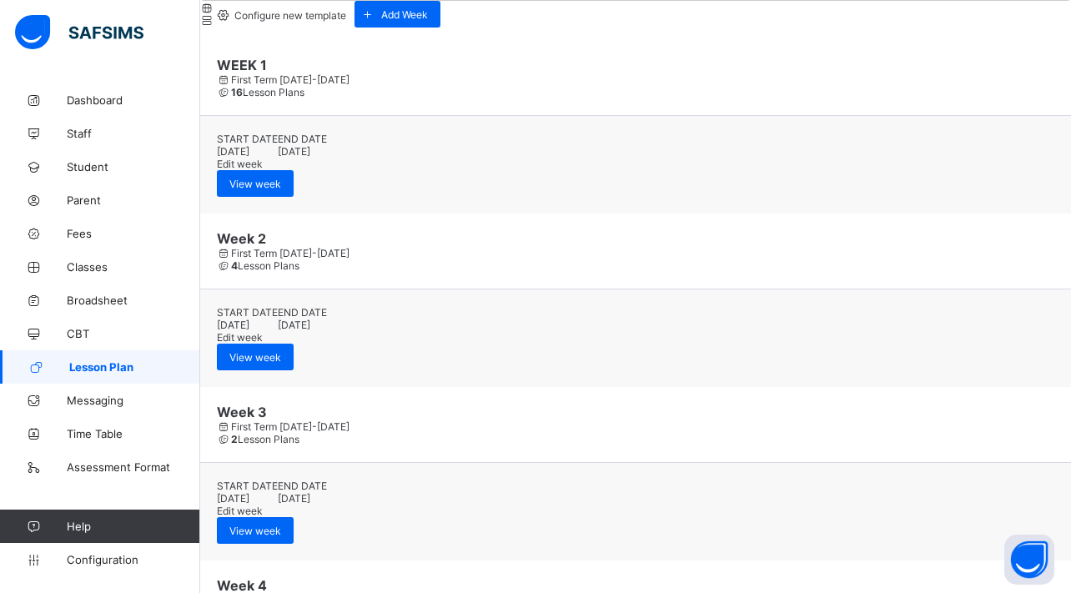
scroll to position [320, 0]
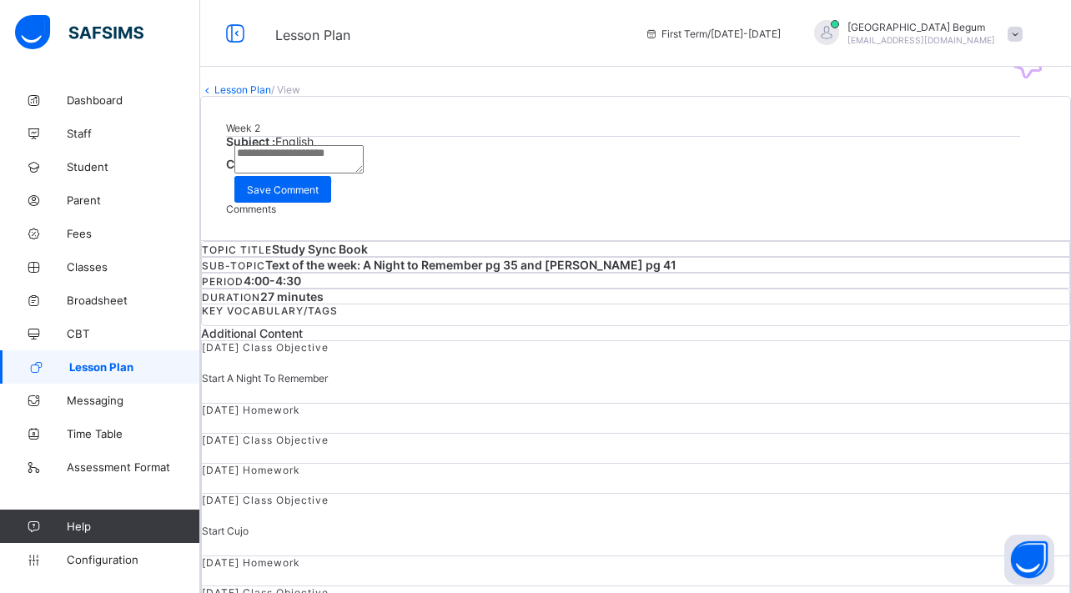
click at [268, 96] on link "Lesson Plan" at bounding box center [242, 89] width 57 height 13
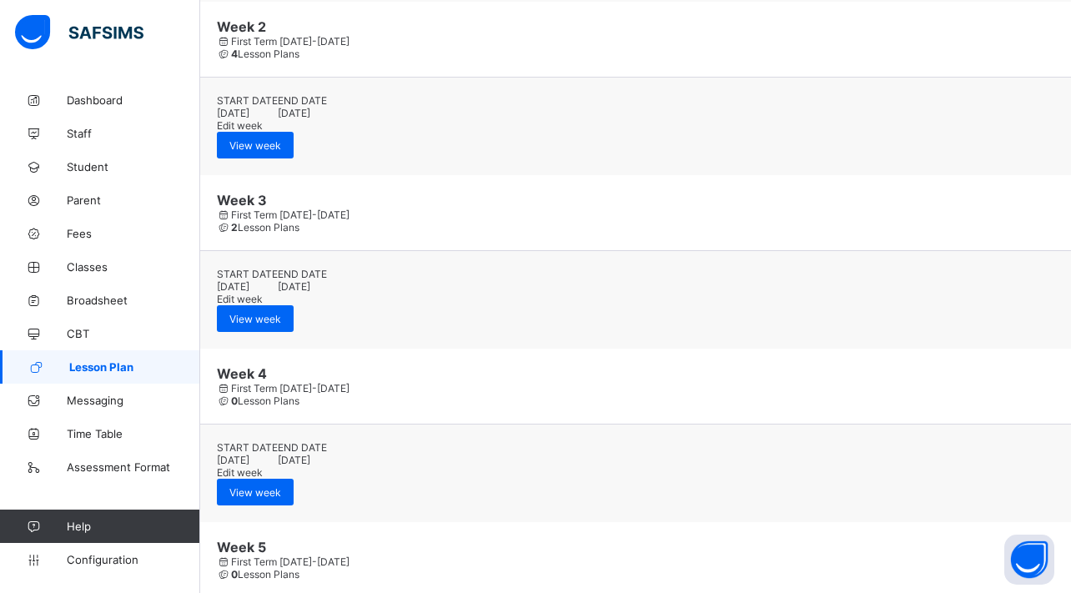
scroll to position [625, 0]
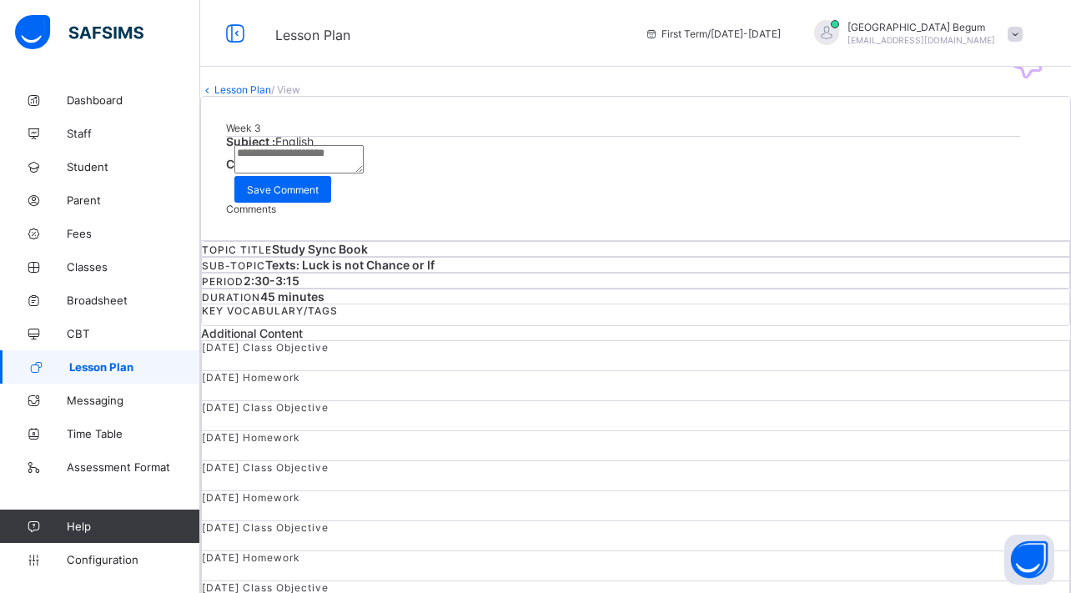
click at [332, 186] on span "Request correction" at bounding box center [288, 180] width 88 height 13
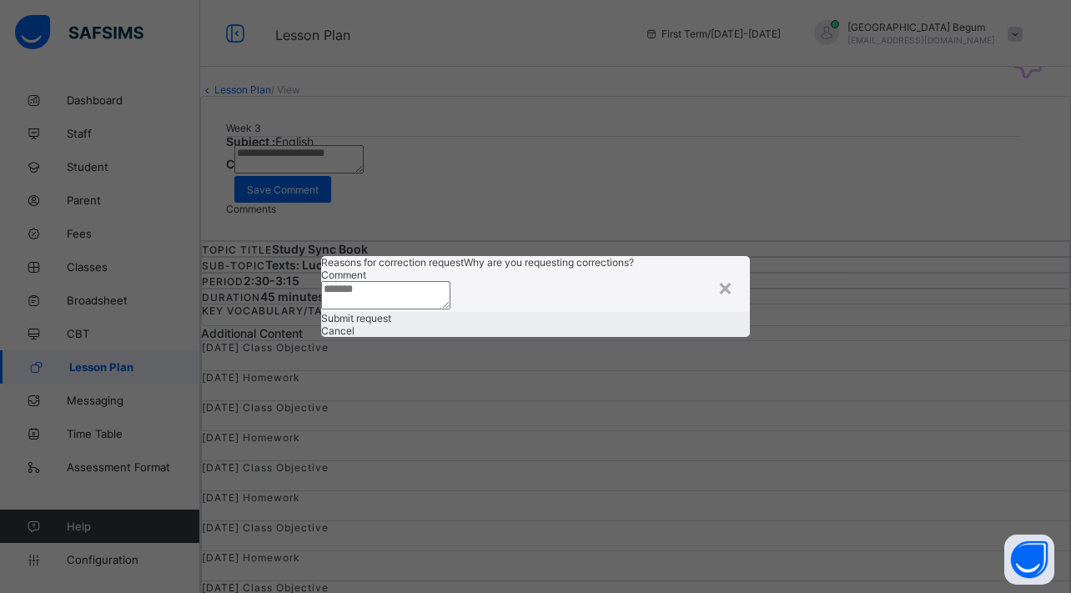
click at [450, 281] on textarea at bounding box center [385, 295] width 129 height 28
click at [381, 281] on textarea "**********" at bounding box center [385, 295] width 129 height 28
drag, startPoint x: 481, startPoint y: 272, endPoint x: 335, endPoint y: 242, distance: 149.0
click at [335, 256] on div "**********" at bounding box center [535, 284] width 429 height 56
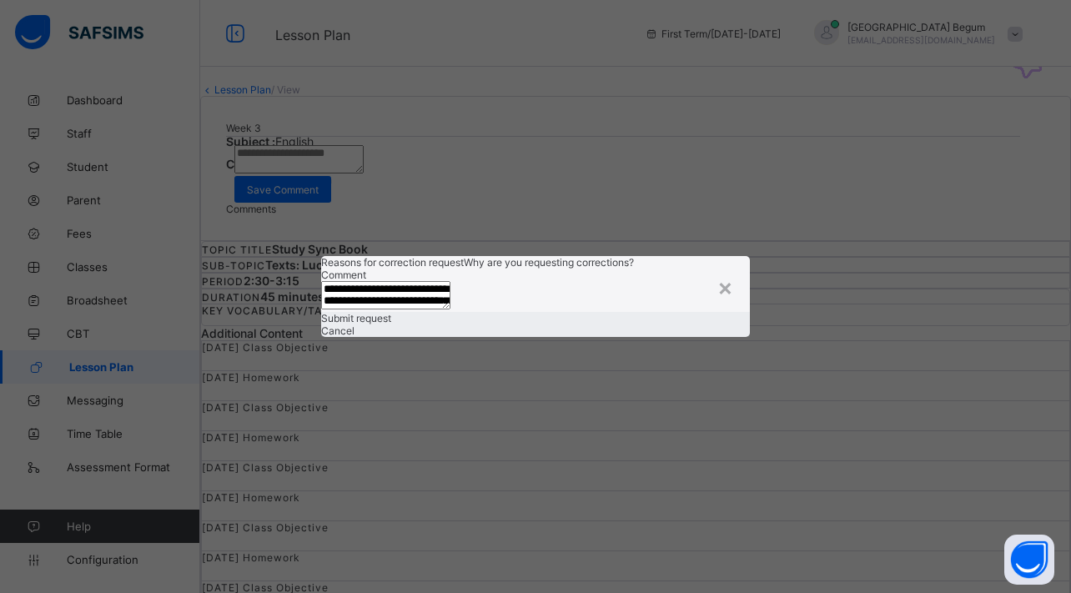
type textarea "**********"
click at [391, 325] on span "Submit request" at bounding box center [356, 318] width 70 height 13
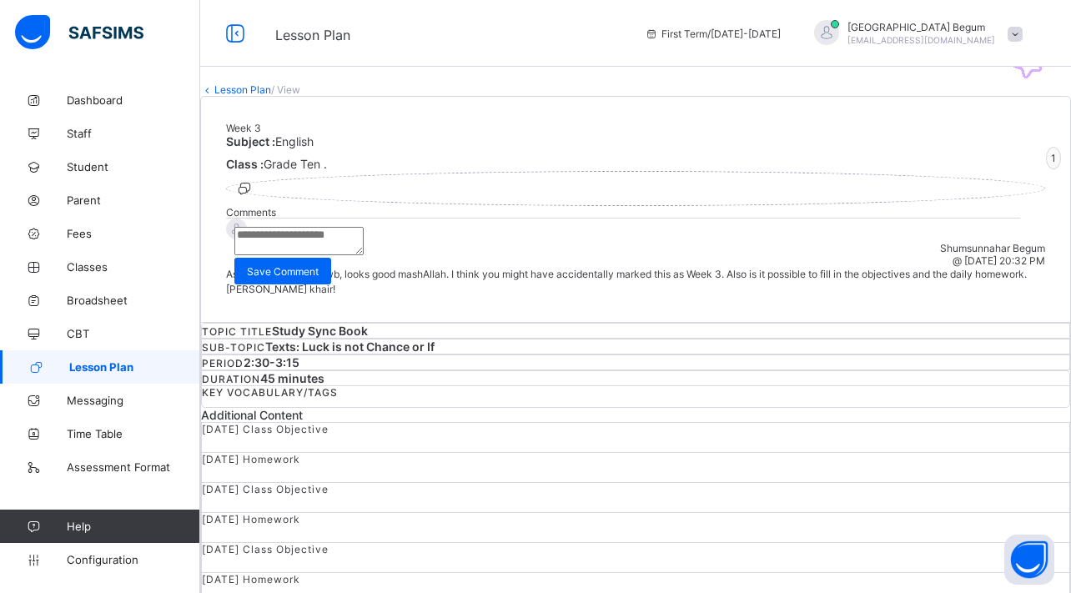
click at [259, 96] on link "Lesson Plan" at bounding box center [242, 89] width 57 height 13
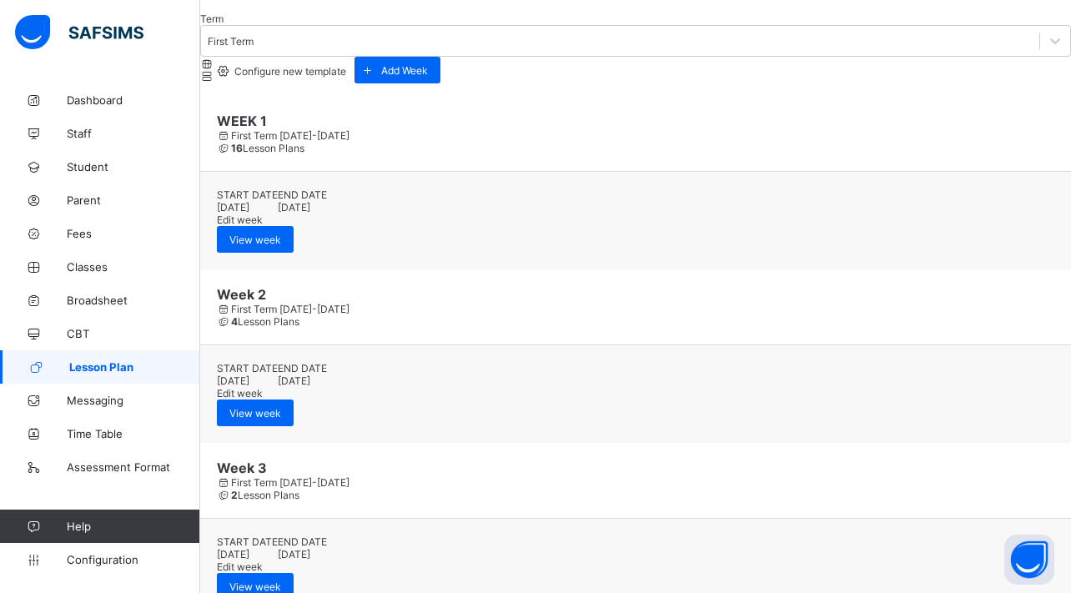
scroll to position [270, 0]
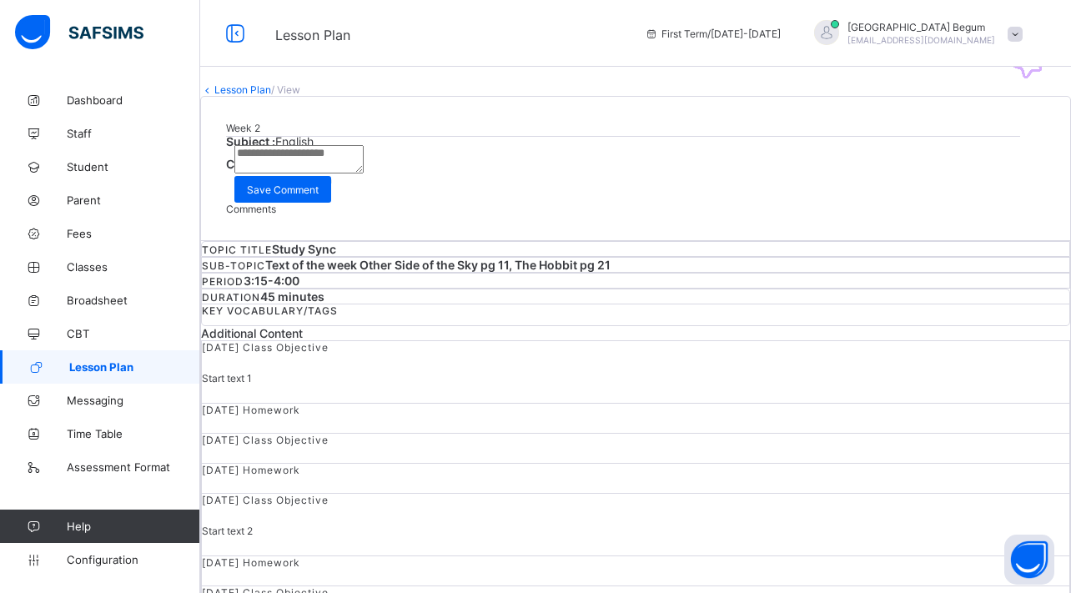
click at [844, 187] on div "Request correction" at bounding box center [635, 179] width 819 height 16
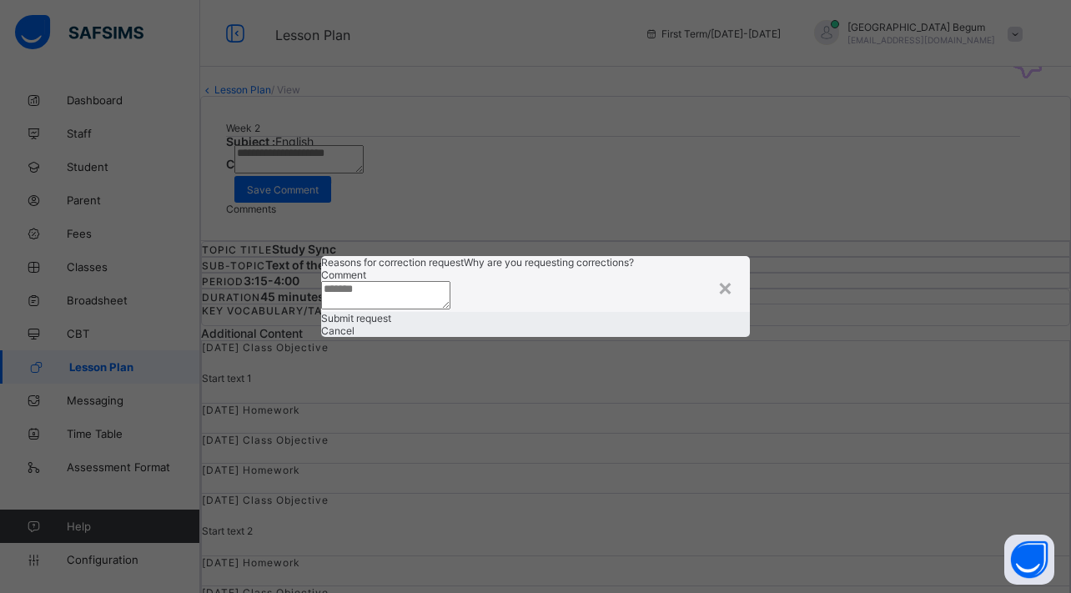
click at [450, 284] on textarea at bounding box center [385, 295] width 129 height 28
paste textarea "**********"
click at [450, 281] on textarea "**********" at bounding box center [385, 295] width 129 height 28
drag, startPoint x: 577, startPoint y: 251, endPoint x: 690, endPoint y: 251, distance: 112.6
click at [450, 281] on textarea "**********" at bounding box center [385, 295] width 129 height 28
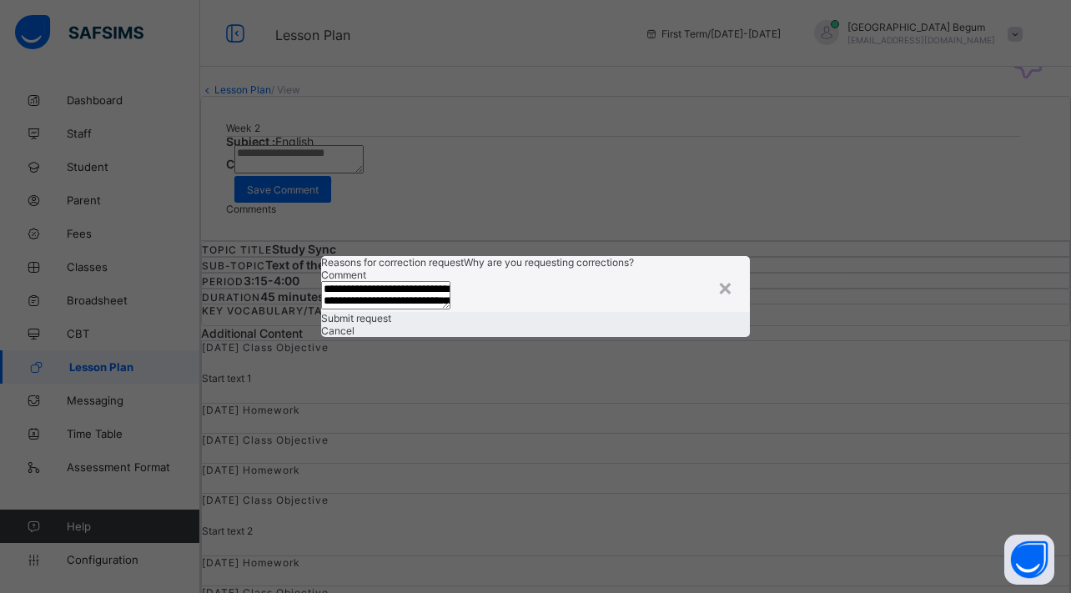
click at [450, 281] on textarea "**********" at bounding box center [385, 295] width 129 height 28
drag, startPoint x: 568, startPoint y: 287, endPoint x: 345, endPoint y: 234, distance: 229.0
click at [345, 281] on textarea "**********" at bounding box center [385, 295] width 129 height 28
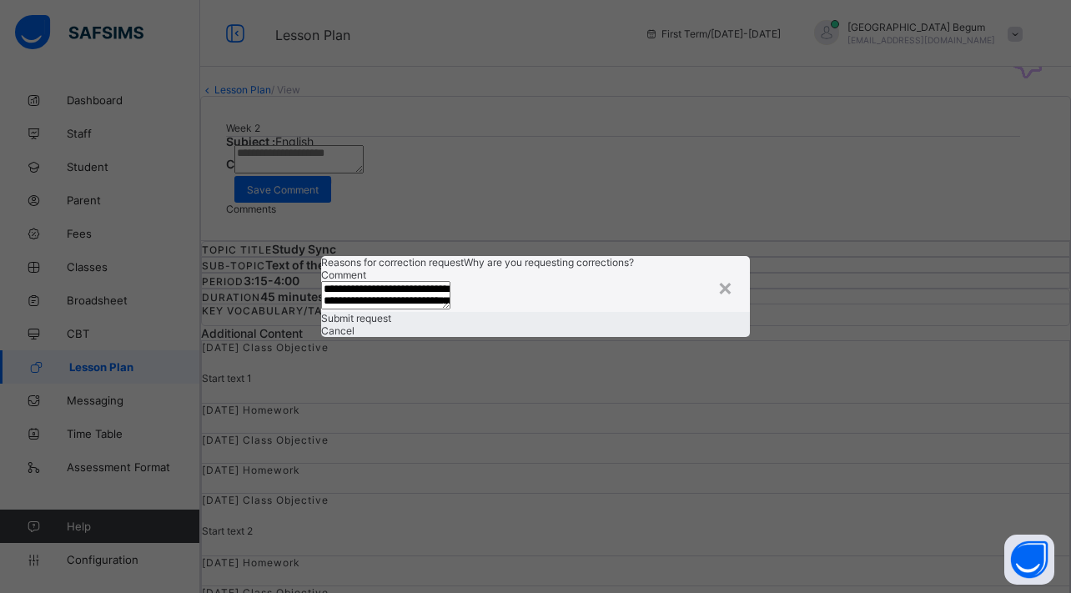
type textarea "**********"
click at [391, 325] on span "Submit request" at bounding box center [356, 318] width 70 height 13
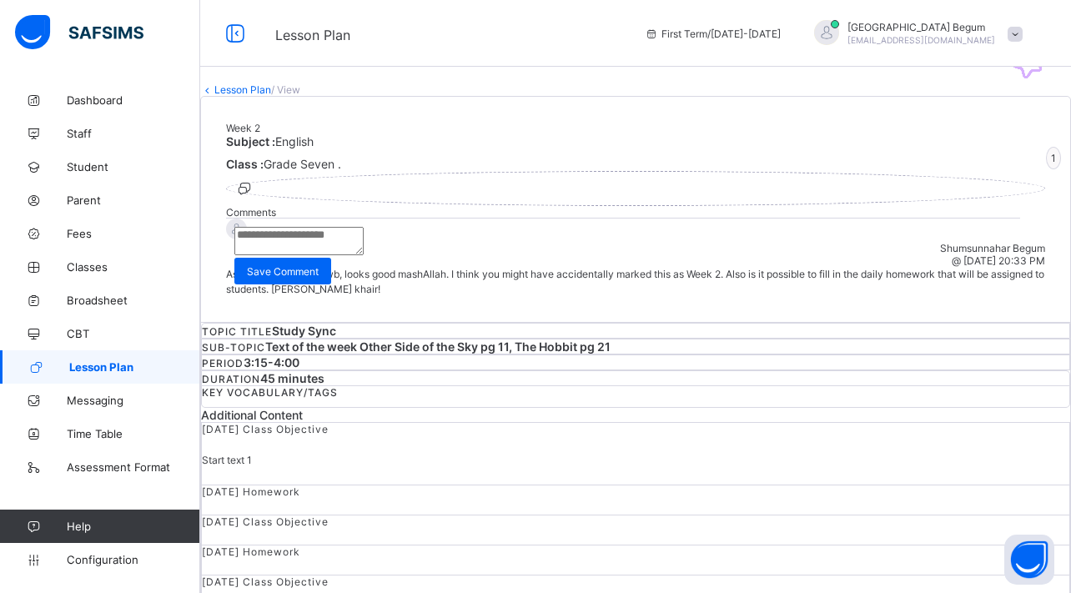
click at [269, 96] on link "Lesson Plan" at bounding box center [242, 89] width 57 height 13
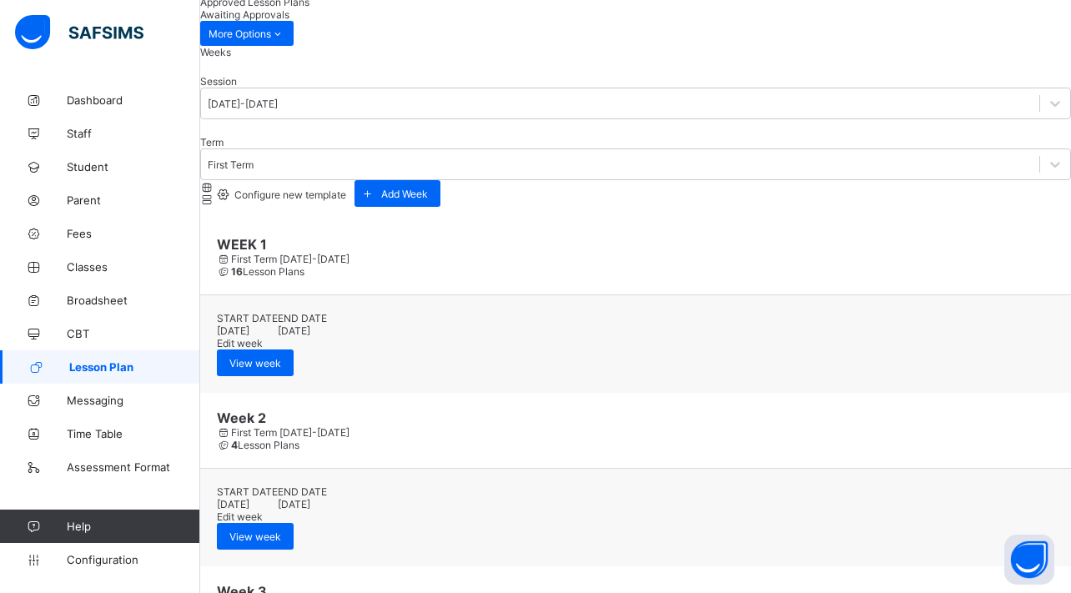
scroll to position [160, 0]
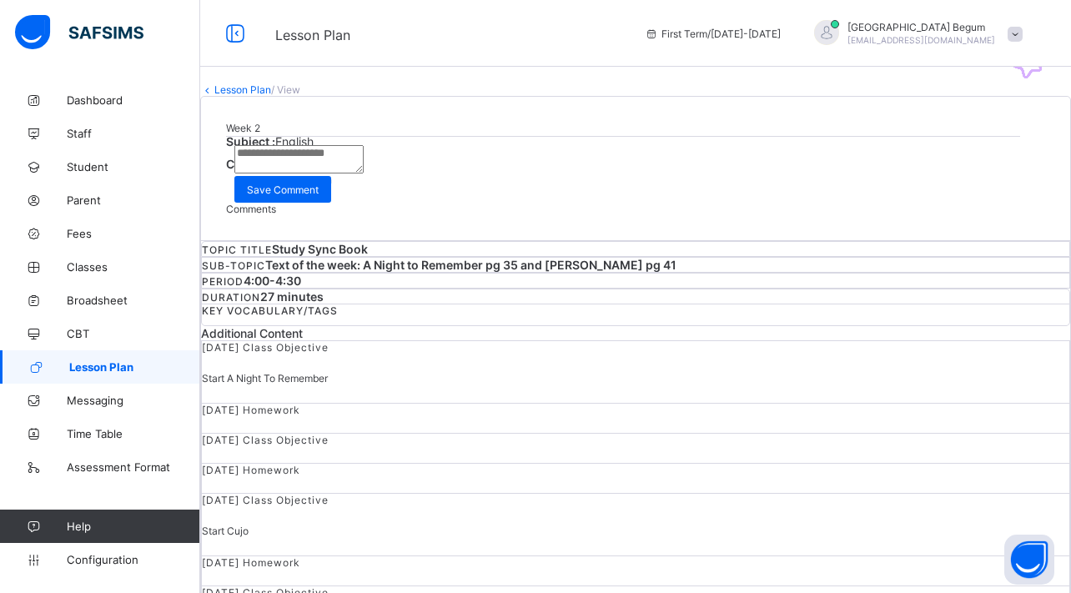
click at [332, 186] on span "Request correction" at bounding box center [288, 180] width 88 height 13
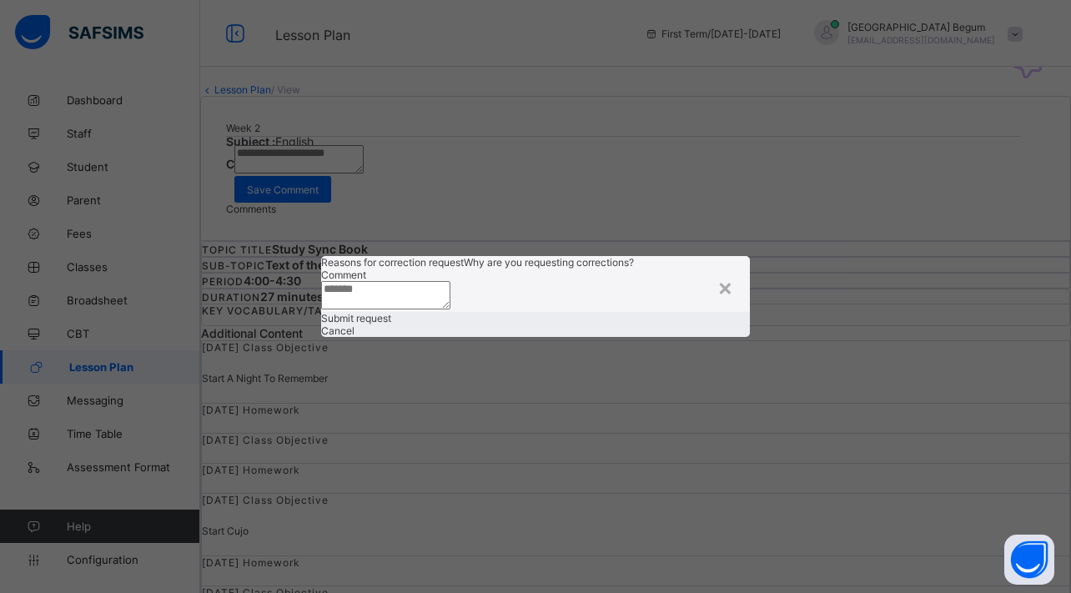
click at [450, 281] on textarea at bounding box center [385, 295] width 129 height 28
paste textarea "**********"
type textarea "**********"
click at [391, 325] on span "Submit request" at bounding box center [356, 318] width 70 height 13
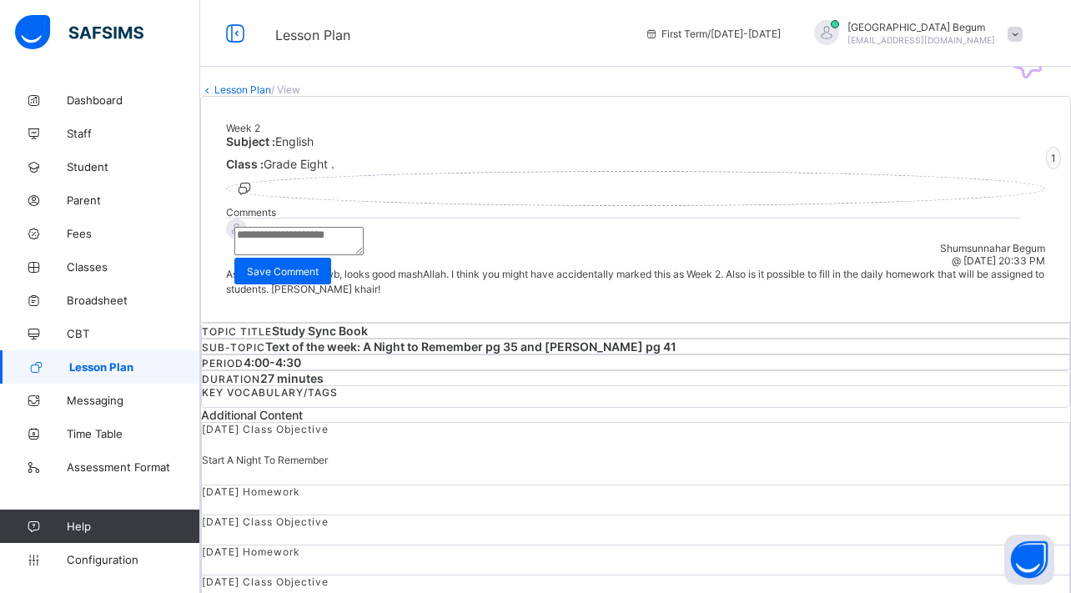
click at [274, 105] on div "Lesson Plan / View Week 2 Subject : English Class : Grade Eight . 1 Comments Sh…" at bounding box center [635, 459] width 871 height 752
click at [271, 96] on link "Lesson Plan" at bounding box center [242, 89] width 57 height 13
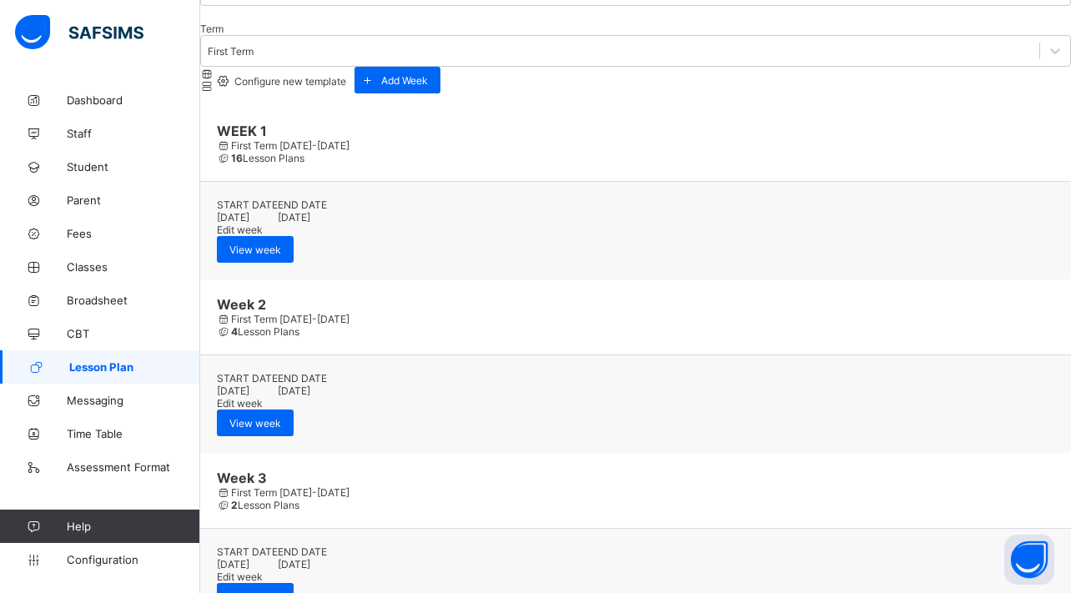
scroll to position [270, 0]
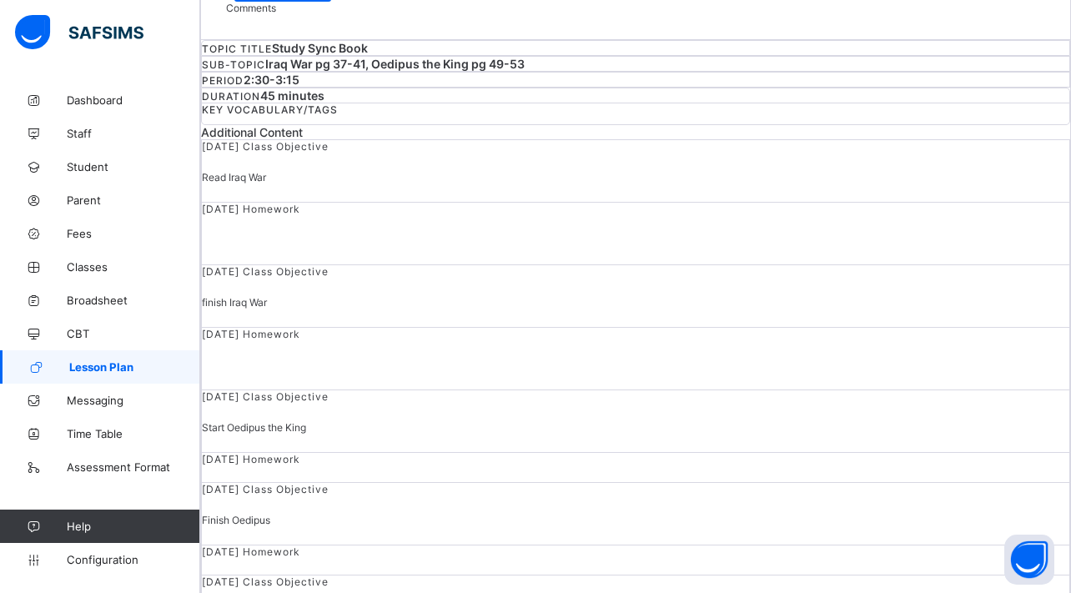
scroll to position [16, 0]
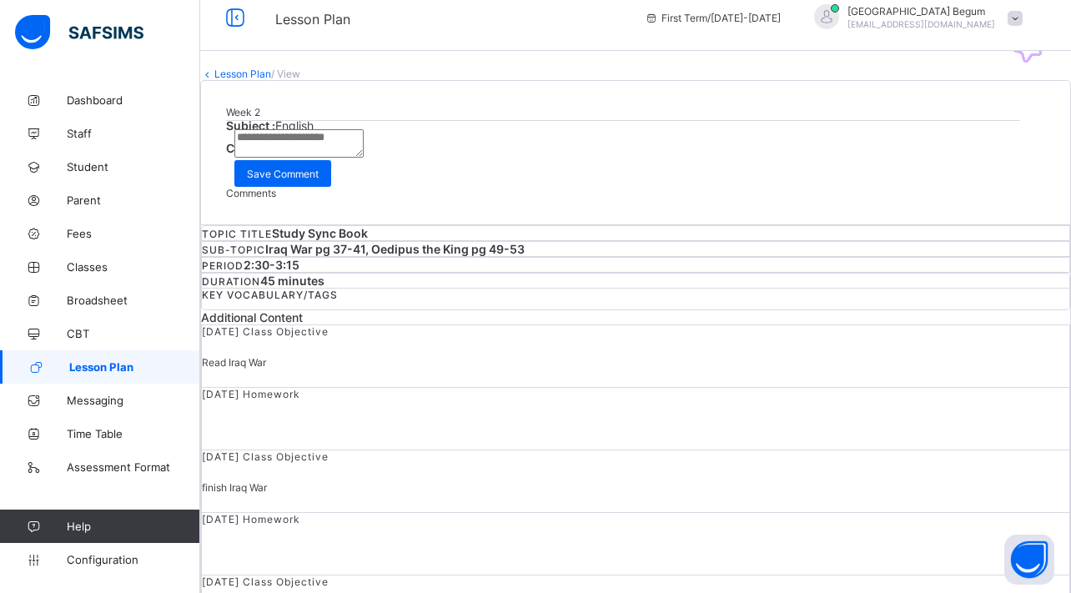
click at [332, 170] on span "Request correction" at bounding box center [288, 164] width 88 height 13
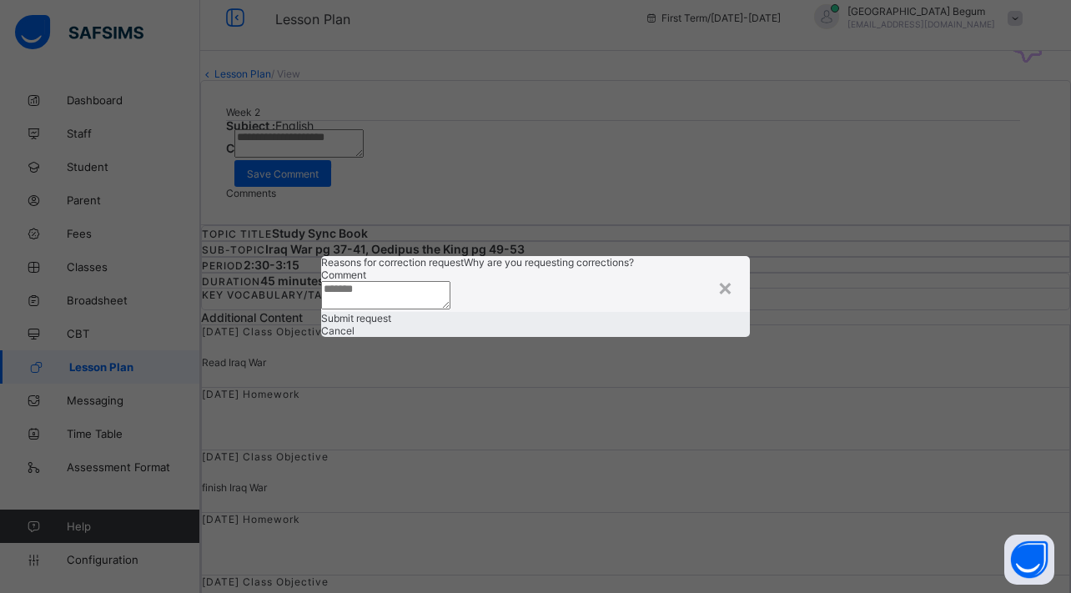
click at [450, 281] on textarea at bounding box center [385, 295] width 129 height 28
type textarea "**********"
click at [391, 325] on span "Submit request" at bounding box center [356, 318] width 70 height 13
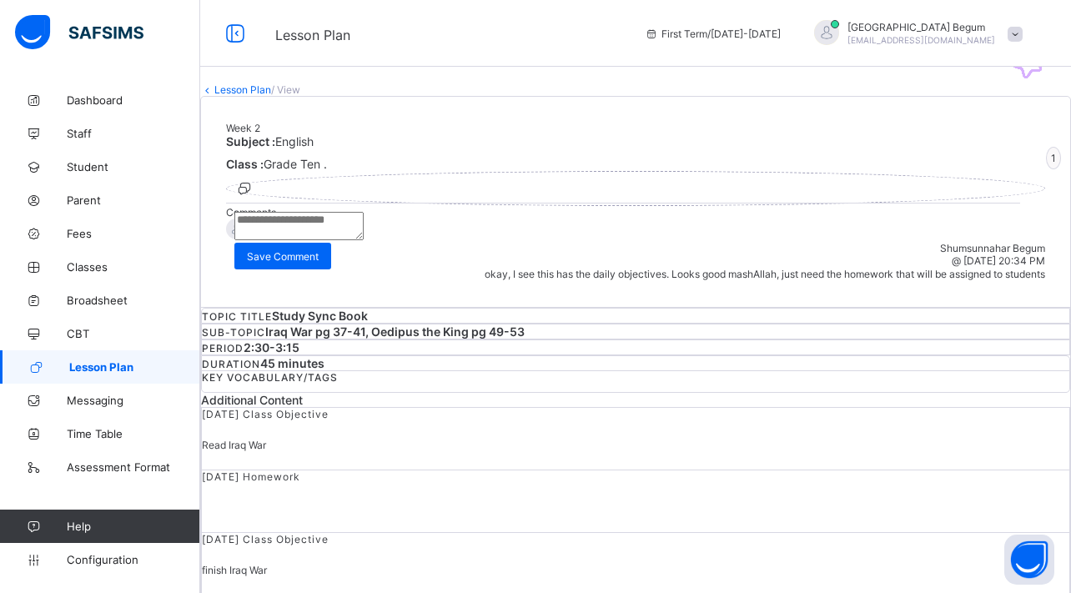
click at [267, 122] on div "Lesson Plan / View Week 2 Subject : English Class : Grade Ten . 1 Comments Shum…" at bounding box center [635, 532] width 871 height 899
click at [265, 96] on link "Lesson Plan" at bounding box center [242, 89] width 57 height 13
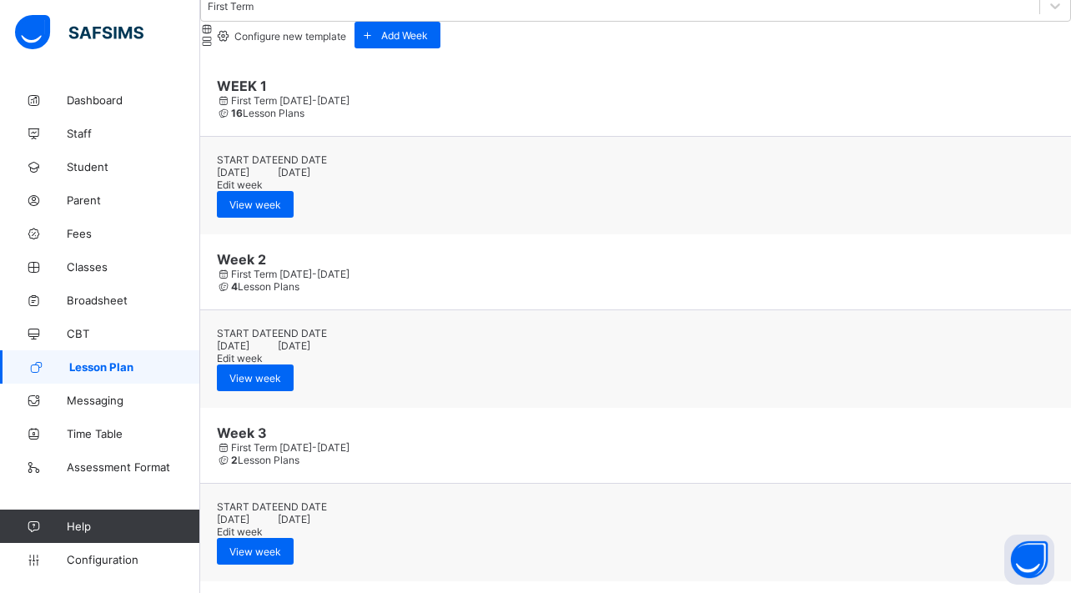
scroll to position [338, 0]
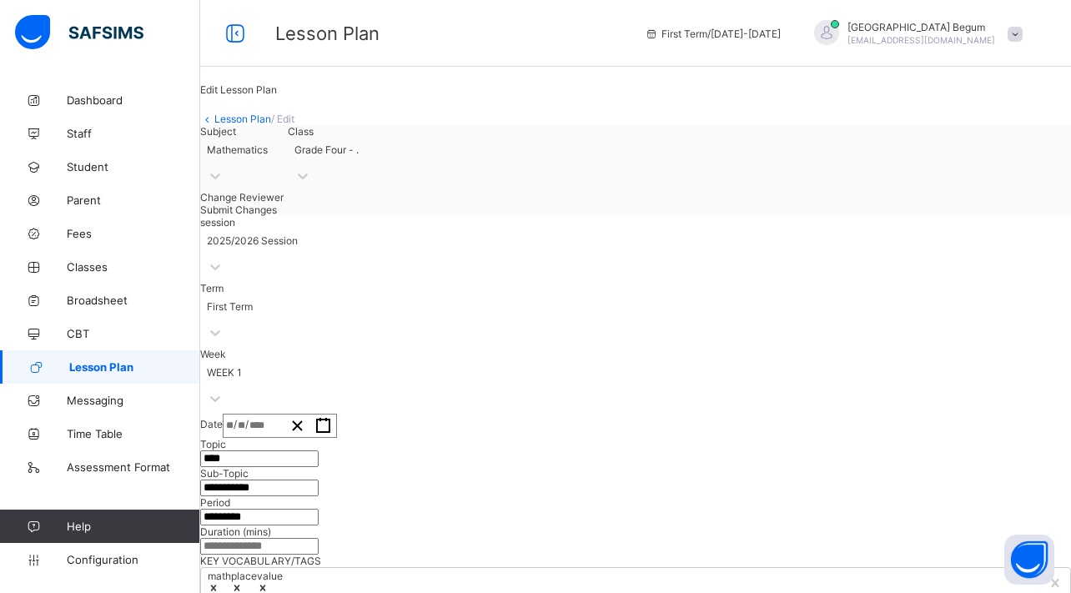
click at [261, 125] on link "Lesson Plan" at bounding box center [242, 119] width 57 height 13
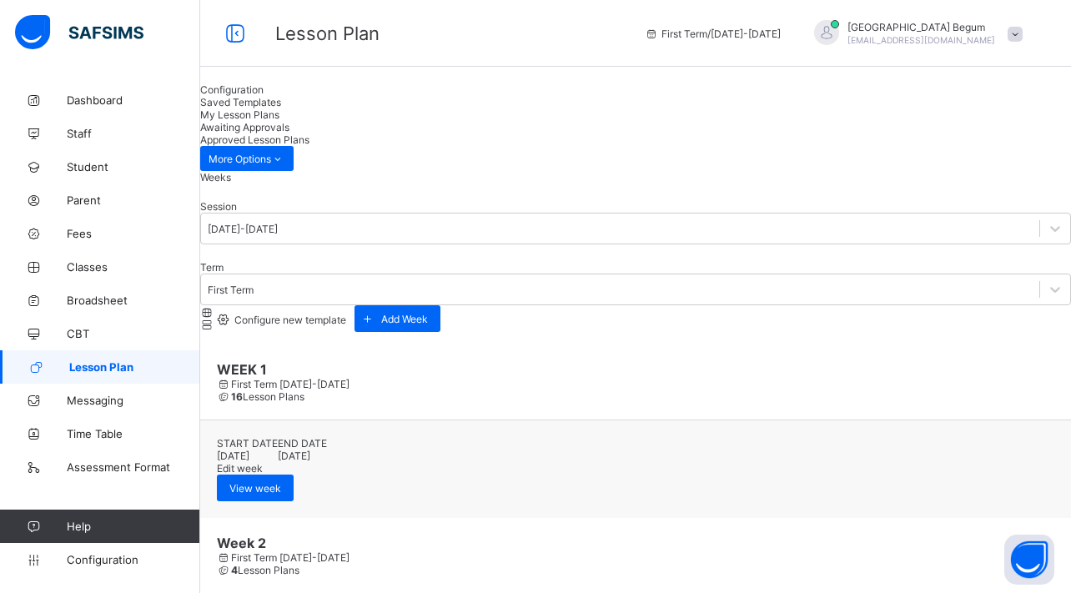
click at [279, 121] on span "My Lesson Plans" at bounding box center [239, 114] width 79 height 13
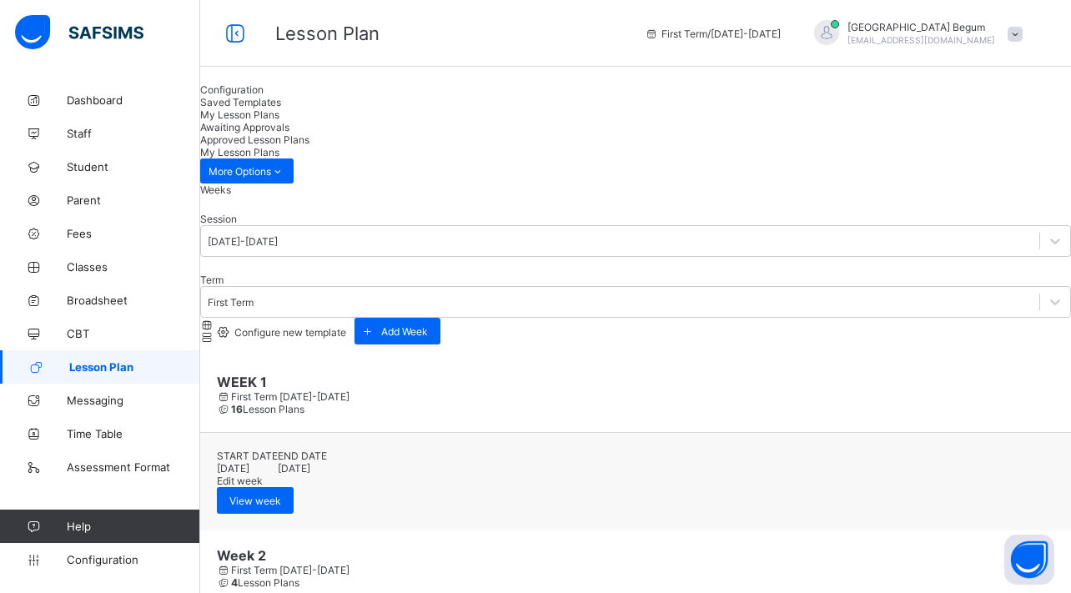
click at [289, 128] on span "Awaiting Approvals" at bounding box center [244, 127] width 89 height 13
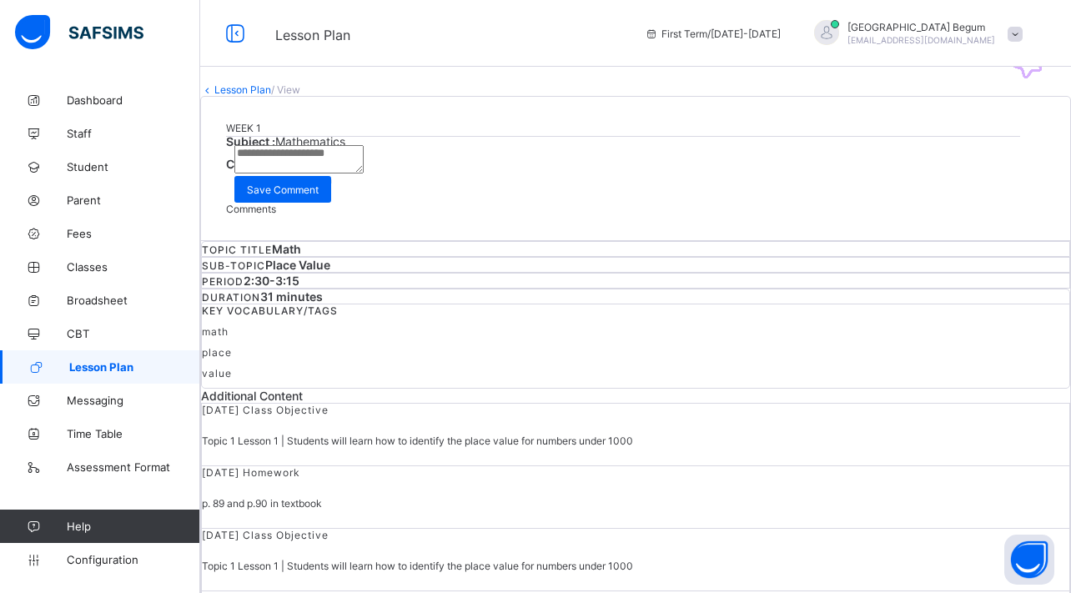
click at [332, 186] on span "Request correction" at bounding box center [288, 180] width 88 height 13
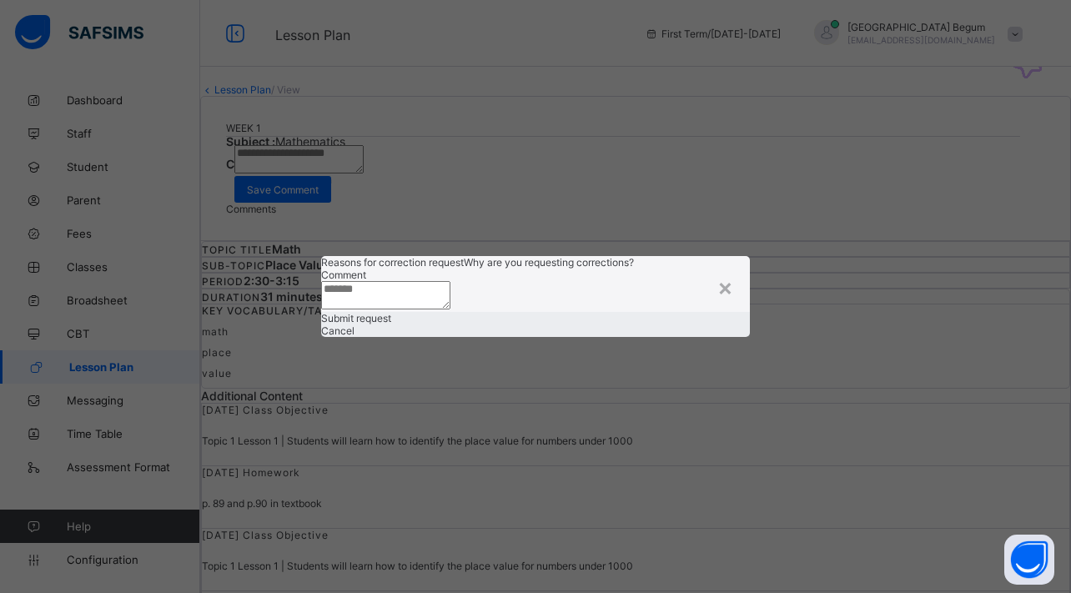
click at [450, 294] on textarea at bounding box center [385, 295] width 129 height 28
type textarea "*****"
click at [608, 325] on div "Submit request" at bounding box center [535, 318] width 429 height 13
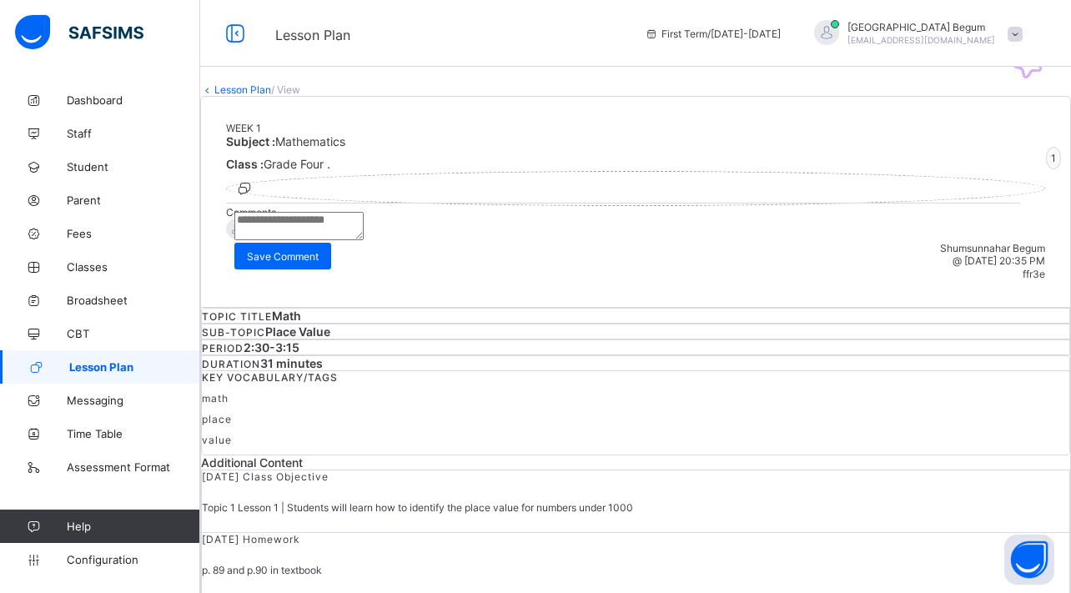
click at [264, 96] on link "Lesson Plan" at bounding box center [242, 89] width 57 height 13
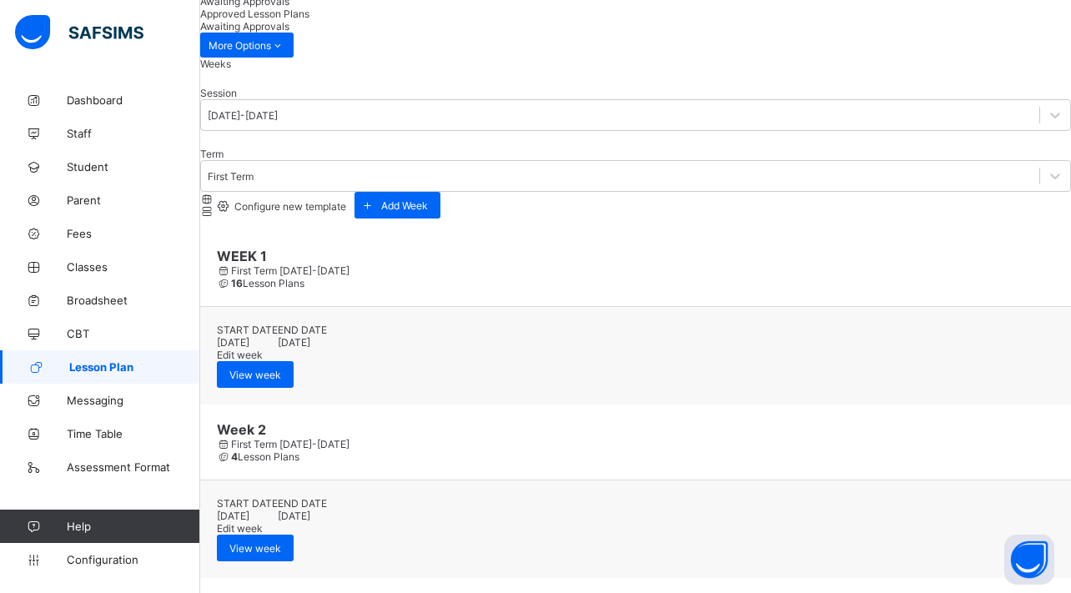
scroll to position [125, 0]
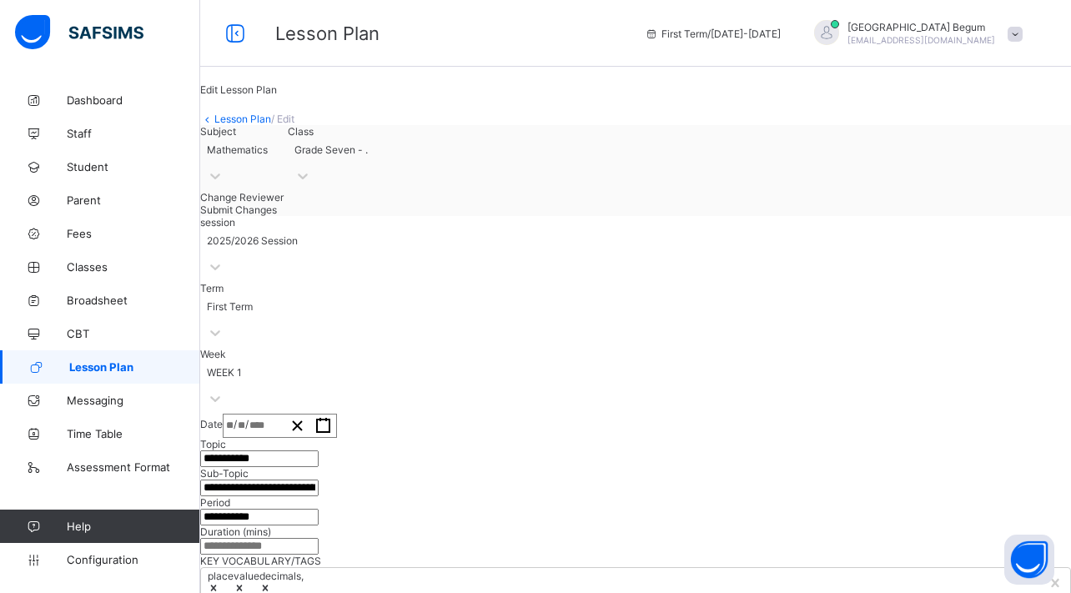
click at [267, 125] on link "Lesson Plan" at bounding box center [242, 119] width 57 height 13
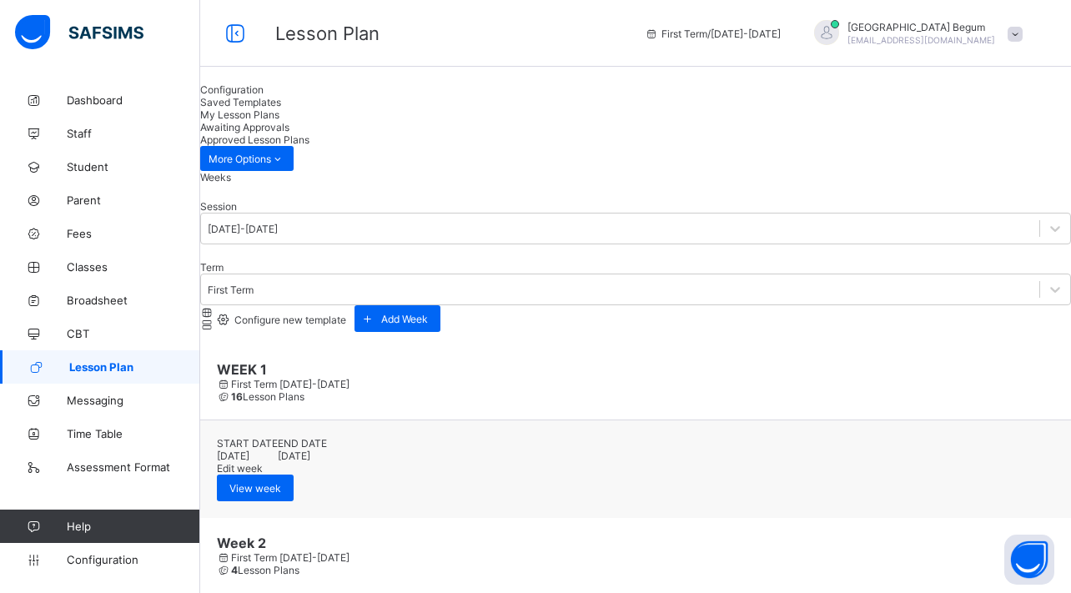
click at [523, 121] on div "Awaiting Approvals" at bounding box center [635, 127] width 871 height 13
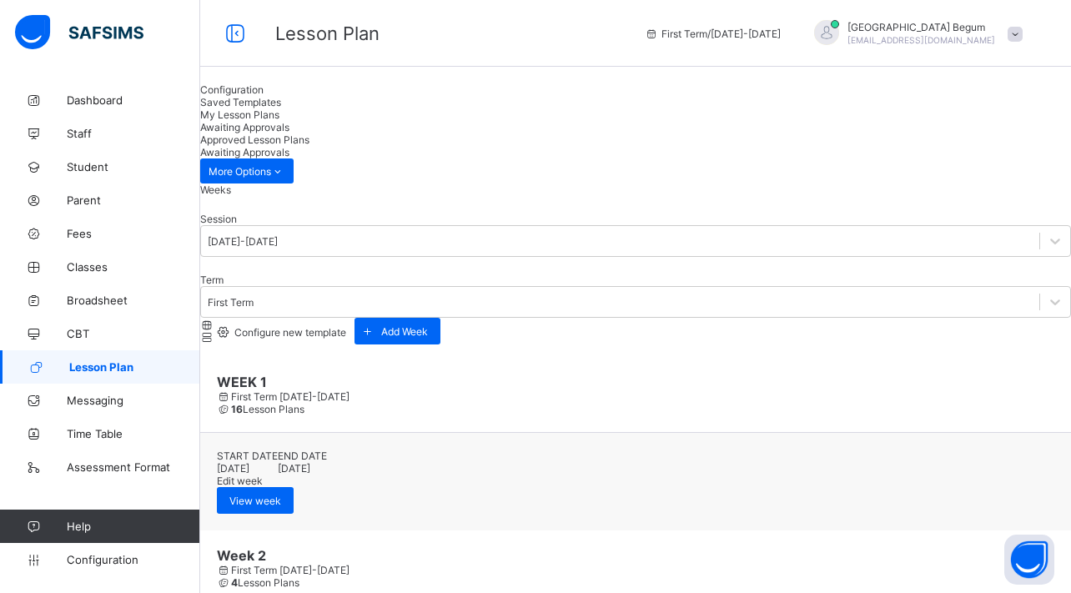
click at [309, 133] on span "Approved Lesson Plans" at bounding box center [254, 139] width 109 height 13
click at [279, 121] on span "My Lesson Plans" at bounding box center [239, 114] width 79 height 13
click at [289, 123] on span "Awaiting Approvals" at bounding box center [244, 127] width 89 height 13
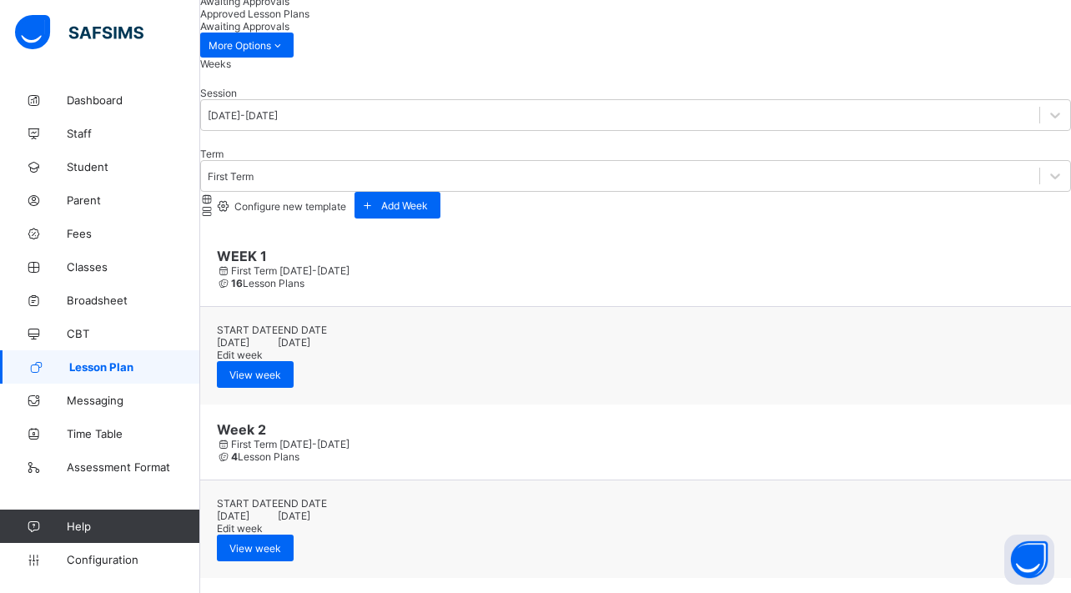
scroll to position [125, 0]
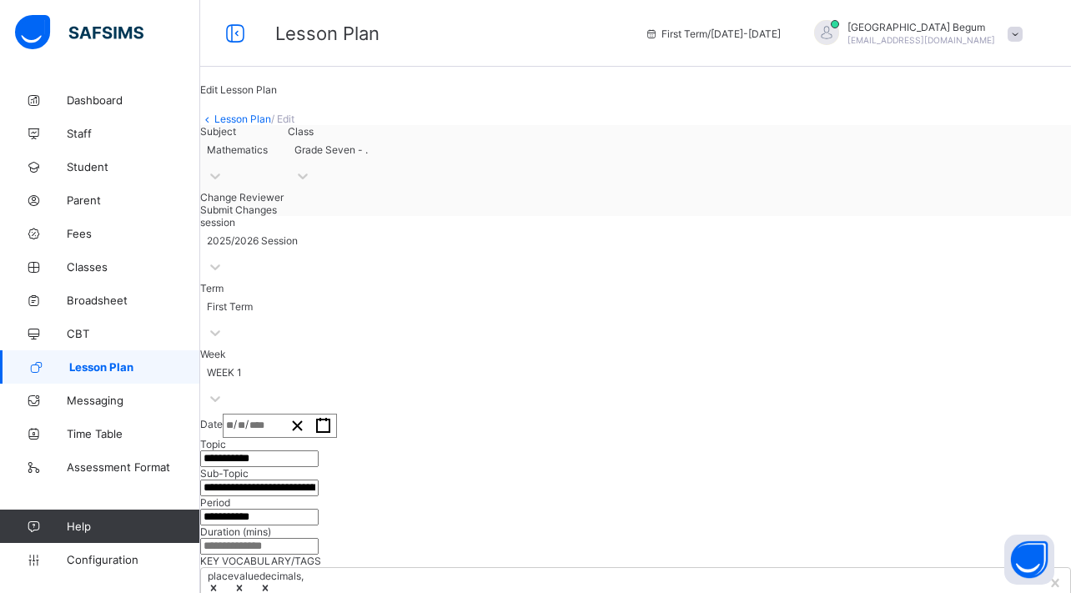
click at [271, 125] on link "Lesson Plan" at bounding box center [242, 119] width 57 height 13
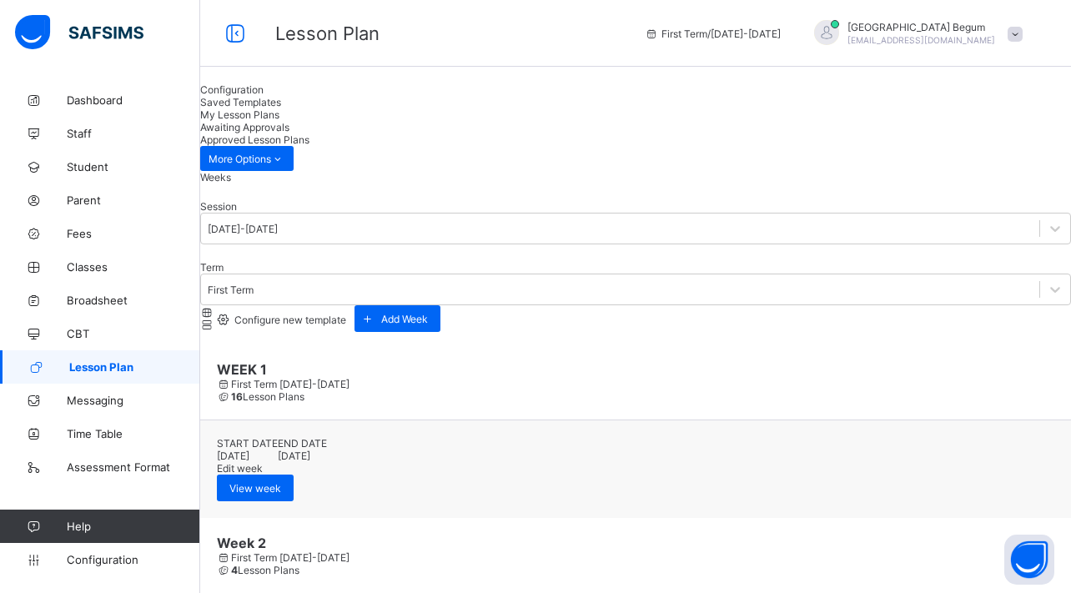
click at [289, 124] on span "Awaiting Approvals" at bounding box center [244, 127] width 89 height 13
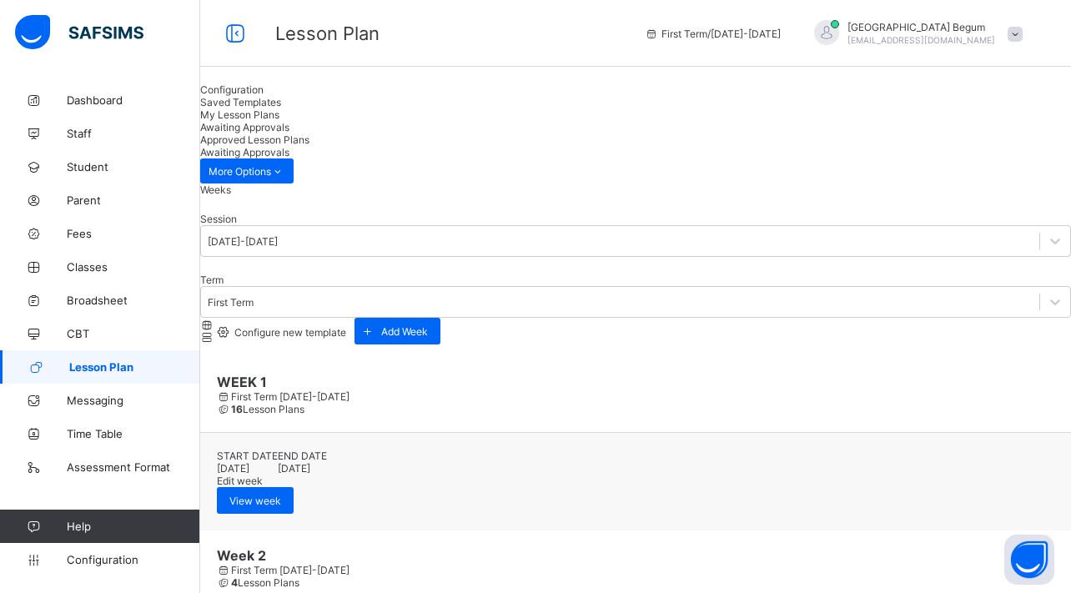
click at [453, 113] on div "My Lesson Plans" at bounding box center [635, 114] width 871 height 13
click at [309, 133] on span "Approved Lesson Plans" at bounding box center [254, 139] width 109 height 13
click at [289, 123] on span "Awaiting Approvals" at bounding box center [244, 127] width 89 height 13
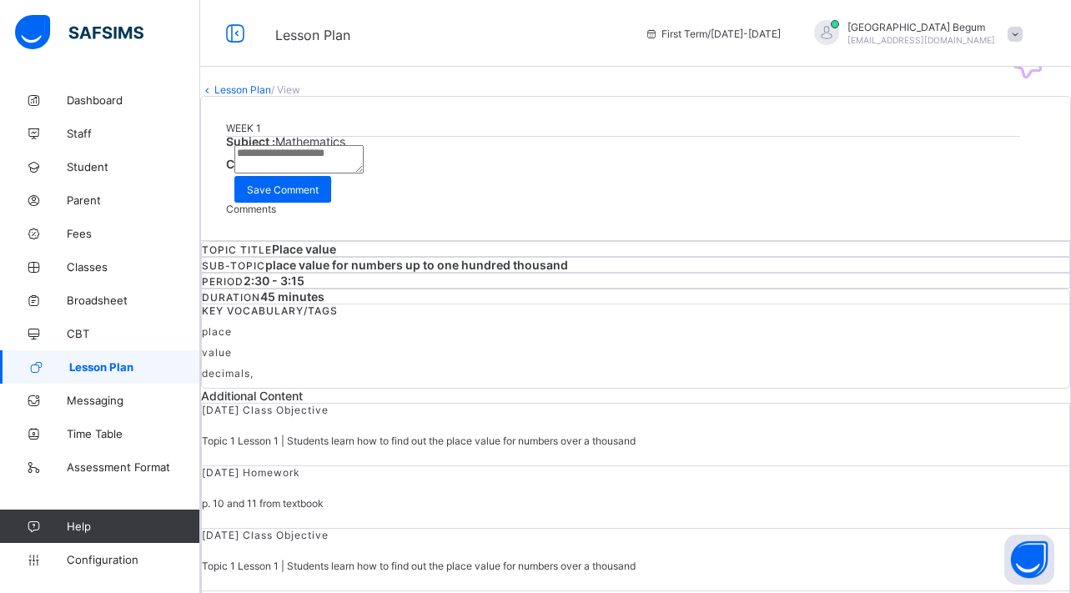
click at [849, 187] on div "Request correction" at bounding box center [635, 179] width 819 height 16
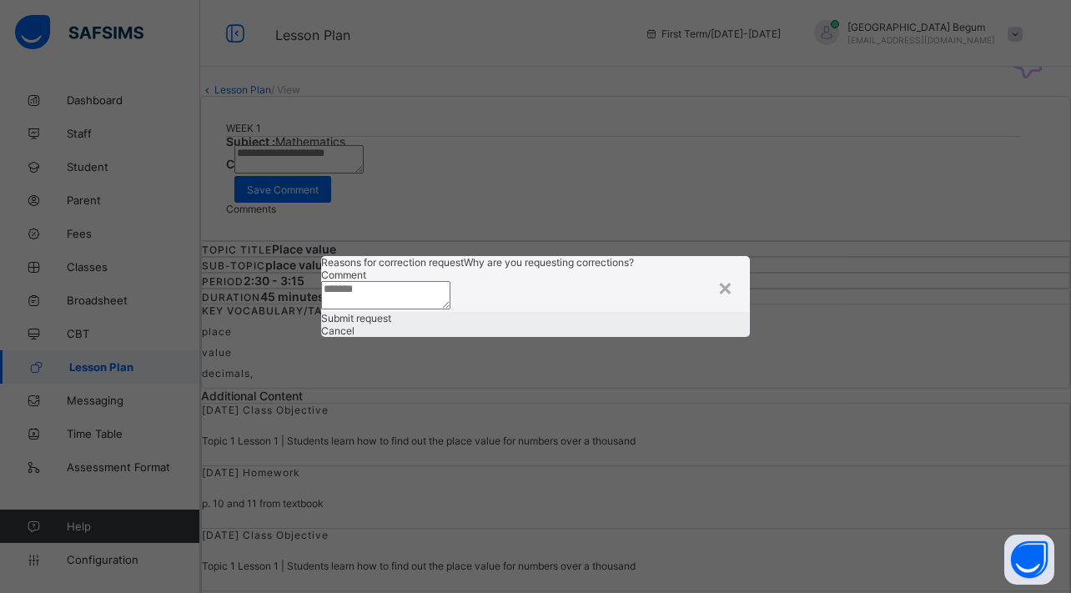
click at [450, 292] on textarea at bounding box center [385, 295] width 129 height 28
type textarea "*******"
click at [566, 325] on div "Submit request" at bounding box center [535, 318] width 429 height 13
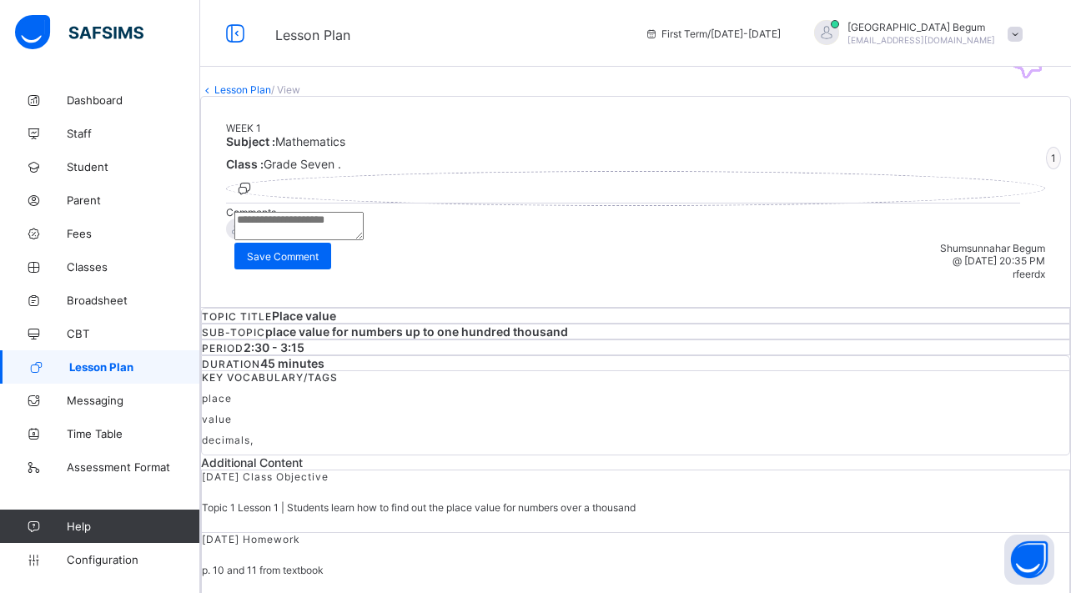
click at [481, 148] on div "Subject : Mathematics" at bounding box center [635, 141] width 819 height 14
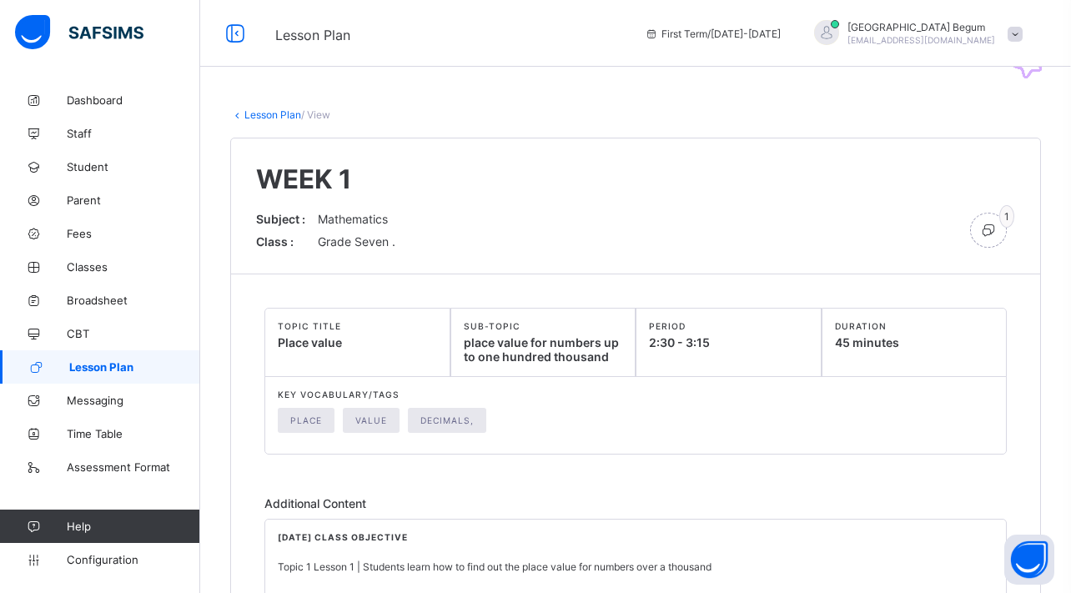
click at [264, 117] on link "Lesson Plan" at bounding box center [272, 114] width 57 height 13
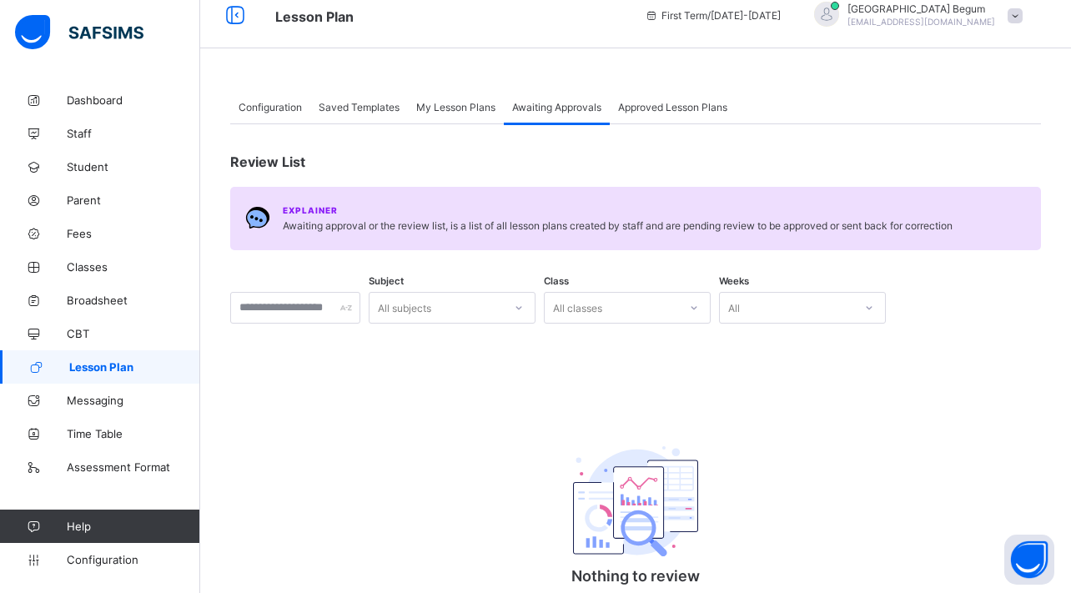
scroll to position [19, 0]
click at [462, 100] on span "My Lesson Plans" at bounding box center [455, 106] width 79 height 13
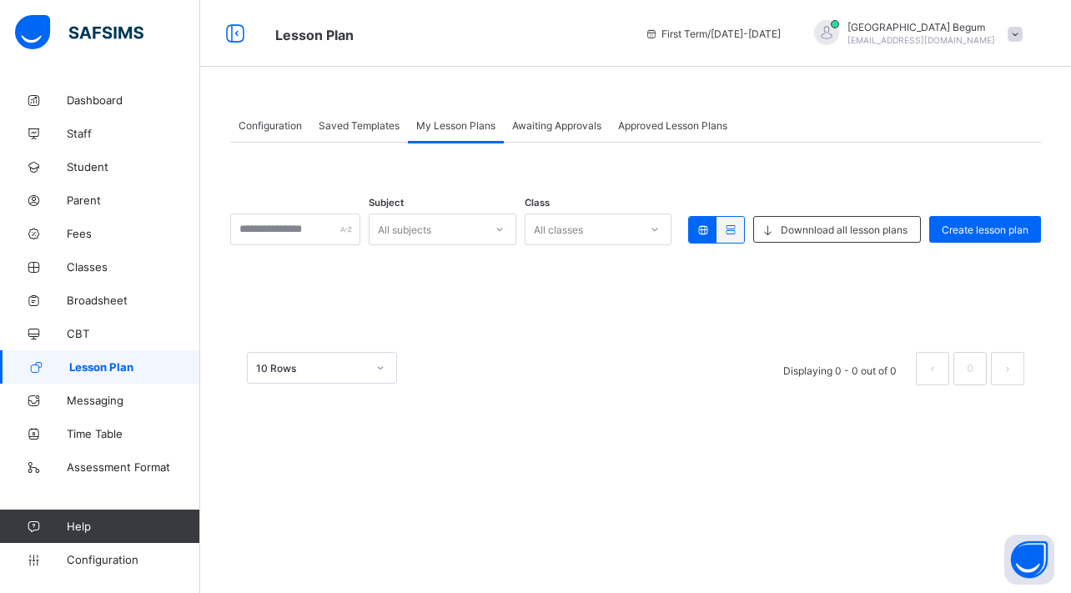
scroll to position [0, 0]
click at [322, 227] on input "text" at bounding box center [295, 230] width 130 height 32
click at [416, 235] on div "All subjects" at bounding box center [404, 230] width 53 height 32
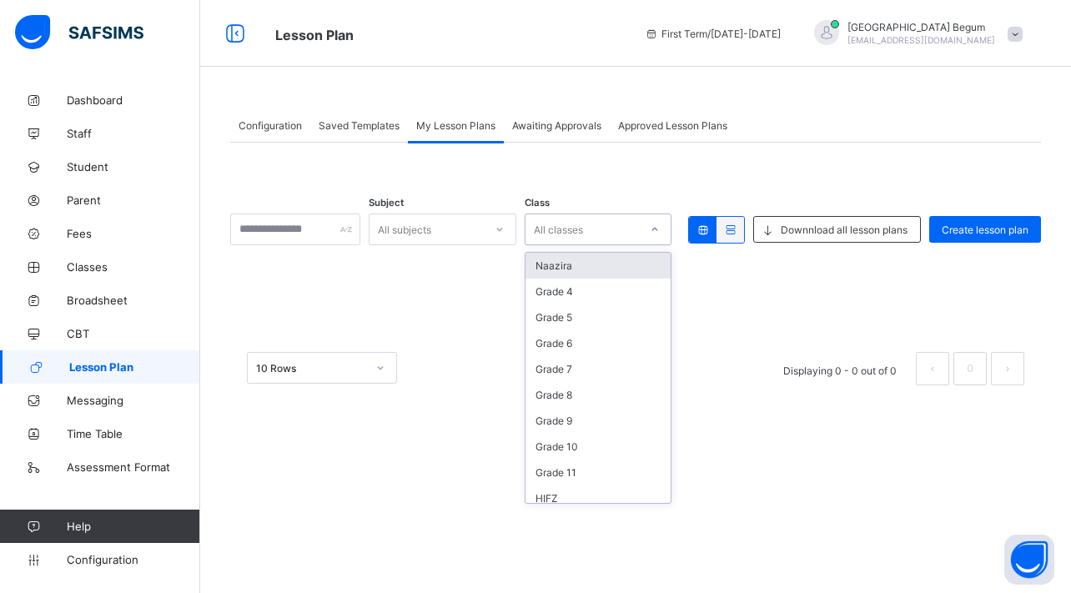
click at [571, 220] on div "All classes" at bounding box center [558, 230] width 49 height 32
click at [293, 229] on input "text" at bounding box center [295, 230] width 130 height 32
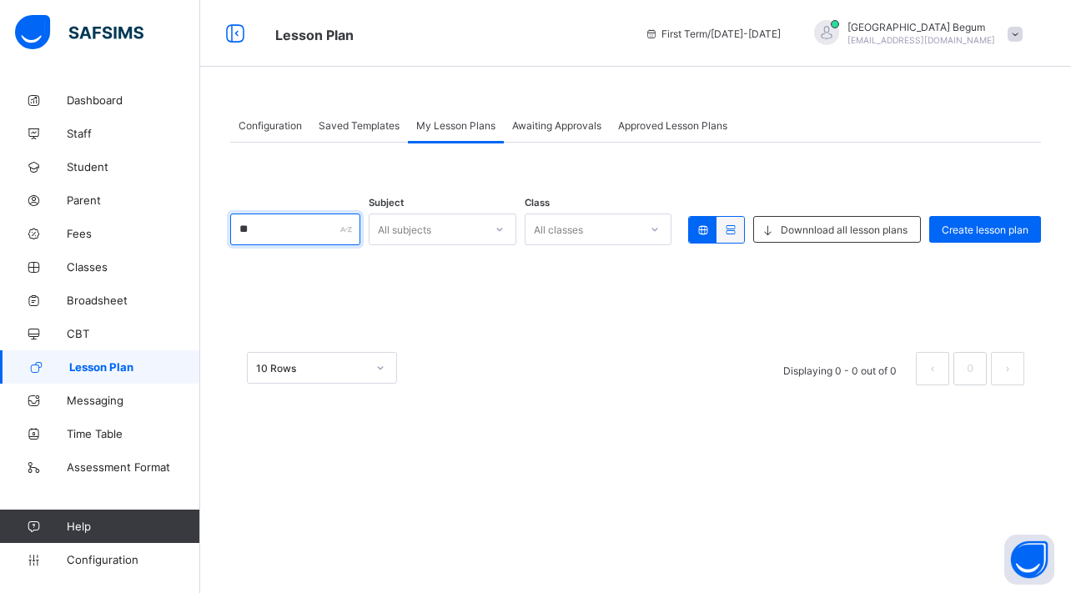
type input "*"
click at [654, 120] on span "Approved Lesson Plans" at bounding box center [672, 125] width 109 height 13
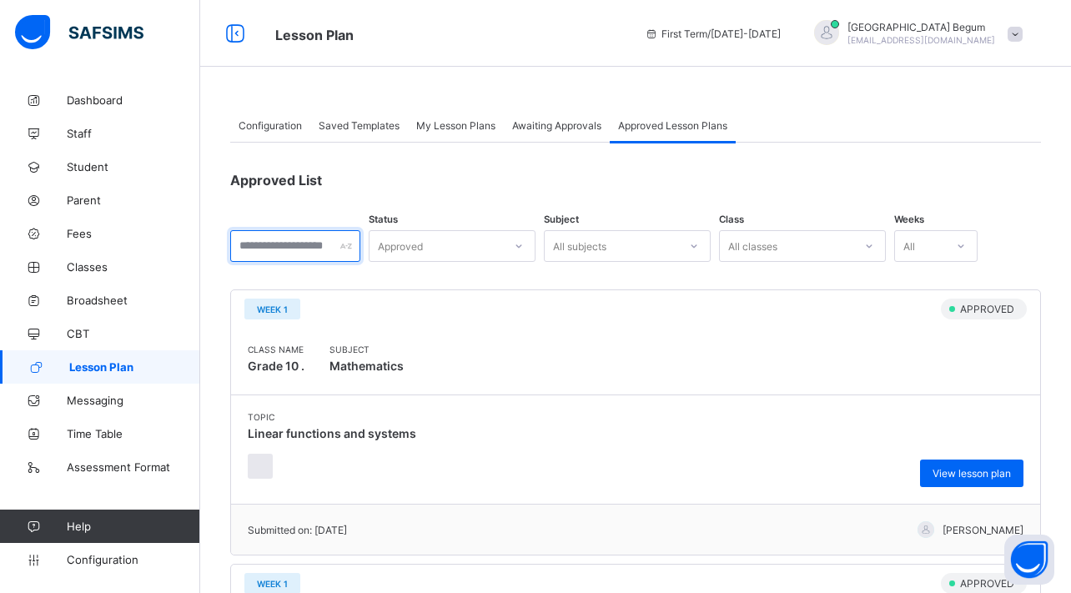
click at [330, 235] on input "text" at bounding box center [295, 246] width 130 height 32
type input "*"
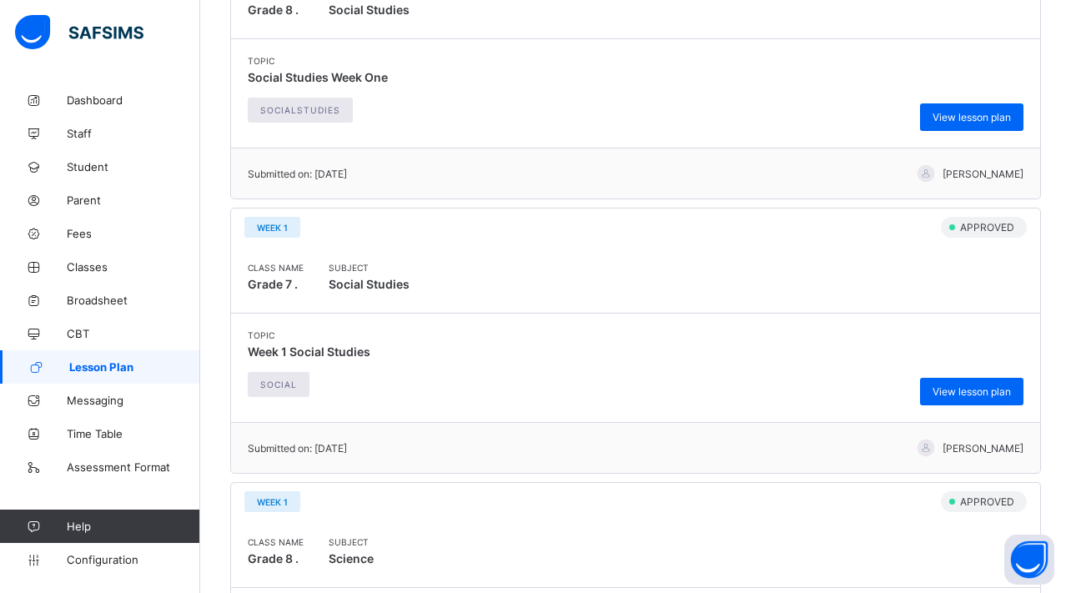
scroll to position [1230, 0]
